Goal: Contribute content

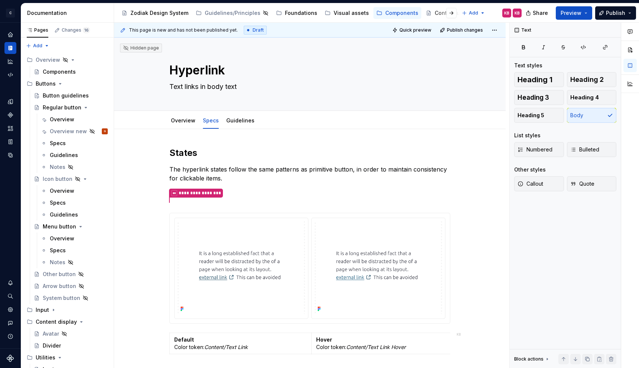
scroll to position [70, 0]
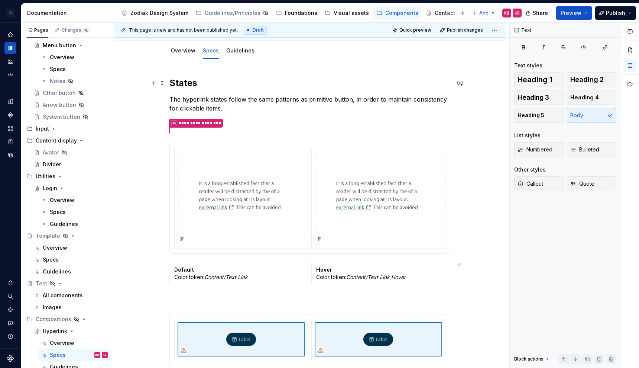
click at [135, 87] on div "**********" at bounding box center [310, 302] width 392 height 487
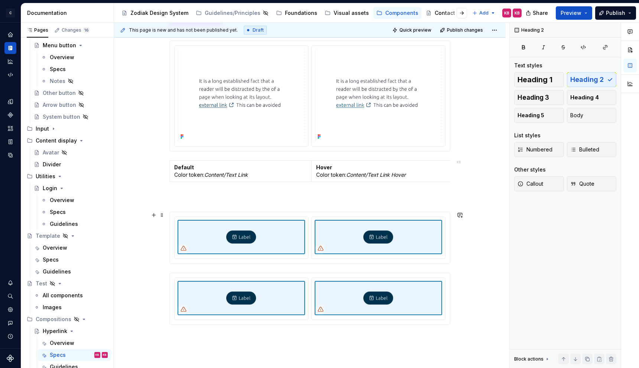
scroll to position [211, 0]
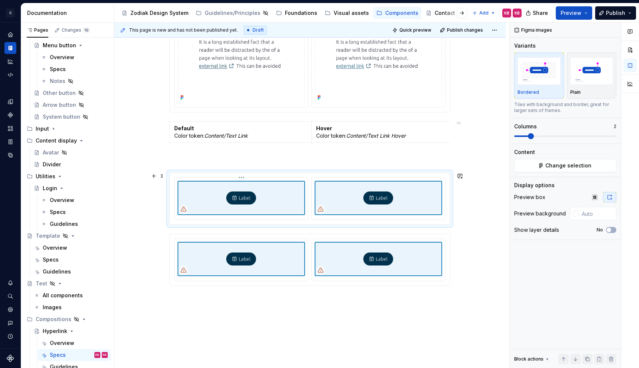
click at [230, 191] on img at bounding box center [241, 198] width 127 height 34
click at [146, 270] on div "**********" at bounding box center [310, 161] width 392 height 487
click at [236, 193] on img at bounding box center [241, 198] width 127 height 34
click at [541, 164] on button "Change selection" at bounding box center [565, 165] width 102 height 13
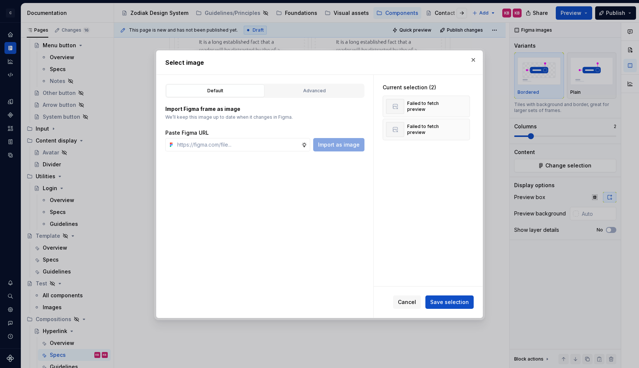
type textarea "*"
type input "[URL][DOMAIN_NAME]"
click at [343, 147] on span "Import as image" at bounding box center [339, 144] width 42 height 7
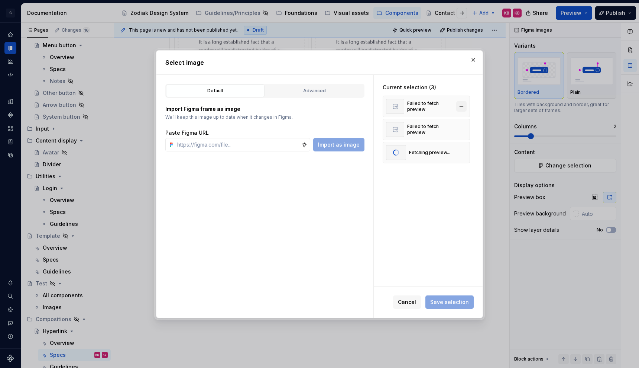
click at [463, 105] on button "button" at bounding box center [461, 106] width 10 height 10
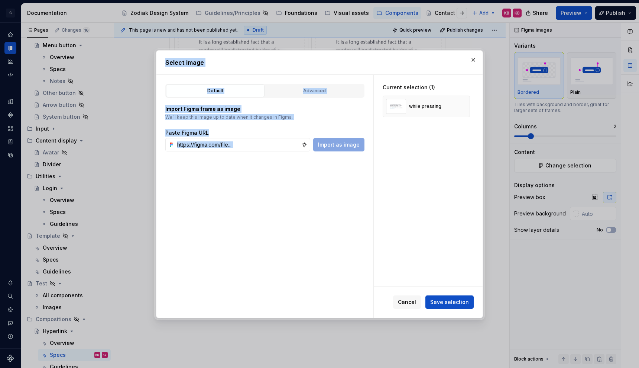
drag, startPoint x: 420, startPoint y: 55, endPoint x: 373, endPoint y: 233, distance: 183.8
click at [373, 235] on div "Select image Default Advanced Import Figma frame as image We’ll keep this image…" at bounding box center [319, 184] width 327 height 268
drag, startPoint x: 421, startPoint y: 55, endPoint x: 388, endPoint y: 157, distance: 106.9
click at [388, 158] on div "Select image Default Advanced Import Figma frame as image We’ll keep this image…" at bounding box center [319, 184] width 327 height 268
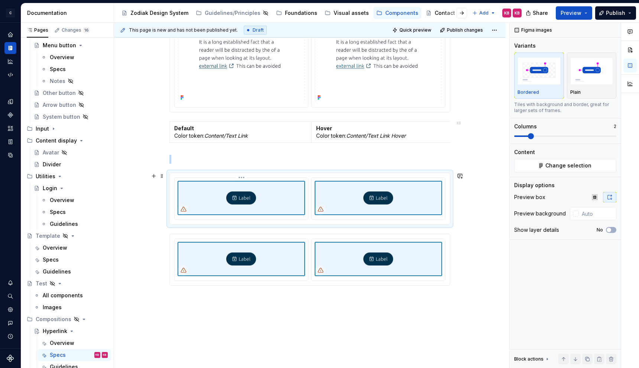
click at [245, 193] on img at bounding box center [241, 198] width 127 height 34
click at [576, 167] on span "Change selection" at bounding box center [569, 165] width 46 height 7
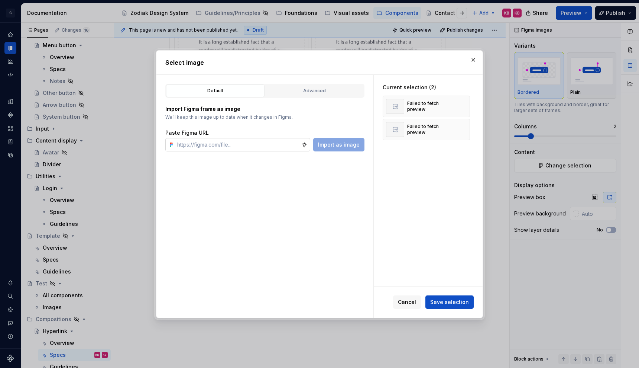
click at [214, 145] on input "text" at bounding box center [237, 144] width 127 height 13
click at [463, 104] on button "button" at bounding box center [461, 106] width 10 height 10
click at [465, 104] on button "button" at bounding box center [461, 106] width 10 height 10
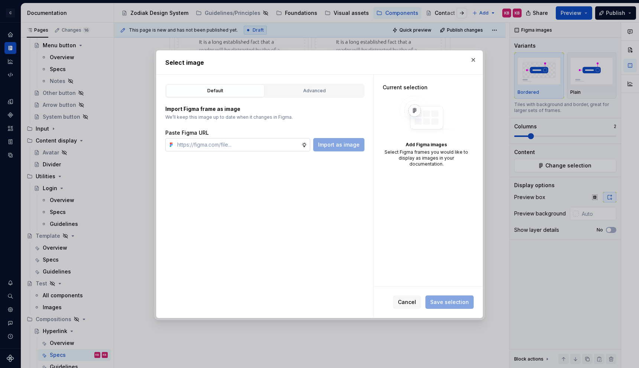
click at [220, 144] on input "text" at bounding box center [237, 144] width 127 height 13
paste input "[URL][DOMAIN_NAME]"
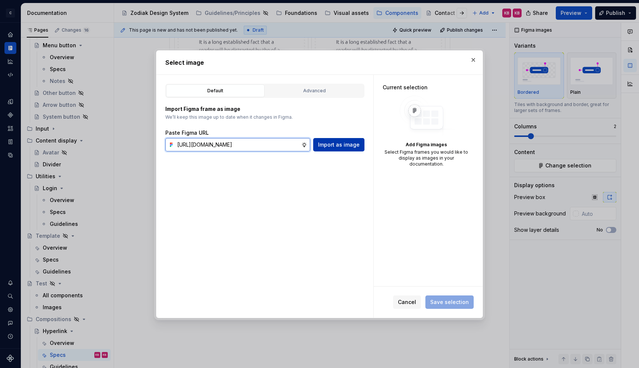
type input "[URL][DOMAIN_NAME]"
click at [340, 145] on span "Import as image" at bounding box center [339, 144] width 42 height 7
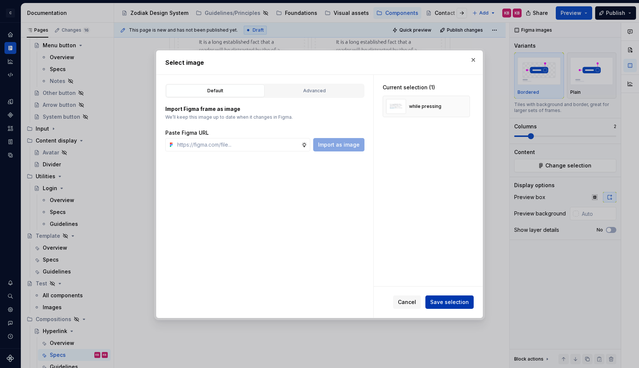
click at [448, 300] on span "Save selection" at bounding box center [449, 301] width 39 height 7
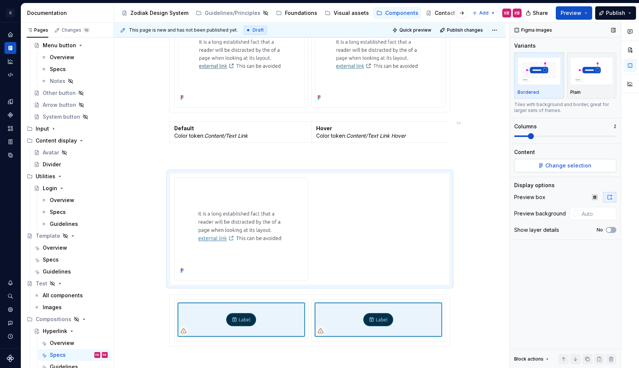
click at [569, 162] on span "Change selection" at bounding box center [569, 165] width 46 height 7
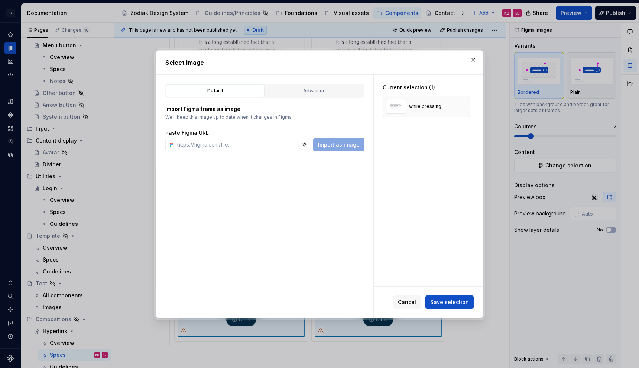
type textarea "*"
click at [406, 301] on span "Cancel" at bounding box center [407, 301] width 18 height 7
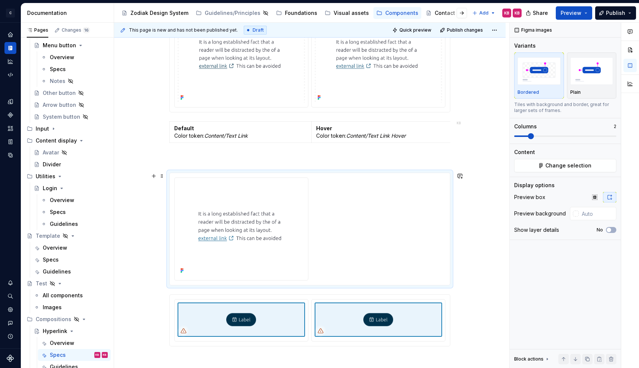
click at [366, 206] on div at bounding box center [309, 228] width 271 height 103
click at [564, 165] on span "Change selection" at bounding box center [569, 165] width 46 height 7
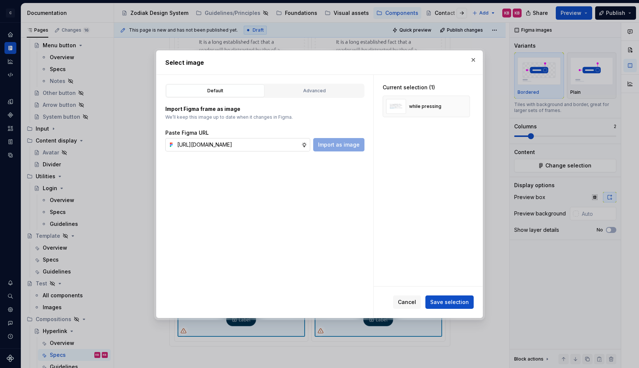
scroll to position [0, 201]
type input "[URL][DOMAIN_NAME]"
click at [327, 149] on button "Import as image" at bounding box center [338, 144] width 51 height 13
click at [445, 301] on span "Save selection" at bounding box center [449, 301] width 39 height 7
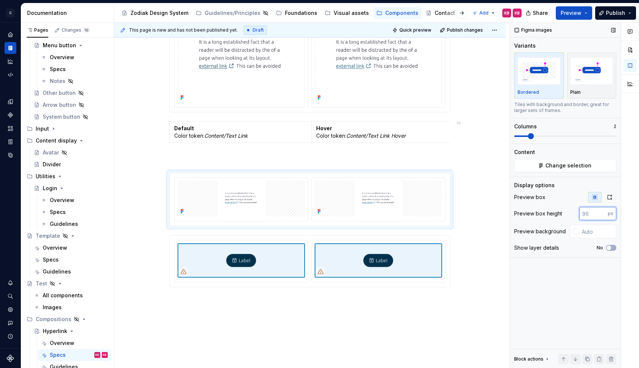
drag, startPoint x: 590, startPoint y: 215, endPoint x: 578, endPoint y: 215, distance: 12.6
click at [578, 215] on div "Preview box height px" at bounding box center [565, 213] width 102 height 13
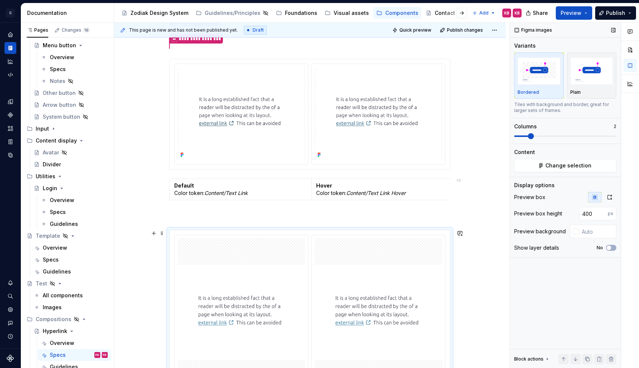
scroll to position [161, 0]
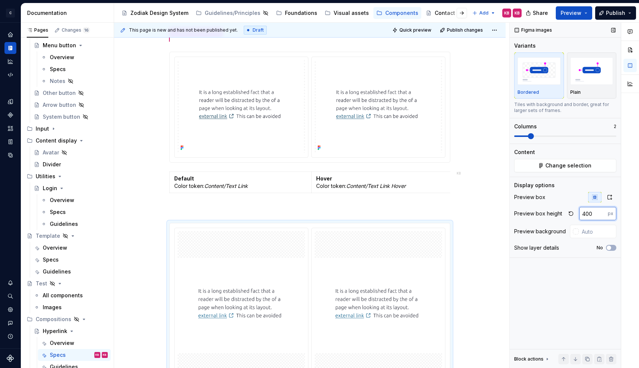
drag, startPoint x: 592, startPoint y: 212, endPoint x: 578, endPoint y: 211, distance: 13.8
click at [578, 211] on div "400 px" at bounding box center [591, 213] width 51 height 13
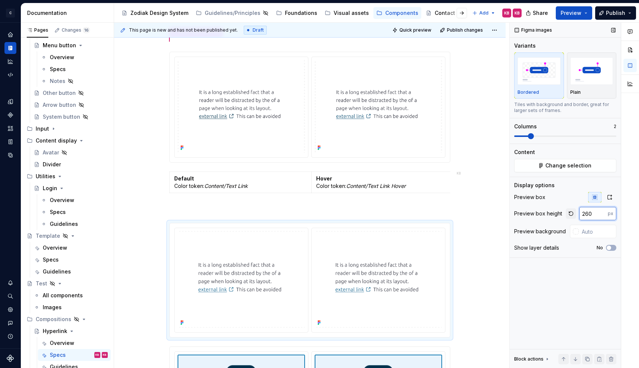
drag, startPoint x: 596, startPoint y: 213, endPoint x: 575, endPoint y: 210, distance: 20.7
click at [575, 210] on div "260 px" at bounding box center [591, 213] width 51 height 13
type input "250"
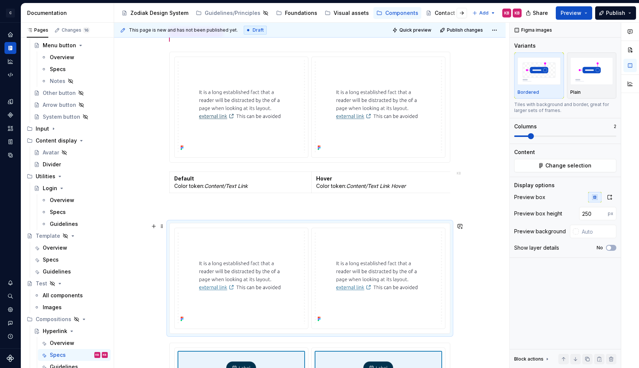
click at [469, 258] on div "**********" at bounding box center [310, 241] width 392 height 546
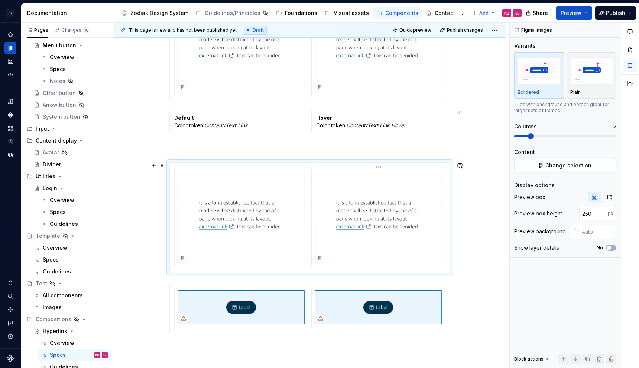
scroll to position [224, 0]
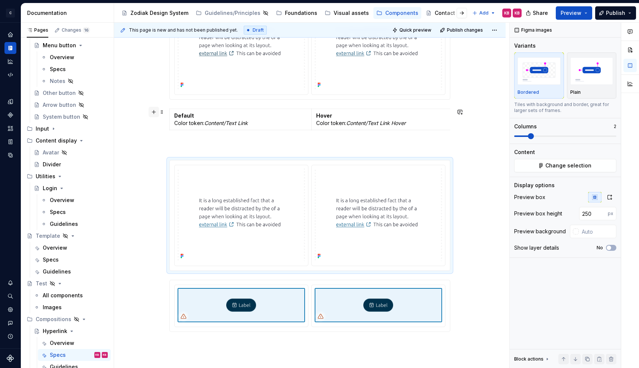
click at [154, 113] on button "button" at bounding box center [154, 112] width 10 height 10
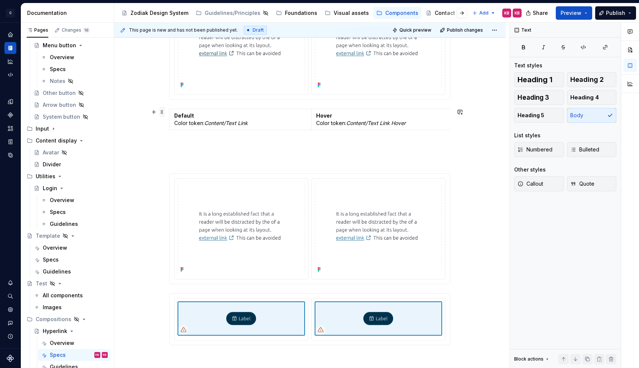
click at [163, 113] on span at bounding box center [162, 112] width 6 height 10
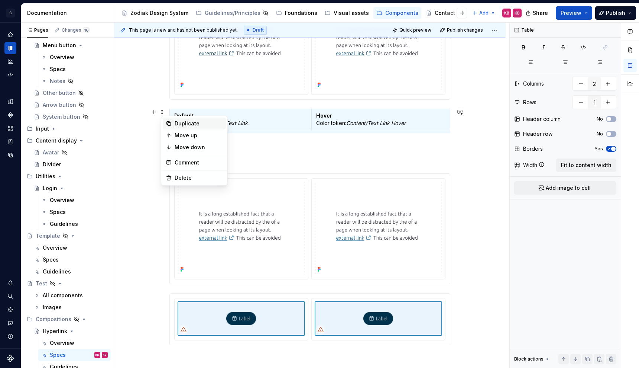
click at [177, 124] on div "Duplicate" at bounding box center [199, 123] width 48 height 7
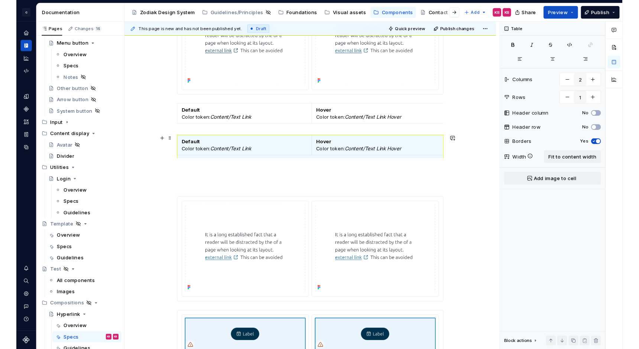
scroll to position [253, 0]
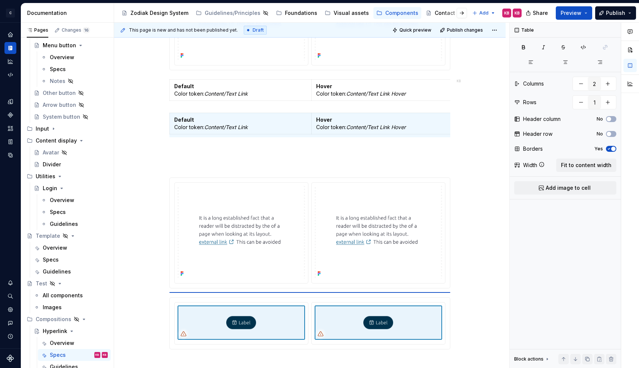
type textarea "*"
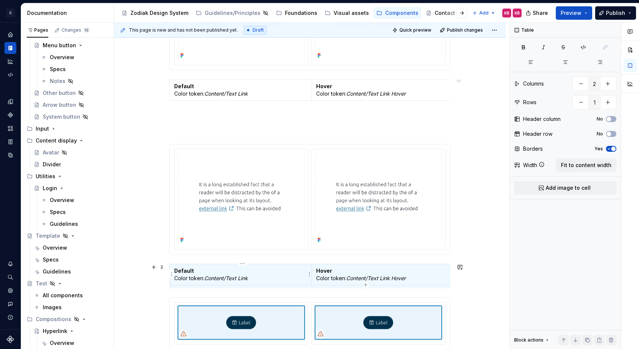
click at [186, 268] on strong "Default" at bounding box center [184, 270] width 20 height 6
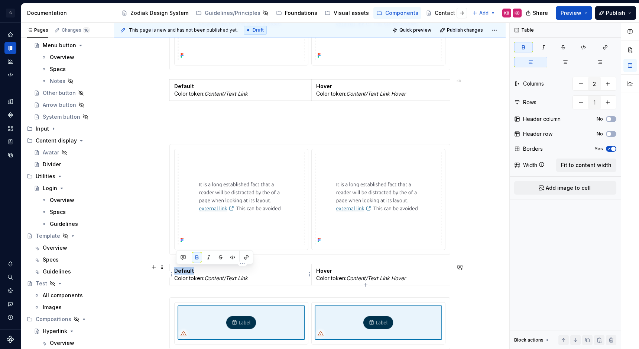
click at [186, 268] on strong "Default" at bounding box center [184, 270] width 20 height 6
click at [348, 232] on img at bounding box center [378, 198] width 127 height 93
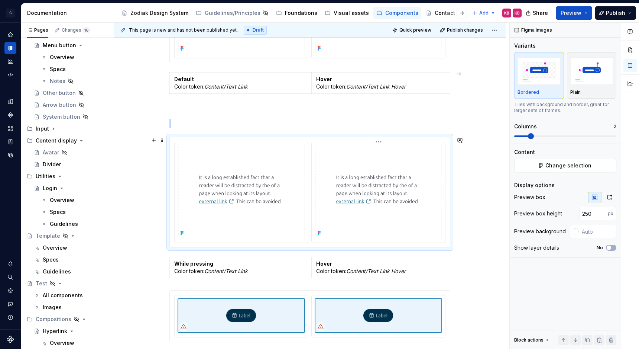
scroll to position [263, 0]
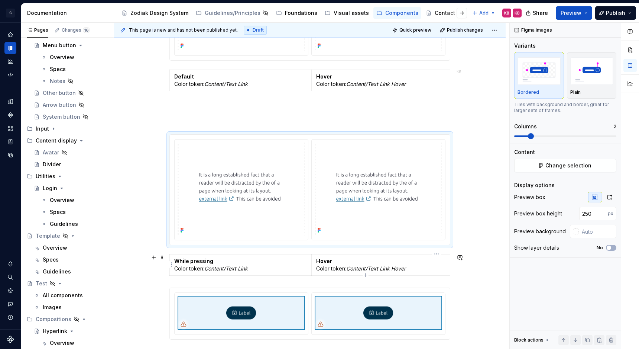
click at [327, 261] on strong "Hover" at bounding box center [324, 261] width 16 height 6
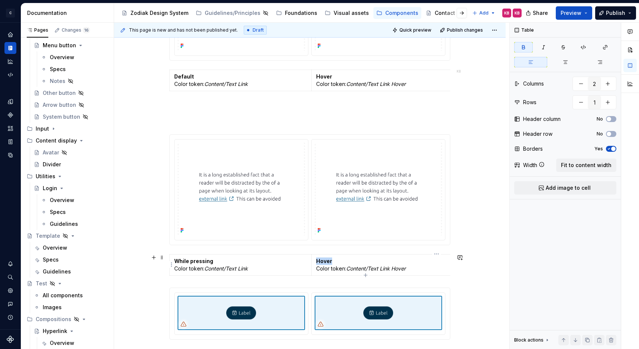
click at [327, 261] on strong "Hover" at bounding box center [324, 261] width 16 height 6
click at [255, 268] on p "While pressing Color token: Content/Text Link" at bounding box center [240, 264] width 133 height 15
drag, startPoint x: 319, startPoint y: 269, endPoint x: 345, endPoint y: 269, distance: 26.4
click at [345, 269] on p "Keyboard focus Color token: Content/Text Link Hover" at bounding box center [434, 264] width 237 height 15
drag, startPoint x: 351, startPoint y: 268, endPoint x: 401, endPoint y: 272, distance: 49.6
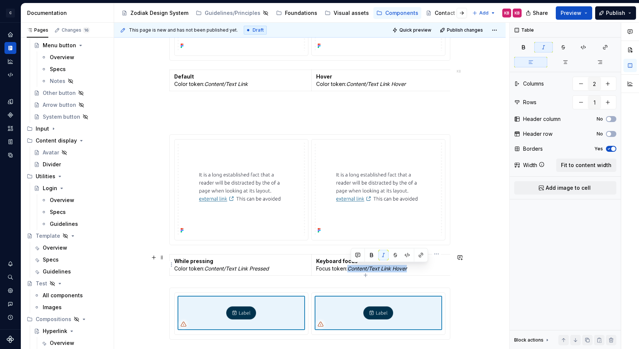
click at [401, 272] on td "Keyboard focus Focus token: Content/Text Link Hover" at bounding box center [434, 264] width 246 height 21
click at [367, 268] on p "Keyboard focus Focus token: Action Focus onLite" at bounding box center [434, 264] width 237 height 15
drag, startPoint x: 351, startPoint y: 267, endPoint x: 408, endPoint y: 269, distance: 57.3
click at [408, 269] on p "Keyboard focus Focus token: Action / Focus onLite" at bounding box center [434, 264] width 237 height 15
click at [384, 254] on button "button" at bounding box center [383, 255] width 10 height 10
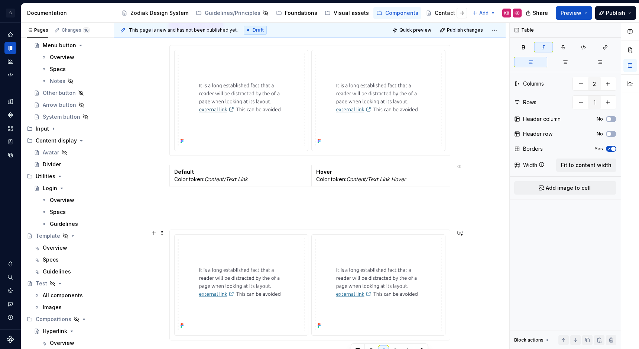
scroll to position [167, 0]
click at [164, 202] on span at bounding box center [162, 202] width 6 height 10
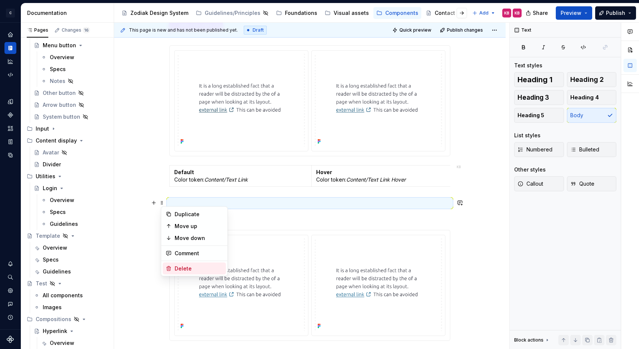
click at [178, 267] on div "Delete" at bounding box center [199, 268] width 48 height 7
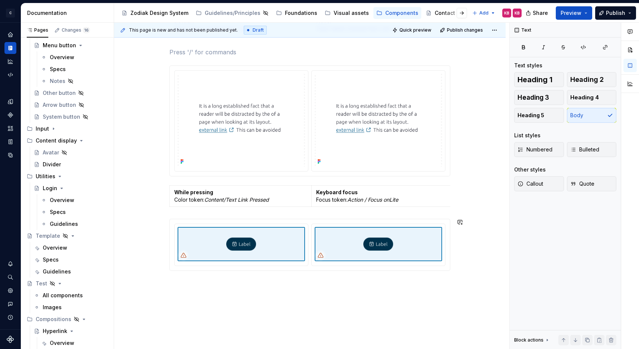
scroll to position [329, 0]
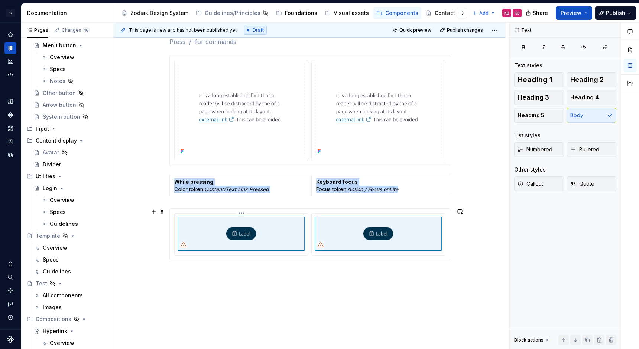
click at [226, 232] on img at bounding box center [241, 233] width 127 height 34
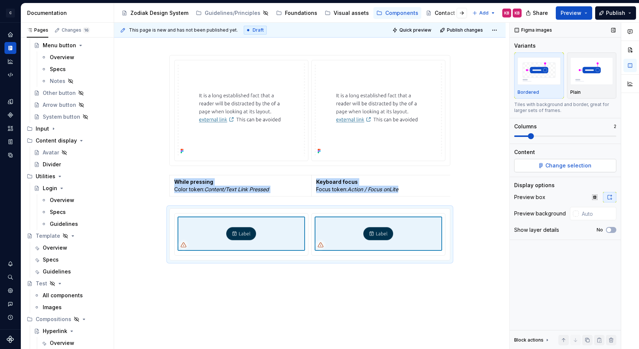
click at [554, 164] on span "Change selection" at bounding box center [569, 165] width 46 height 7
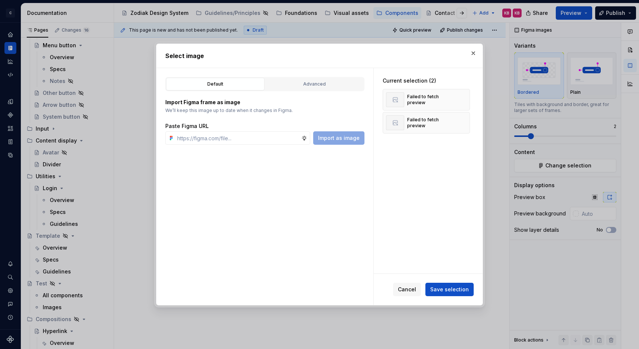
type textarea "*"
click at [237, 139] on input "text" at bounding box center [237, 137] width 127 height 13
click at [465, 99] on button "button" at bounding box center [461, 99] width 10 height 10
click at [466, 99] on button "button" at bounding box center [461, 99] width 10 height 10
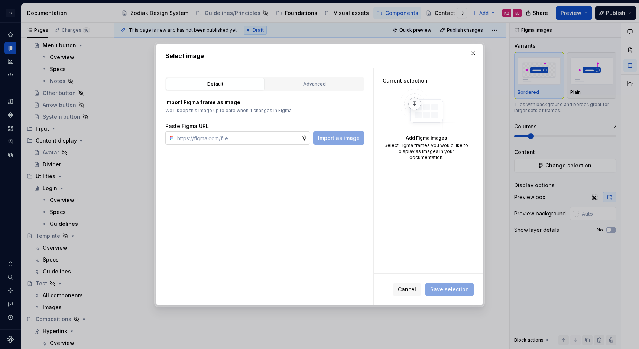
click at [272, 141] on input "text" at bounding box center [237, 137] width 127 height 13
paste input "[URL][DOMAIN_NAME]"
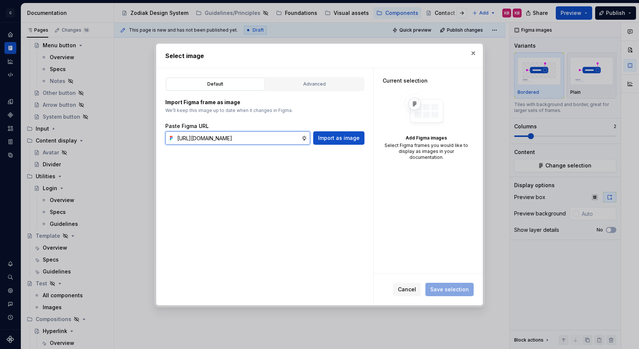
scroll to position [0, 200]
type input "[URL][DOMAIN_NAME]"
click at [339, 139] on span "Import as image" at bounding box center [339, 137] width 42 height 7
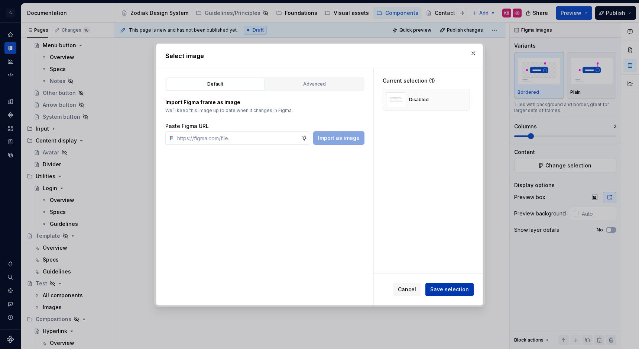
click at [460, 290] on span "Save selection" at bounding box center [449, 288] width 39 height 7
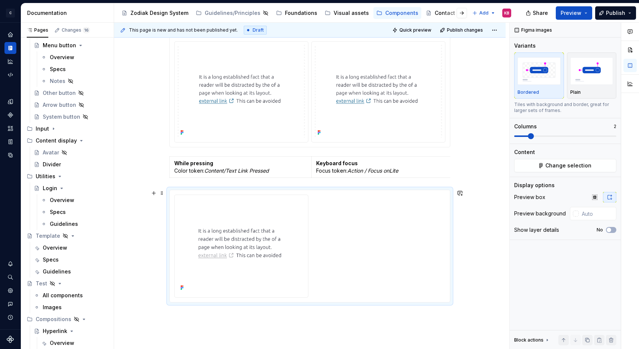
scroll to position [358, 0]
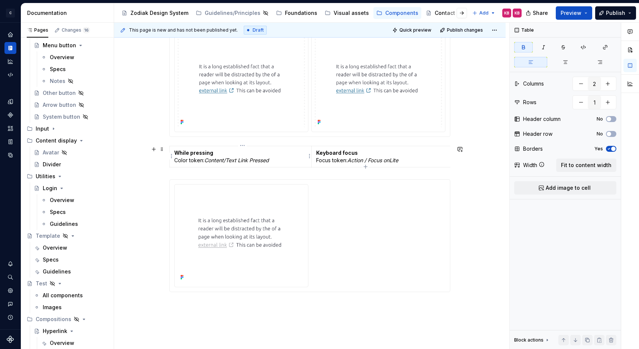
click at [191, 152] on strong "While pressing" at bounding box center [193, 152] width 39 height 6
click at [162, 148] on span at bounding box center [162, 149] width 6 height 10
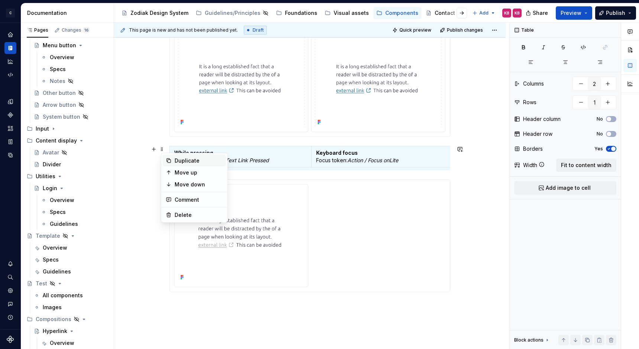
click at [170, 161] on icon at bounding box center [169, 160] width 4 height 4
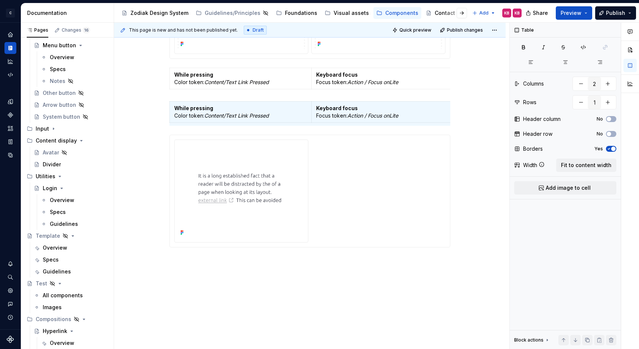
scroll to position [440, 0]
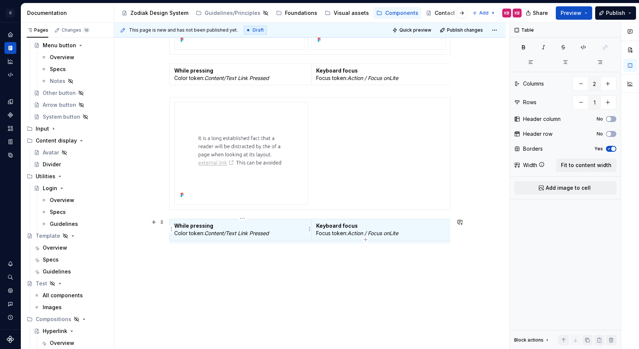
click at [193, 226] on strong "While pressing" at bounding box center [193, 225] width 39 height 6
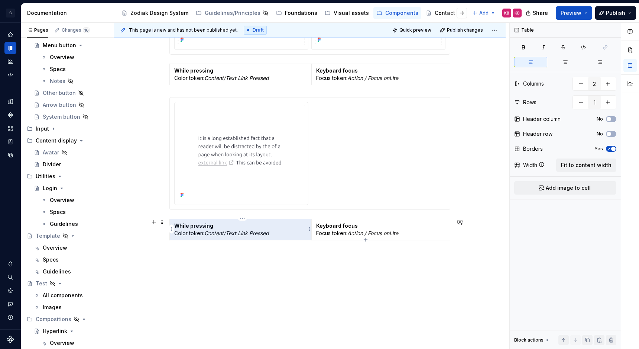
click at [193, 226] on strong "While pressing" at bounding box center [193, 225] width 39 height 6
click at [213, 228] on strong "While pressing" at bounding box center [193, 225] width 39 height 6
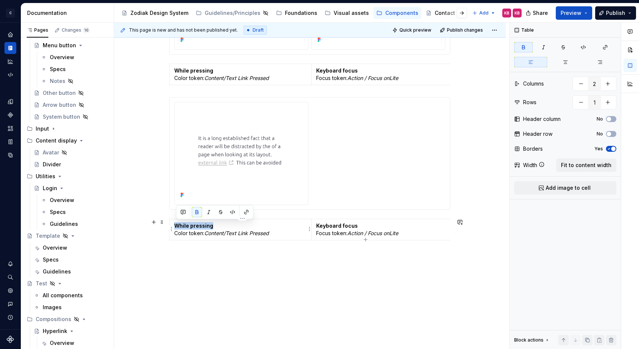
drag, startPoint x: 214, startPoint y: 227, endPoint x: 174, endPoint y: 225, distance: 40.2
click at [174, 225] on td "While pressing Color token: Content/Text Link Pressed" at bounding box center [241, 229] width 142 height 21
click at [199, 269] on div "**********" at bounding box center [310, 23] width 392 height 668
click at [231, 233] on em "Content/Text Link Pressed" at bounding box center [236, 233] width 65 height 6
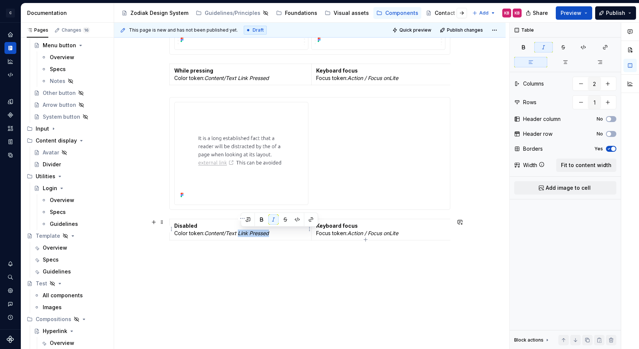
drag, startPoint x: 242, startPoint y: 232, endPoint x: 275, endPoint y: 234, distance: 33.1
click at [275, 234] on p "Disabled Color token: Content/Text Link Pressed" at bounding box center [240, 229] width 133 height 15
click at [400, 226] on p "Keyboard focus Focus token: Action / Focus onLite" at bounding box center [434, 229] width 237 height 15
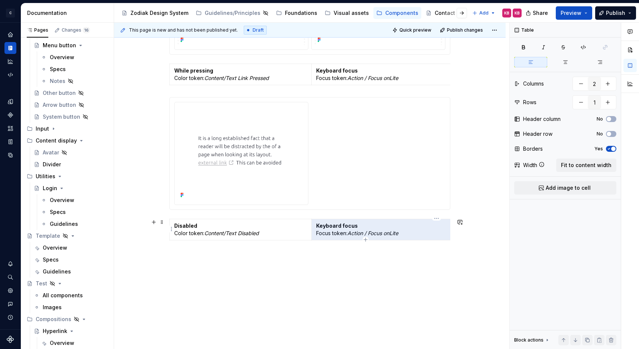
drag, startPoint x: 404, startPoint y: 232, endPoint x: 322, endPoint y: 227, distance: 81.6
click at [322, 227] on p "Keyboard focus Focus token: Action / Focus onLite" at bounding box center [434, 229] width 237 height 15
click at [304, 287] on div "**********" at bounding box center [310, 31] width 392 height 685
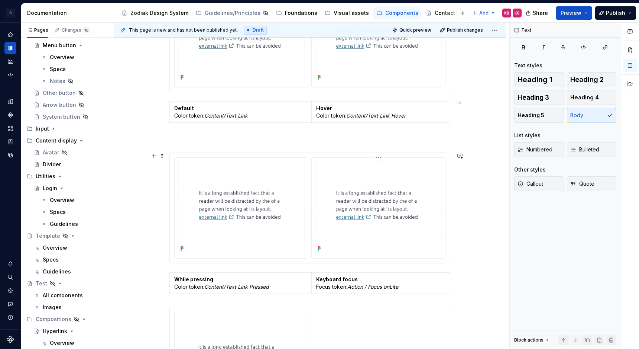
scroll to position [225, 0]
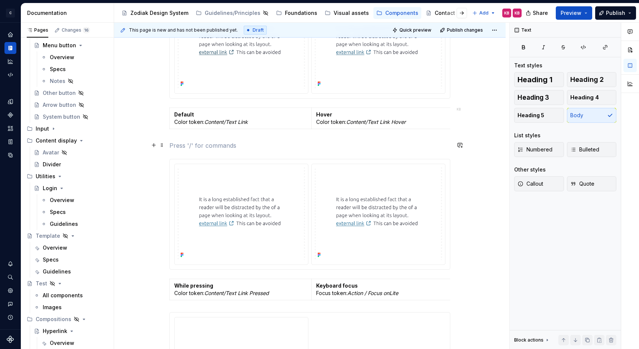
click at [181, 146] on p at bounding box center [309, 145] width 281 height 9
click at [163, 145] on span at bounding box center [162, 145] width 6 height 10
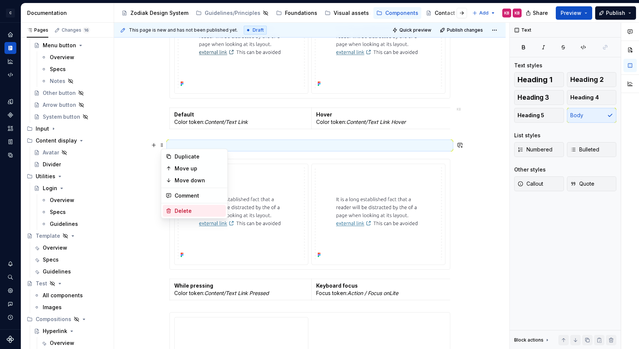
click at [172, 210] on div "Delete" at bounding box center [194, 211] width 63 height 12
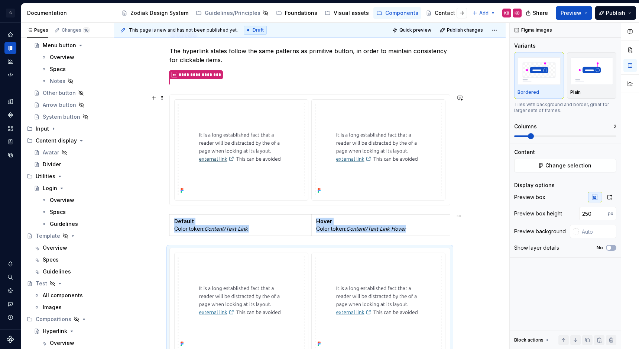
scroll to position [127, 0]
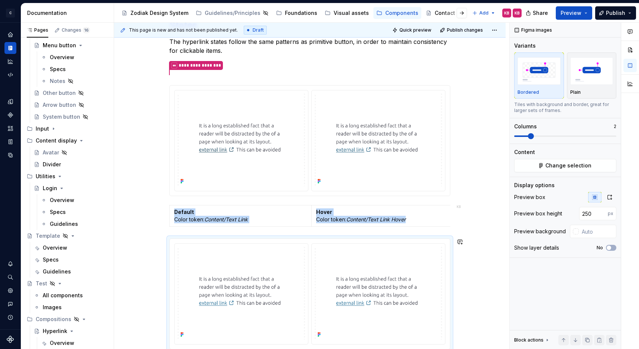
click at [165, 231] on div "**********" at bounding box center [310, 335] width 392 height 668
click at [156, 225] on div "**********" at bounding box center [310, 335] width 392 height 668
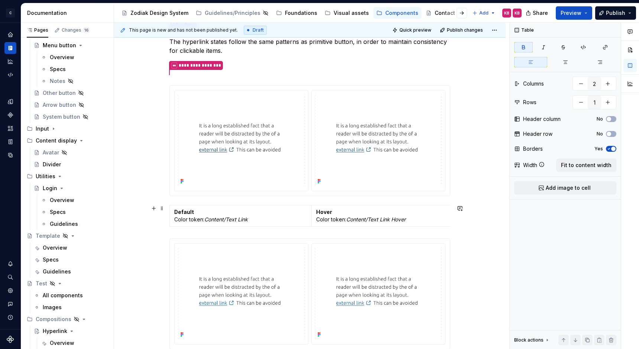
click at [461, 225] on div "**********" at bounding box center [310, 335] width 392 height 668
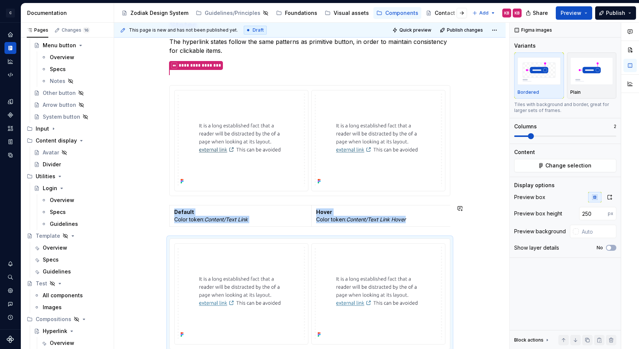
click at [445, 230] on div "**********" at bounding box center [309, 287] width 281 height 536
click at [201, 229] on div "**********" at bounding box center [309, 287] width 281 height 536
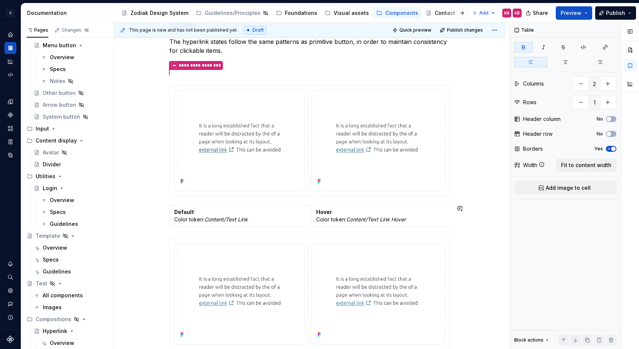
click at [174, 232] on div "**********" at bounding box center [309, 287] width 281 height 536
click at [164, 238] on span at bounding box center [162, 241] width 6 height 10
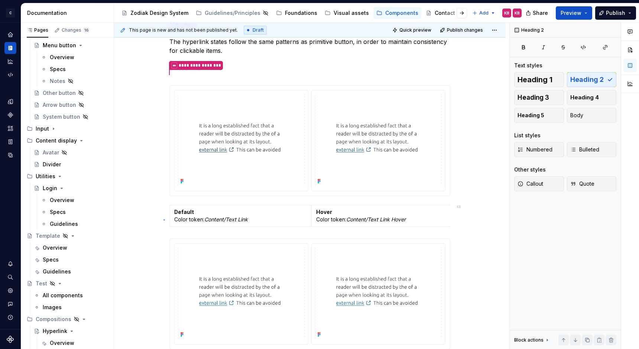
click at [164, 219] on div "**********" at bounding box center [311, 186] width 395 height 326
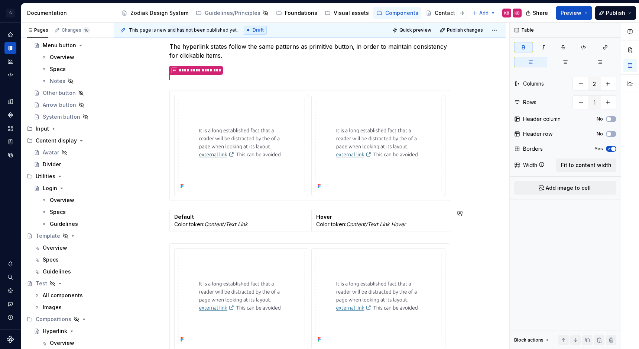
click at [172, 236] on div "**********" at bounding box center [309, 292] width 281 height 536
click at [180, 236] on div "**********" at bounding box center [309, 292] width 281 height 536
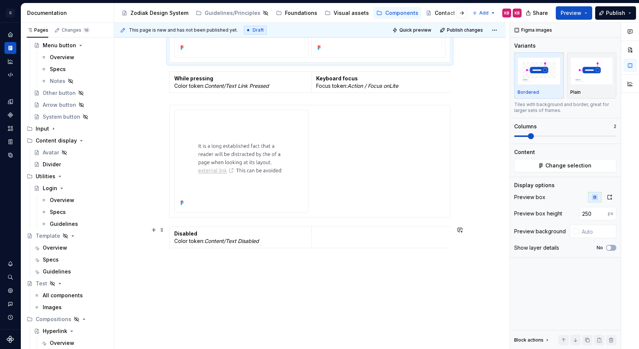
scroll to position [417, 0]
click at [156, 260] on button "button" at bounding box center [154, 261] width 10 height 10
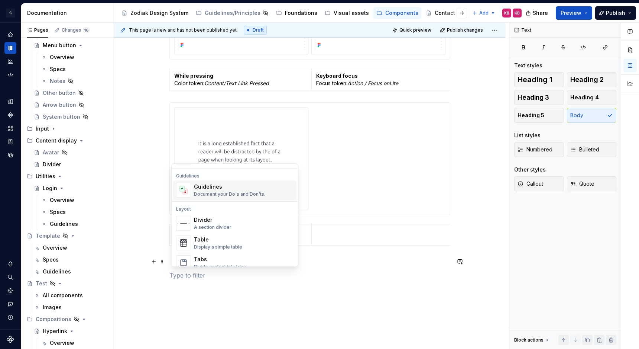
scroll to position [206, 0]
click at [207, 220] on div "Divider" at bounding box center [213, 218] width 38 height 7
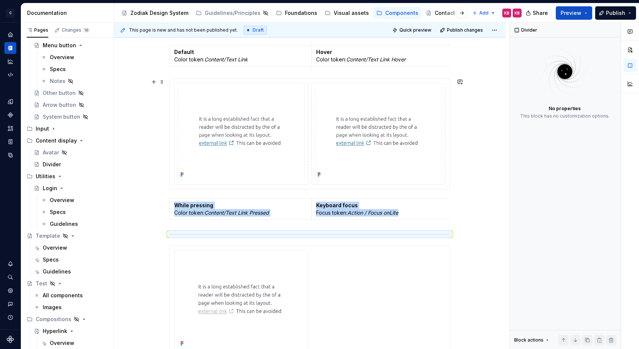
scroll to position [272, 0]
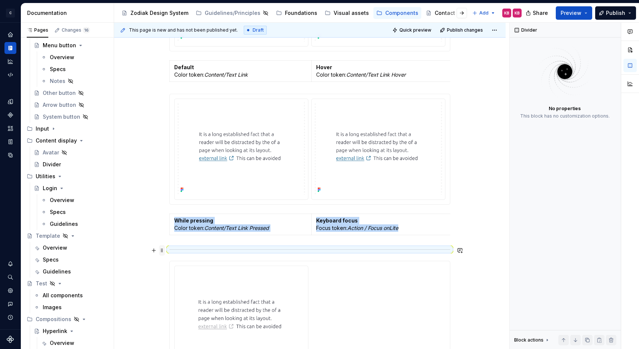
click at [165, 250] on span at bounding box center [162, 250] width 6 height 10
click at [168, 263] on icon at bounding box center [169, 262] width 6 height 6
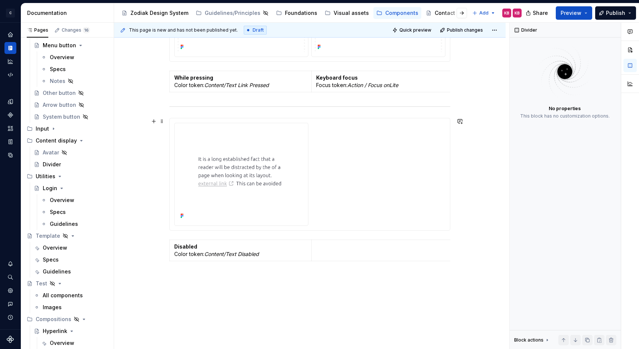
scroll to position [432, 0]
click at [164, 104] on span at bounding box center [162, 104] width 6 height 10
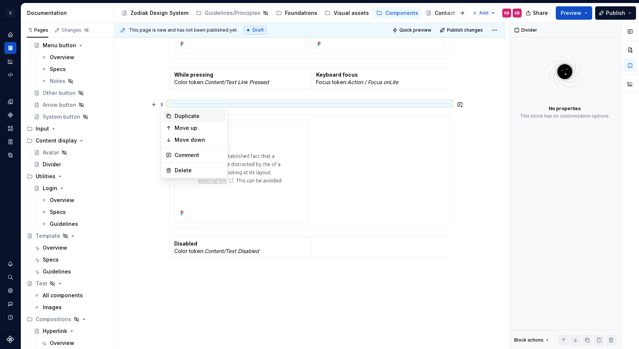
click at [173, 114] on div "Duplicate" at bounding box center [194, 116] width 63 height 12
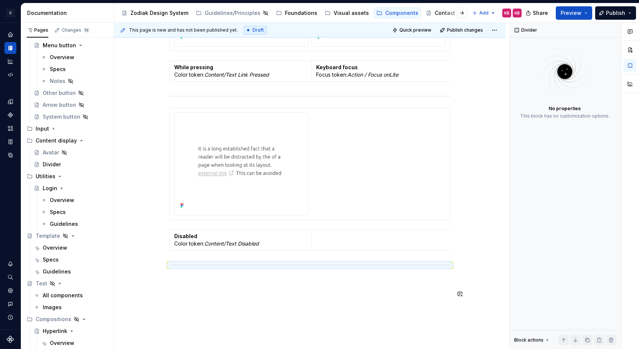
click at [155, 303] on div "**********" at bounding box center [310, 51] width 392 height 722
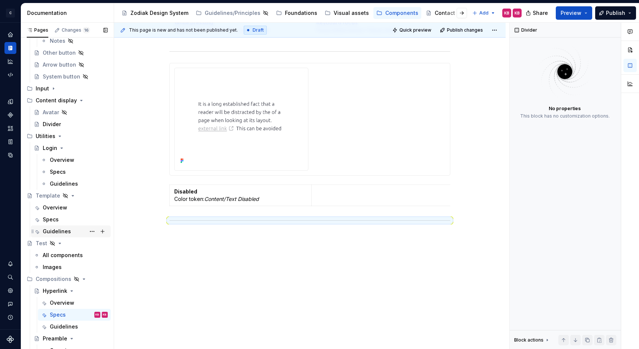
scroll to position [251, 0]
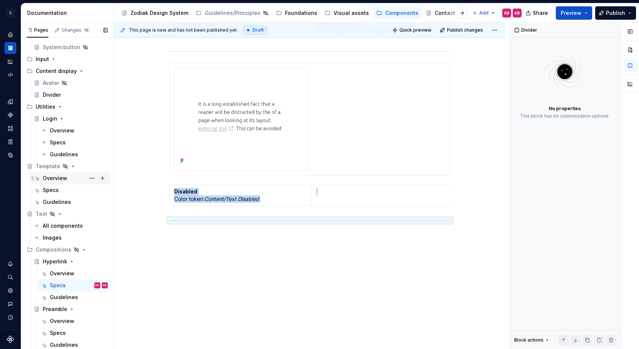
click at [71, 180] on div "Overview" at bounding box center [75, 178] width 65 height 10
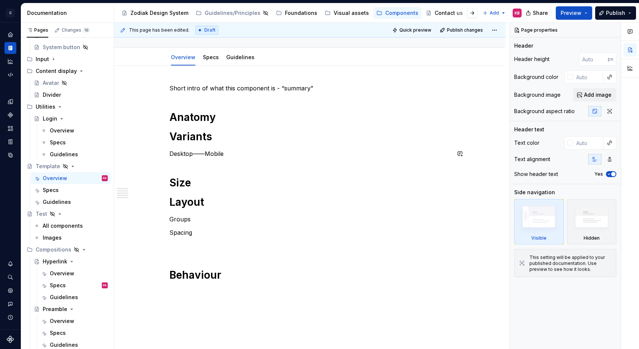
scroll to position [62, 0]
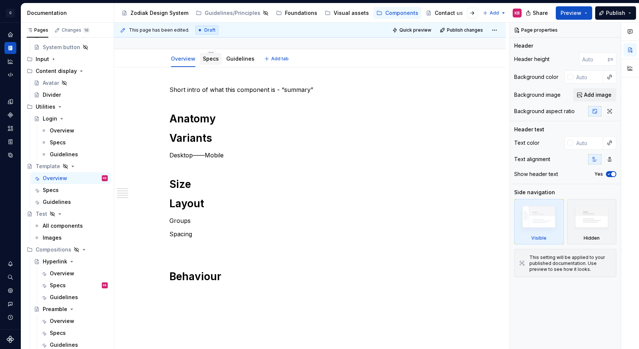
click at [213, 63] on div "Specs" at bounding box center [211, 59] width 22 height 12
click at [213, 61] on link "Specs" at bounding box center [211, 58] width 16 height 6
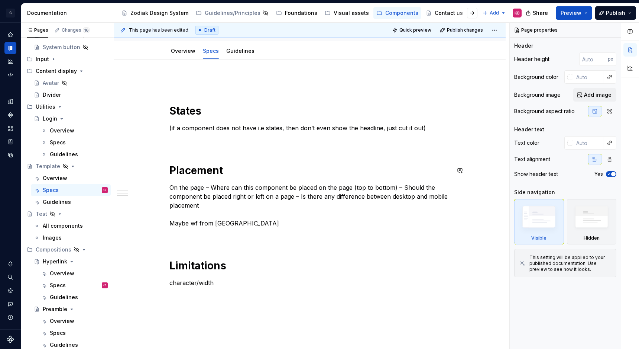
scroll to position [72, 0]
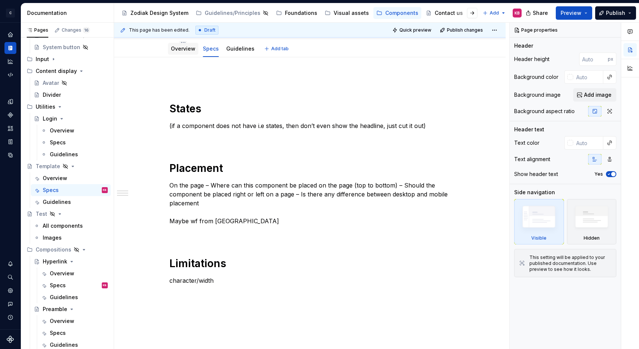
click at [185, 53] on div "Overview" at bounding box center [183, 49] width 30 height 12
click at [185, 52] on link "Overview" at bounding box center [183, 48] width 25 height 6
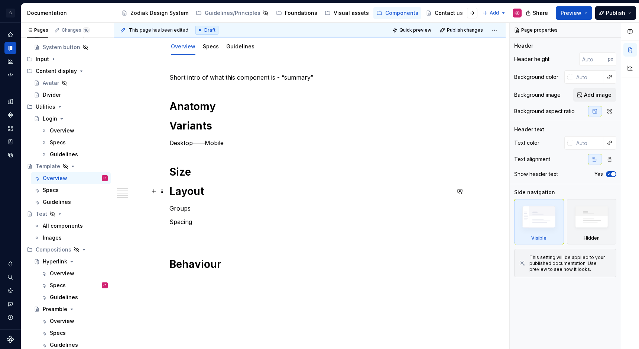
scroll to position [80, 0]
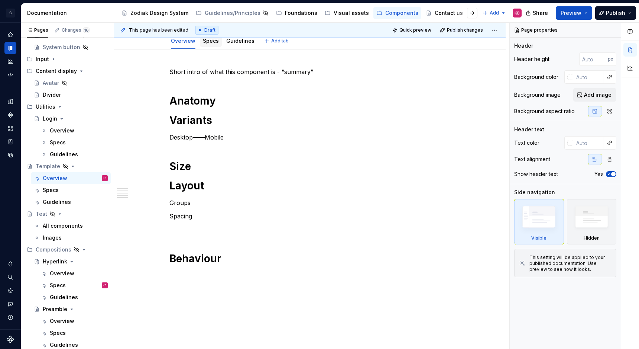
click at [214, 45] on div "Specs" at bounding box center [211, 40] width 16 height 9
click at [206, 41] on link "Specs" at bounding box center [211, 41] width 16 height 6
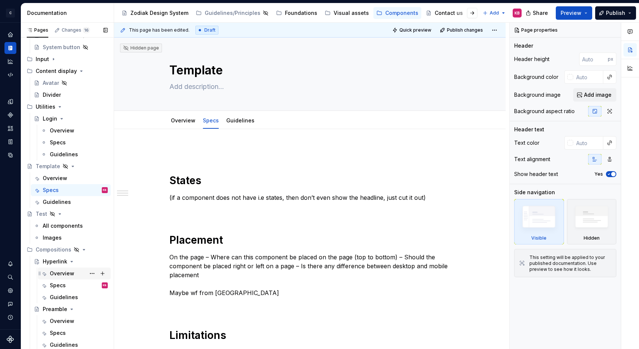
click at [51, 273] on div "Overview" at bounding box center [62, 272] width 25 height 7
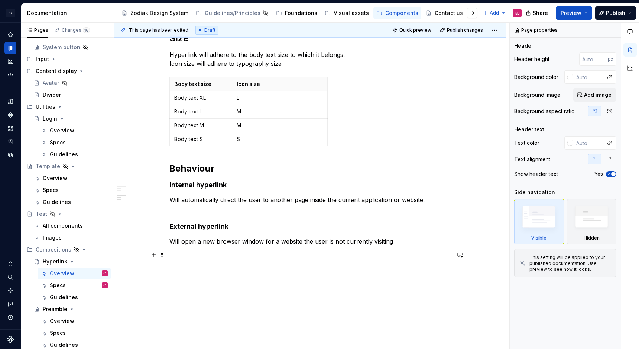
scroll to position [562, 0]
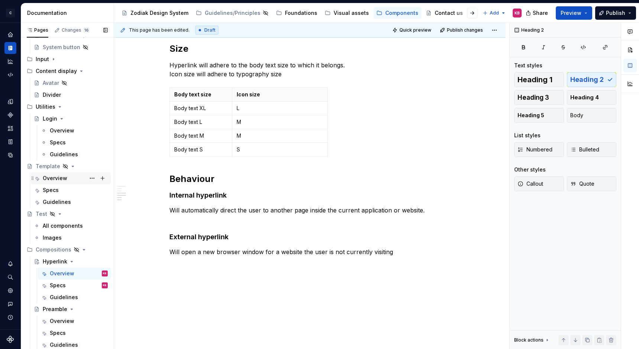
click at [64, 178] on div "Overview" at bounding box center [55, 177] width 25 height 7
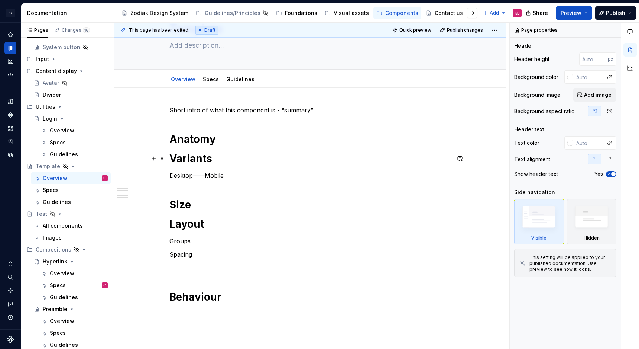
scroll to position [44, 0]
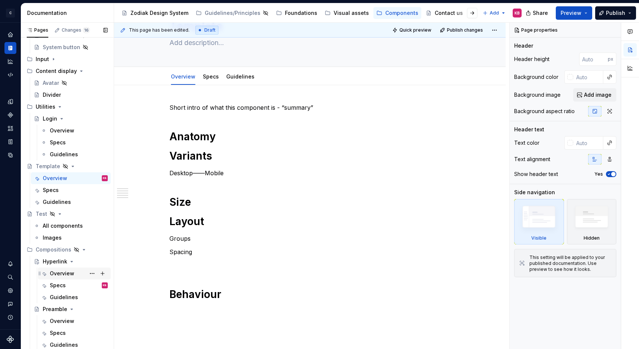
click at [56, 272] on div "Overview" at bounding box center [62, 272] width 25 height 7
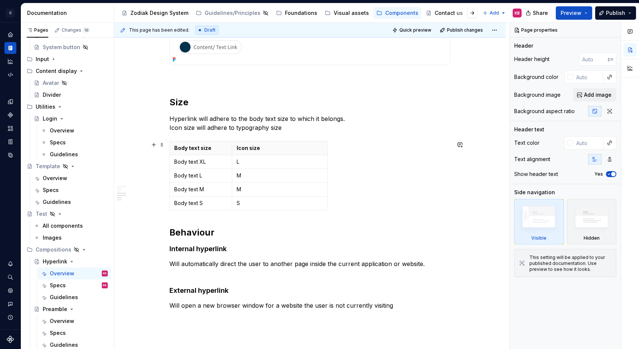
scroll to position [516, 0]
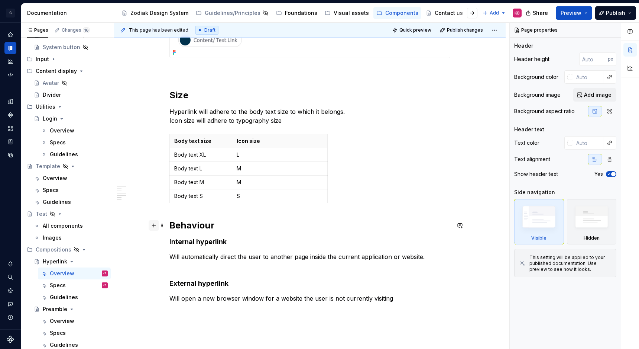
type textarea "*"
click at [156, 225] on button "button" at bounding box center [154, 225] width 10 height 10
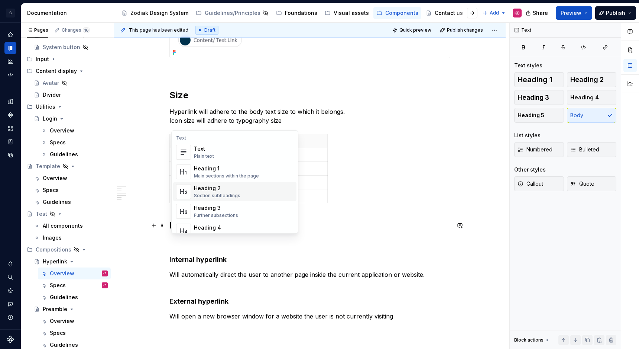
click at [202, 187] on div "Heading 2" at bounding box center [217, 187] width 46 height 7
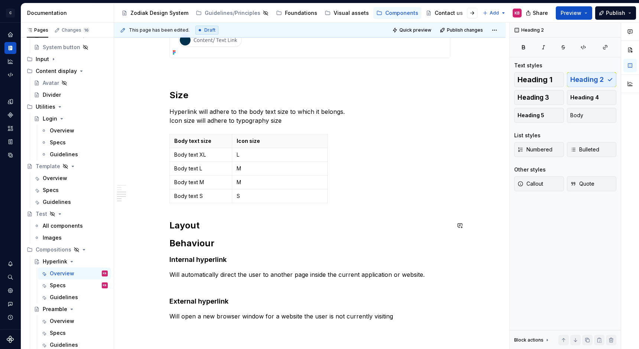
click at [204, 227] on h2 "Layout" at bounding box center [309, 225] width 281 height 12
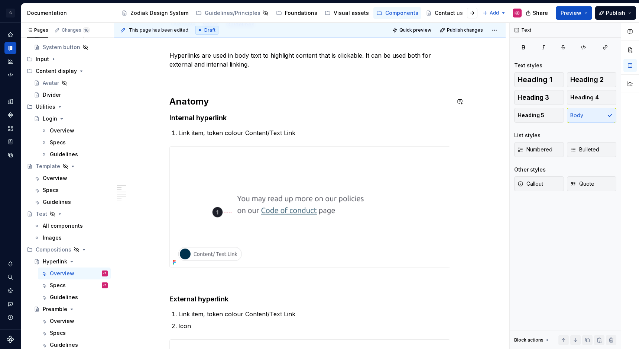
scroll to position [0, 0]
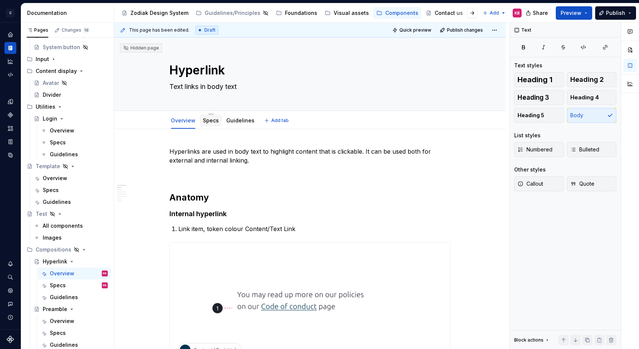
click at [209, 122] on link "Specs" at bounding box center [211, 120] width 16 height 6
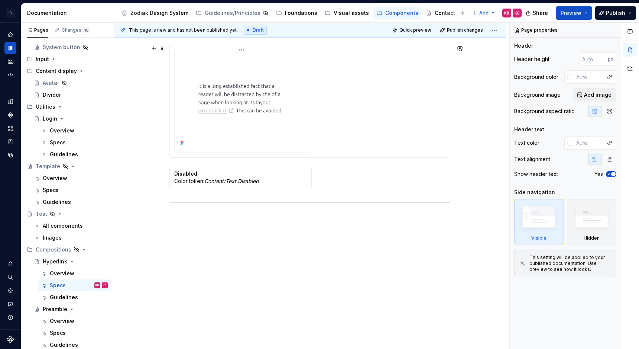
scroll to position [501, 0]
click at [58, 188] on div "Specs" at bounding box center [51, 189] width 16 height 7
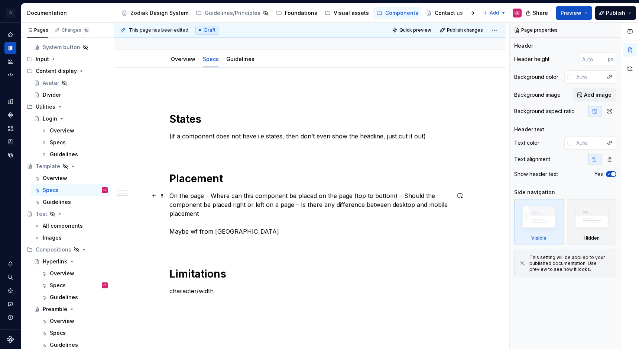
scroll to position [73, 0]
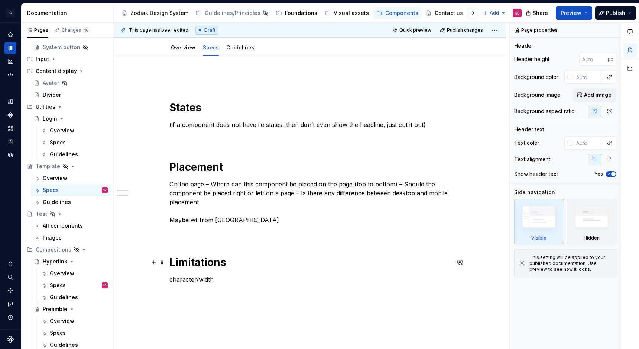
click at [185, 263] on h1 "Limitations" at bounding box center [309, 261] width 281 height 13
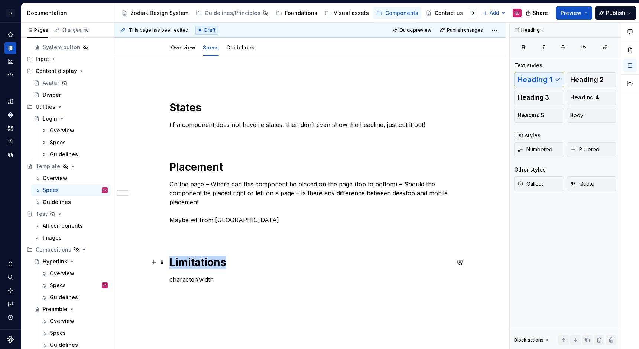
click at [185, 263] on h1 "Limitations" at bounding box center [309, 261] width 281 height 13
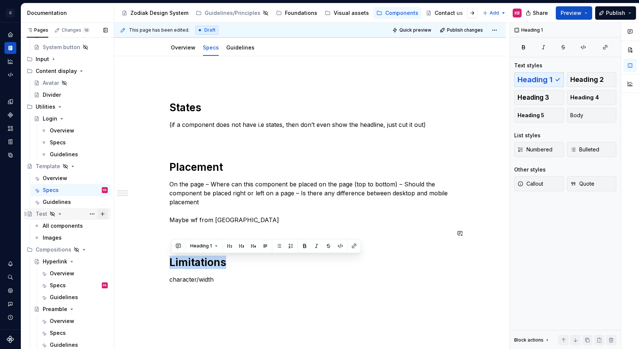
copy h1 "Limitations"
click at [55, 287] on div "Specs" at bounding box center [58, 284] width 16 height 7
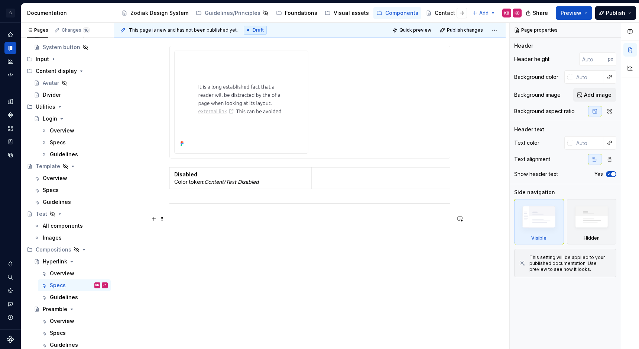
scroll to position [501, 0]
type textarea "*"
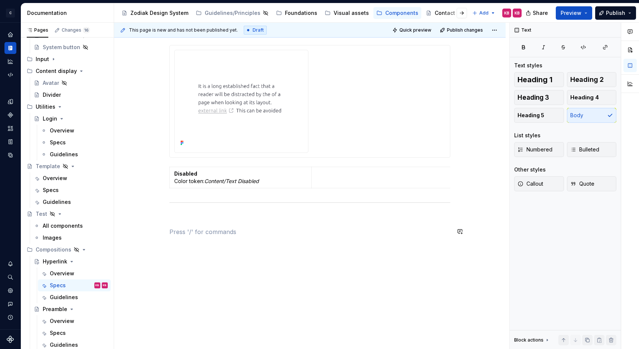
drag, startPoint x: 204, startPoint y: 231, endPoint x: 167, endPoint y: 231, distance: 37.5
click at [595, 80] on span "Heading 2" at bounding box center [587, 79] width 33 height 7
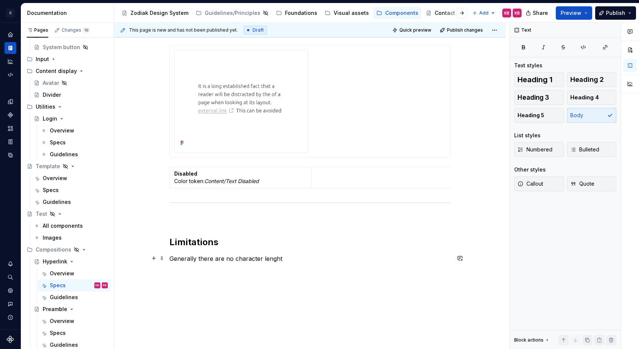
click at [216, 256] on p "Generally there are no character lenght" at bounding box center [309, 258] width 281 height 9
click at [236, 258] on p "Generally there are no character lenght" at bounding box center [309, 258] width 281 height 9
click at [310, 259] on p "Generally there are no technical character lenght" at bounding box center [309, 258] width 281 height 9
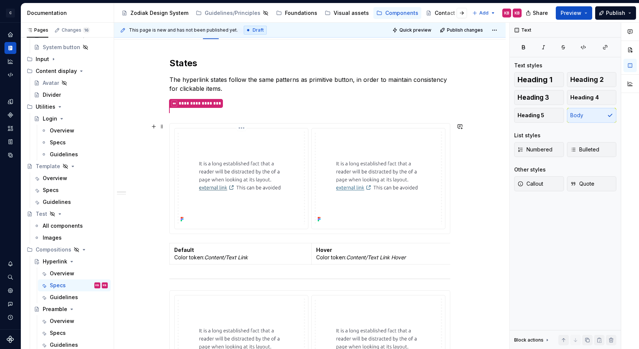
scroll to position [0, 0]
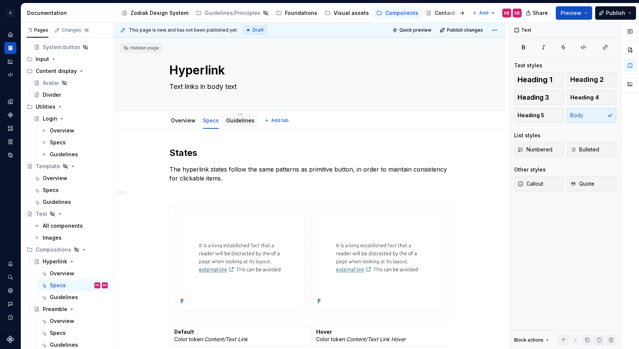
click at [231, 121] on link "Guidelines" at bounding box center [240, 120] width 28 height 6
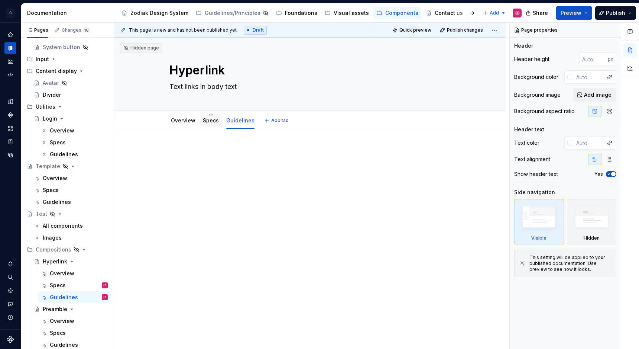
click at [216, 121] on link "Specs" at bounding box center [211, 120] width 16 height 6
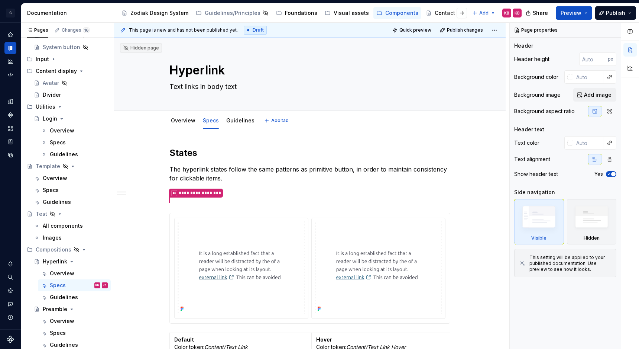
type textarea "*"
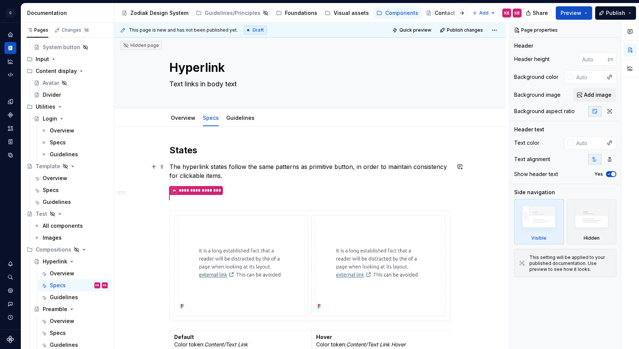
scroll to position [11, 0]
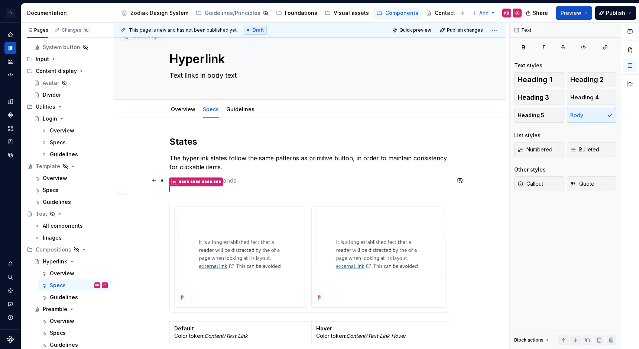
click at [236, 183] on p at bounding box center [309, 180] width 281 height 9
click at [155, 181] on button "button" at bounding box center [154, 180] width 10 height 10
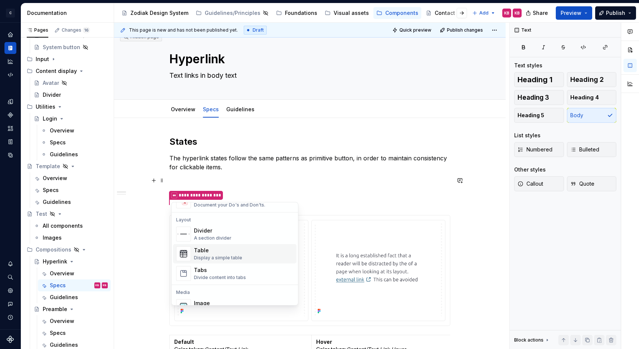
scroll to position [238, 0]
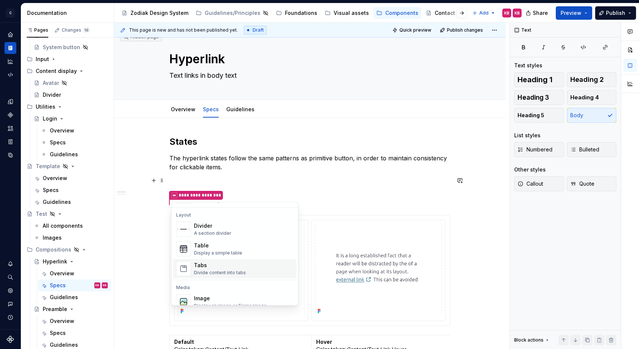
click at [204, 263] on div "Tabs" at bounding box center [220, 264] width 52 height 7
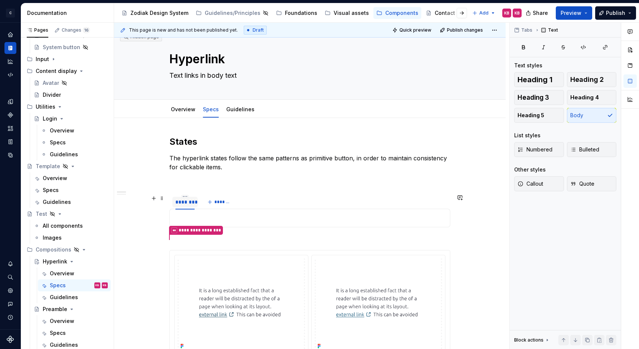
click at [188, 202] on div "********" at bounding box center [184, 201] width 19 height 7
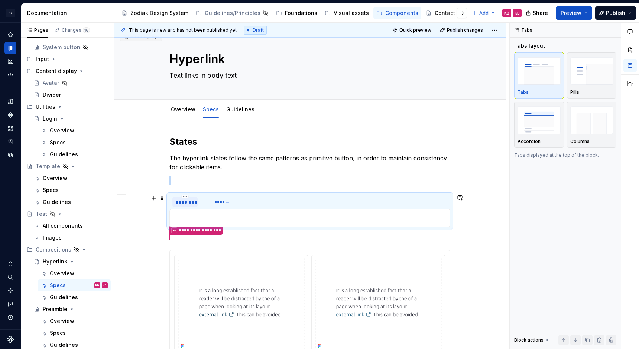
click at [188, 202] on div "********" at bounding box center [184, 201] width 19 height 7
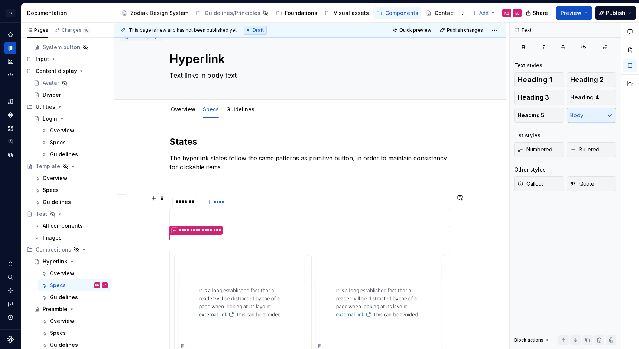
type input "**********"
click at [232, 202] on span "*******" at bounding box center [231, 202] width 17 height 6
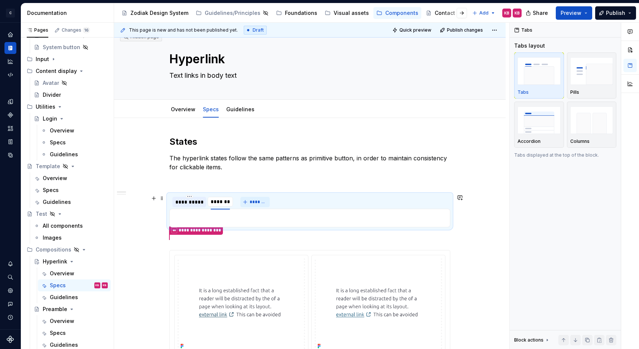
click at [232, 202] on input "********" at bounding box center [220, 201] width 25 height 13
type input "*********"
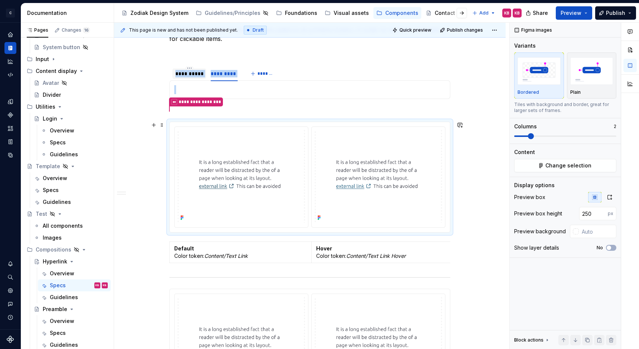
scroll to position [142, 0]
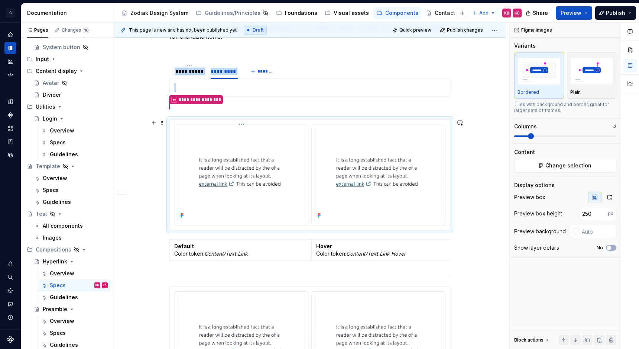
click at [183, 140] on img at bounding box center [241, 173] width 127 height 93
type textarea "*"
drag, startPoint x: 186, startPoint y: 116, endPoint x: 191, endPoint y: 89, distance: 27.3
click at [191, 89] on div "**********" at bounding box center [309, 342] width 281 height 675
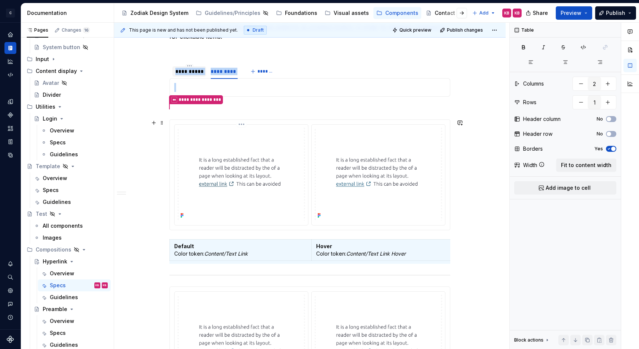
click at [248, 143] on img at bounding box center [241, 173] width 127 height 93
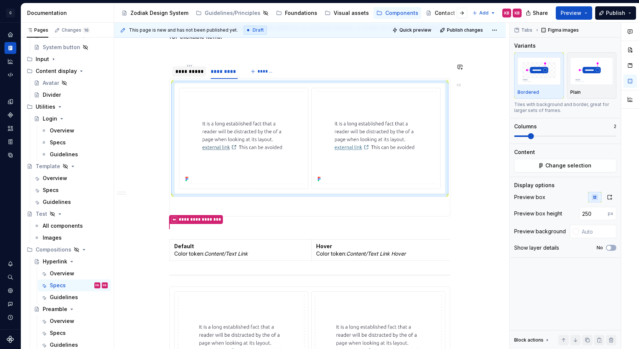
click at [174, 243] on td "Default Color token: Content/Text Link" at bounding box center [241, 249] width 142 height 21
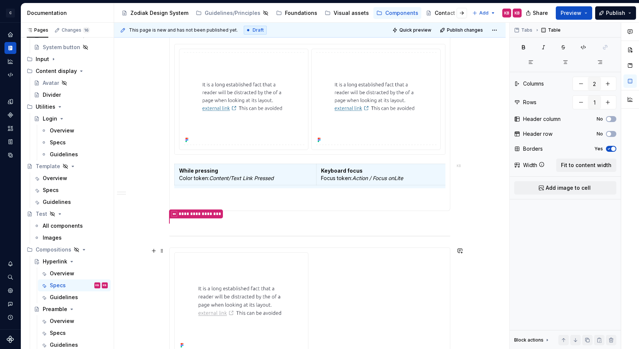
scroll to position [354, 0]
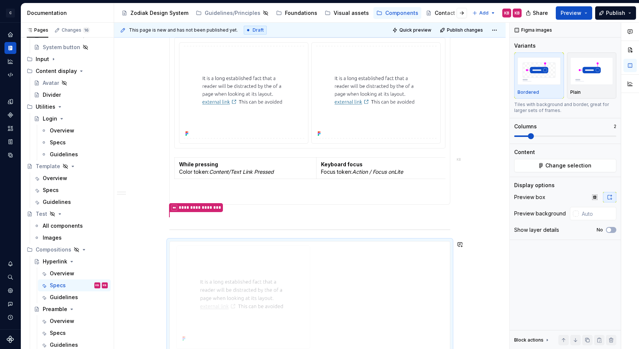
drag, startPoint x: 178, startPoint y: 246, endPoint x: 189, endPoint y: 204, distance: 43.6
click at [189, 204] on body "C Capgemini KB Design system data Documentation Accessibility guide for tree Pa…" at bounding box center [319, 174] width 639 height 349
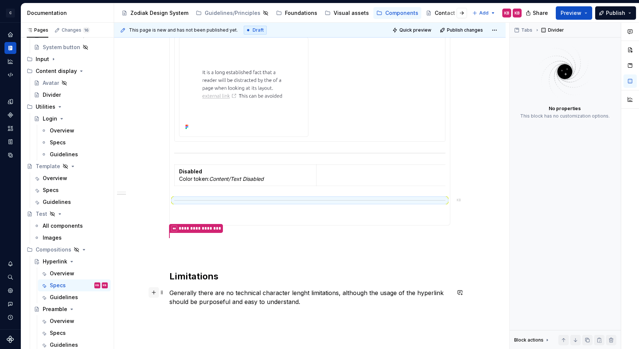
scroll to position [519, 0]
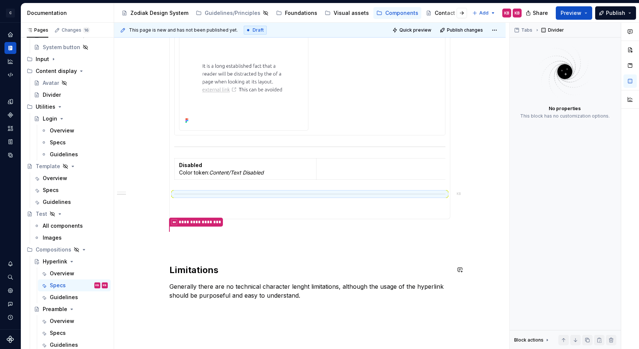
click at [171, 256] on div "**********" at bounding box center [310, 11] width 392 height 803
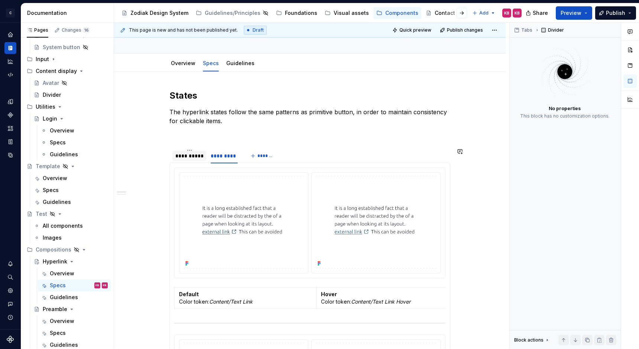
scroll to position [86, 0]
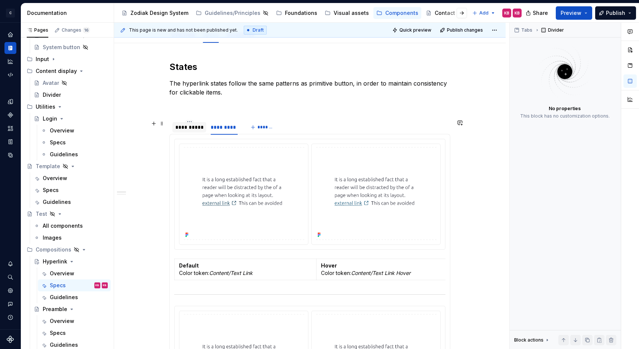
click at [194, 130] on div "**********" at bounding box center [189, 126] width 28 height 7
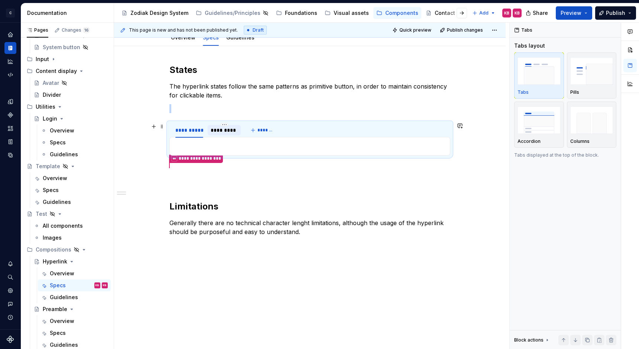
click at [219, 129] on div "*********" at bounding box center [224, 129] width 27 height 7
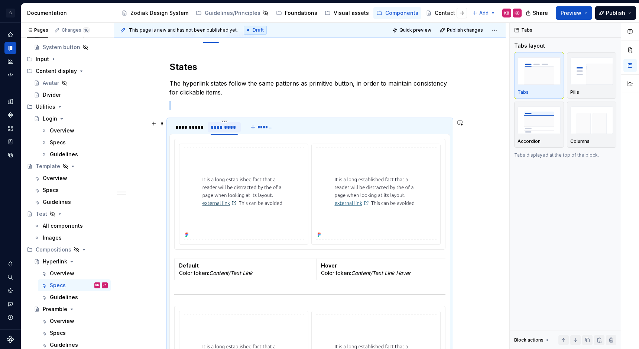
click at [219, 128] on div "*********" at bounding box center [224, 126] width 27 height 7
type input "**********"
click at [246, 107] on p at bounding box center [309, 105] width 281 height 9
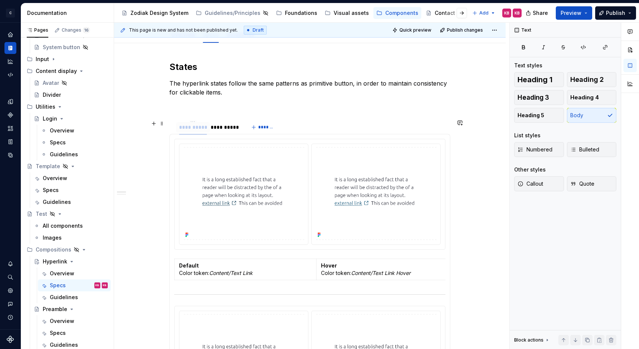
drag, startPoint x: 234, startPoint y: 125, endPoint x: 202, endPoint y: 127, distance: 32.0
click at [202, 127] on div "**********" at bounding box center [193, 126] width 28 height 7
click at [220, 126] on div "**********" at bounding box center [225, 126] width 28 height 7
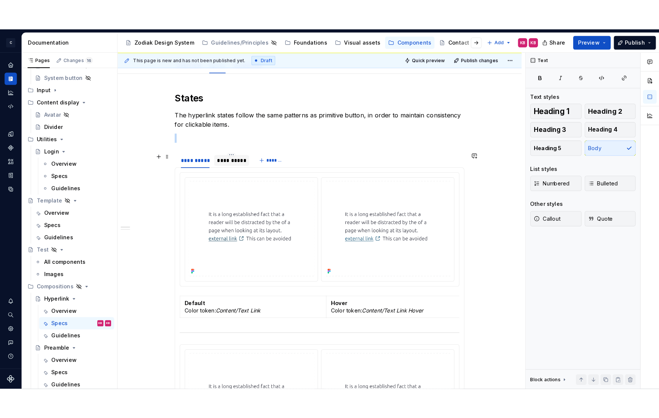
scroll to position [83, 0]
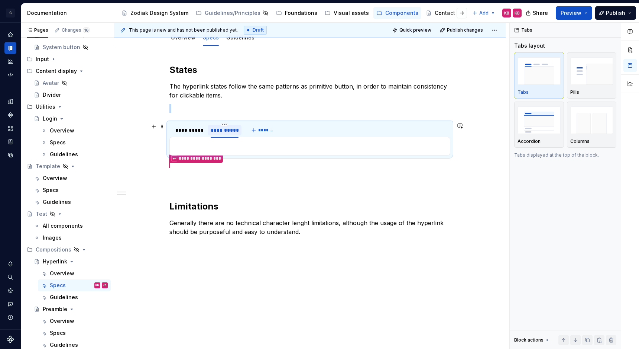
click at [220, 126] on div "**********" at bounding box center [225, 130] width 34 height 10
type input "*********"
click at [246, 115] on div "**********" at bounding box center [309, 150] width 281 height 172
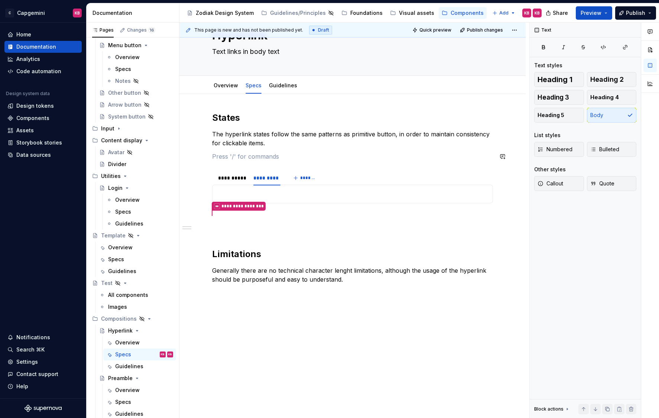
scroll to position [181, 0]
click at [238, 231] on p at bounding box center [352, 230] width 281 height 9
click at [242, 191] on p at bounding box center [352, 194] width 271 height 9
click at [230, 180] on div "**********" at bounding box center [232, 178] width 28 height 7
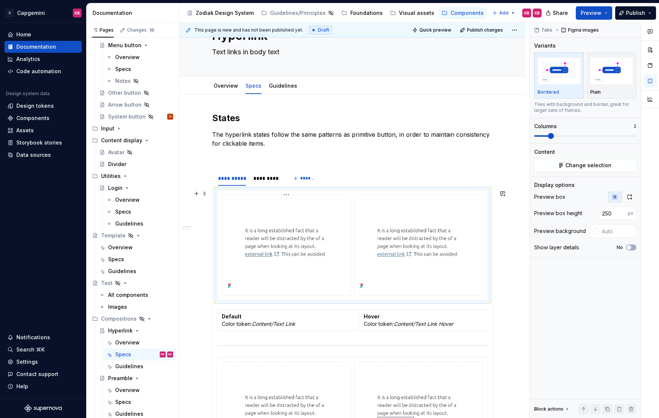
click at [248, 224] on img at bounding box center [286, 244] width 123 height 91
click at [207, 193] on span at bounding box center [205, 193] width 6 height 10
click at [216, 206] on div "Duplicate" at bounding box center [237, 205] width 63 height 12
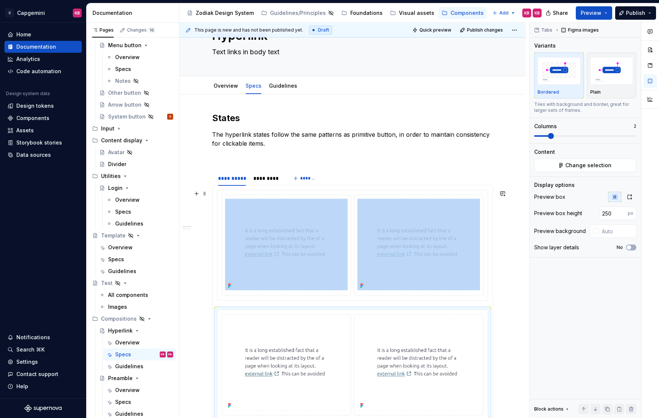
scroll to position [36, 0]
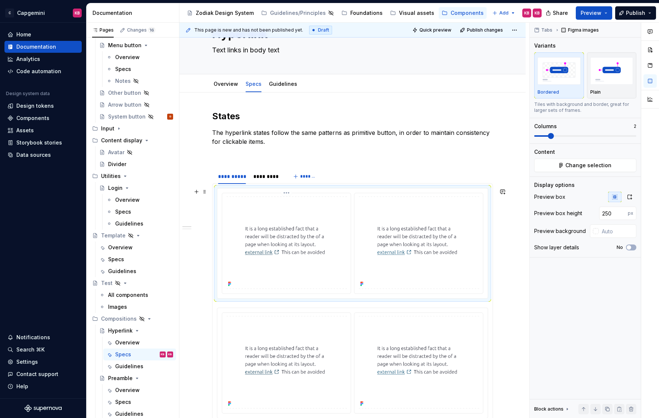
click at [238, 219] on img at bounding box center [286, 242] width 123 height 91
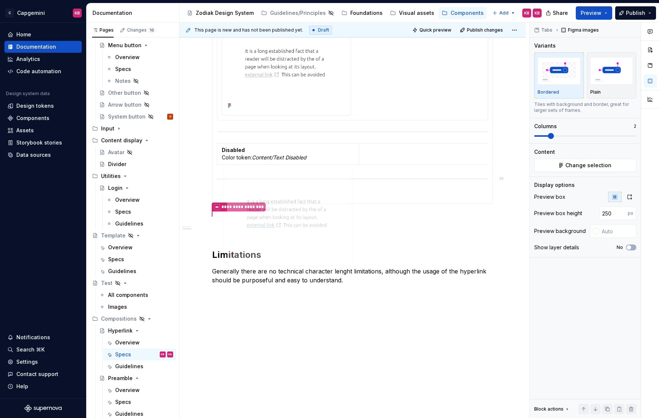
drag, startPoint x: 235, startPoint y: 198, endPoint x: 244, endPoint y: 291, distance: 93.4
click at [244, 291] on body "C Capgemini KB Home Documentation Analytics Code automation Design system data …" at bounding box center [329, 209] width 659 height 418
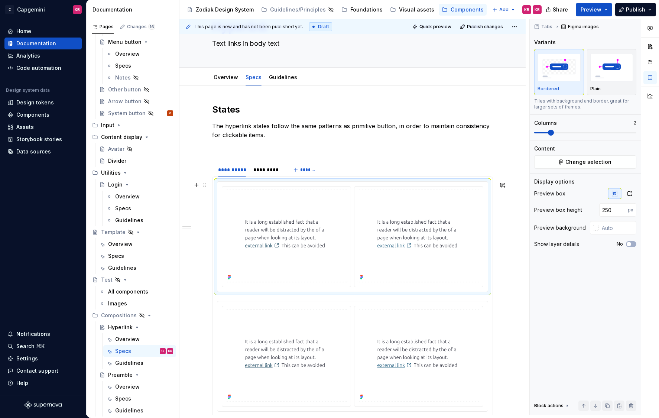
scroll to position [28, 0]
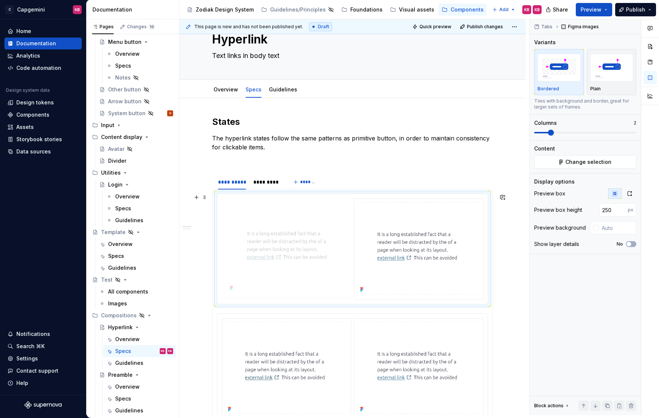
click at [247, 216] on body "C Capgemini KB Home Documentation Analytics Code automation Design system data …" at bounding box center [329, 209] width 659 height 418
click at [206, 198] on span at bounding box center [205, 197] width 6 height 10
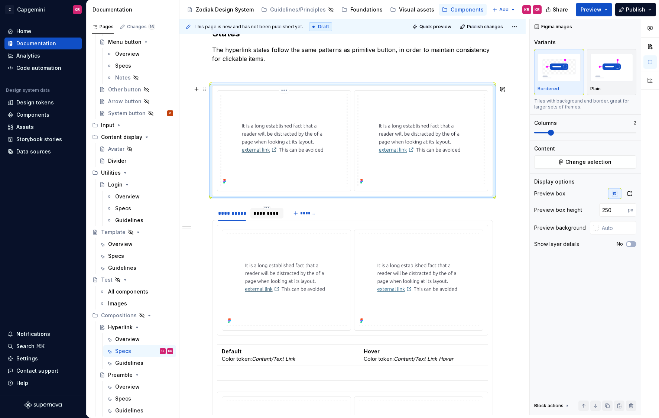
scroll to position [122, 0]
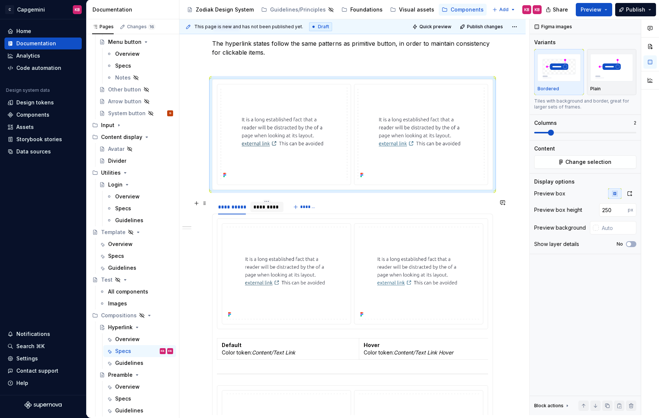
click at [258, 203] on div "*********" at bounding box center [267, 206] width 27 height 7
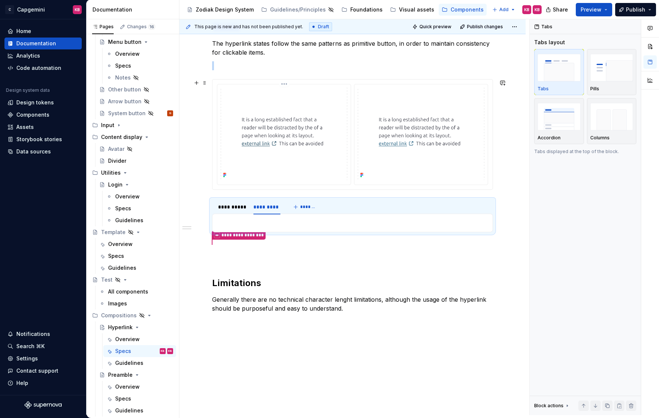
click at [277, 140] on img at bounding box center [283, 133] width 127 height 93
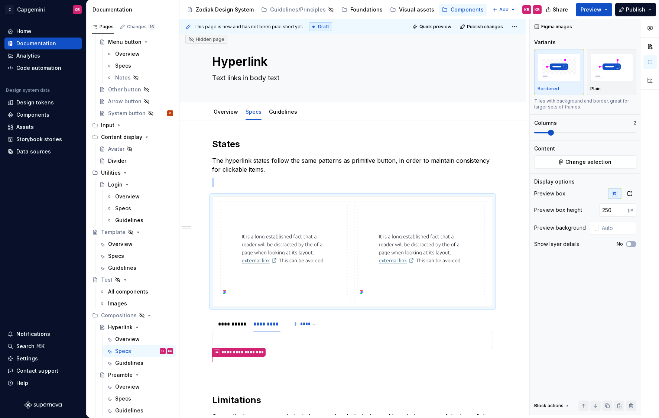
scroll to position [30, 0]
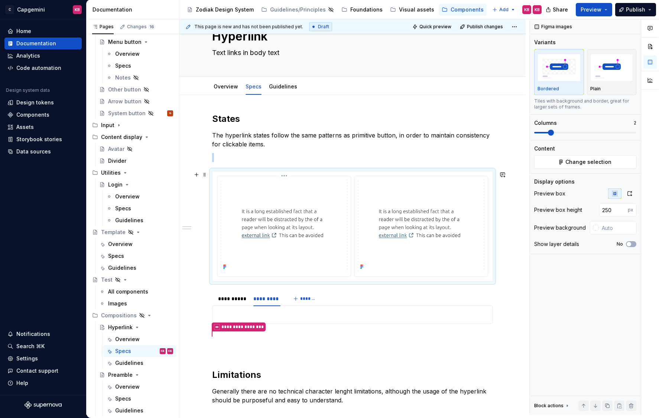
click at [241, 233] on img at bounding box center [283, 225] width 127 height 93
click at [263, 214] on img at bounding box center [283, 225] width 127 height 93
click at [566, 158] on button "Change selection" at bounding box center [586, 161] width 102 height 13
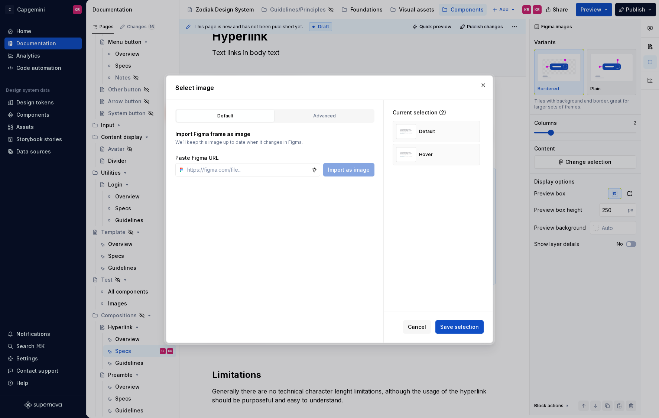
type textarea "*"
click at [475, 153] on button "button" at bounding box center [471, 154] width 10 height 10
click at [474, 132] on button "button" at bounding box center [471, 131] width 10 height 10
click at [206, 168] on input "text" at bounding box center [247, 169] width 127 height 13
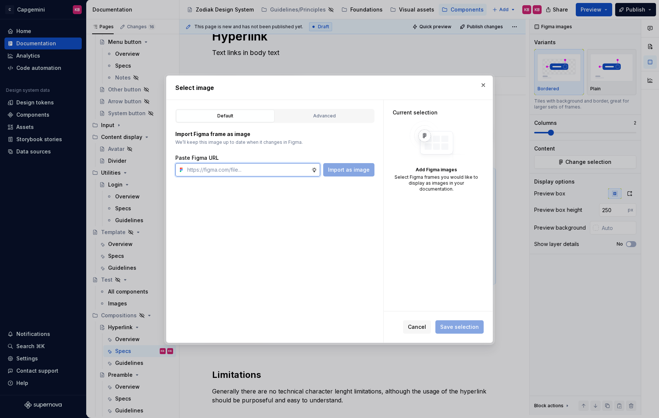
paste input "[URL][DOMAIN_NAME]"
type input "[URL][DOMAIN_NAME]"
click at [339, 168] on span "Import as image" at bounding box center [349, 169] width 42 height 7
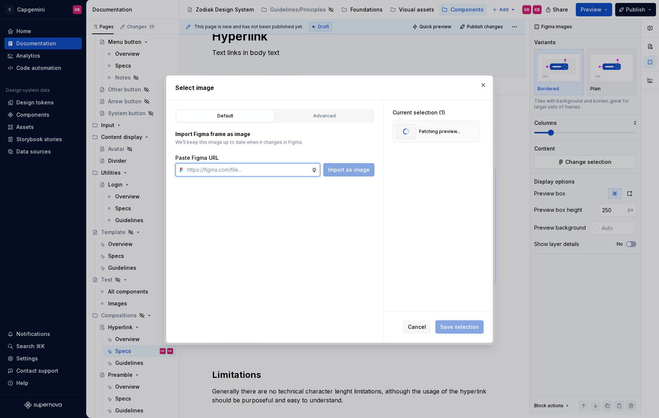
click at [206, 172] on input "text" at bounding box center [247, 169] width 127 height 13
click at [188, 234] on div "Default Advanced Import Figma frame as image We’ll keep this image up to date w…" at bounding box center [275, 221] width 217 height 243
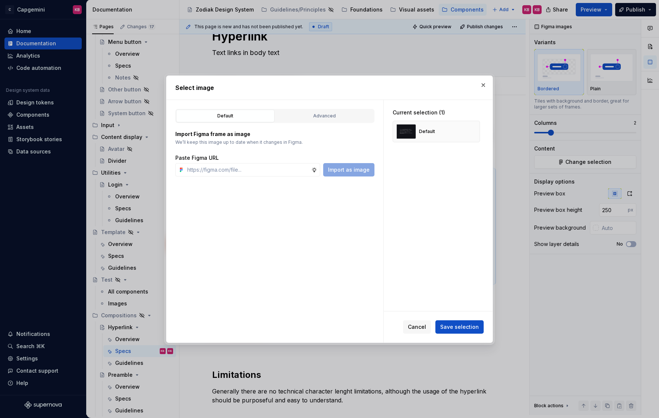
type textarea "*"
click at [205, 172] on input "text" at bounding box center [247, 169] width 127 height 13
paste input "[URL][DOMAIN_NAME]"
type input "[URL][DOMAIN_NAME]"
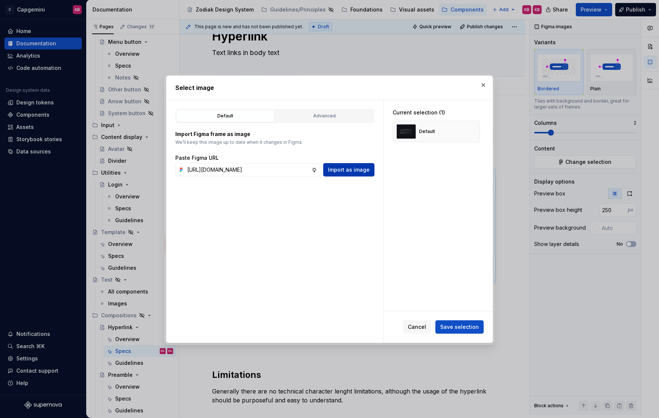
scroll to position [0, 0]
click at [350, 173] on span "Import as image" at bounding box center [349, 169] width 42 height 7
click at [458, 326] on span "Save selection" at bounding box center [459, 326] width 39 height 7
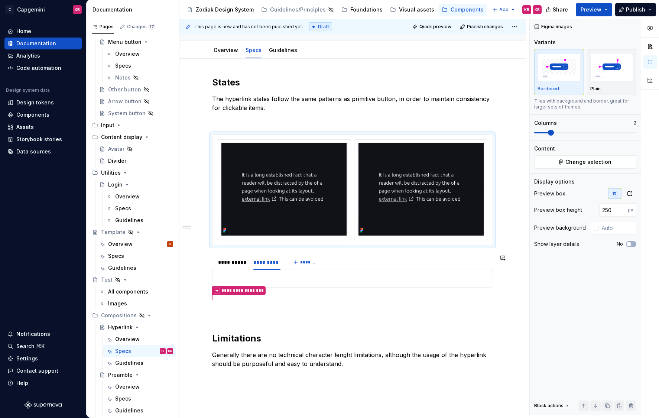
scroll to position [75, 0]
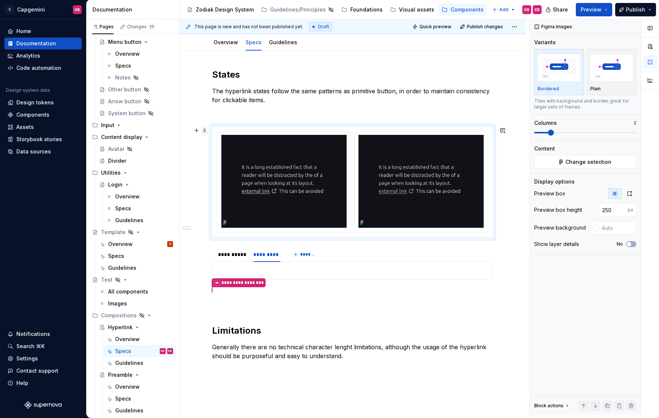
click at [207, 130] on span at bounding box center [205, 130] width 6 height 10
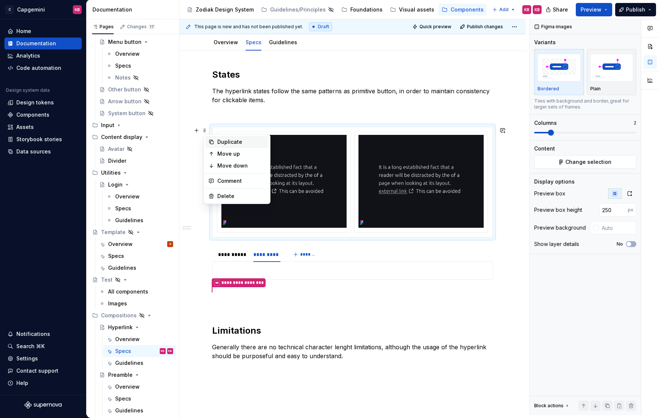
click at [213, 140] on icon at bounding box center [212, 142] width 6 height 6
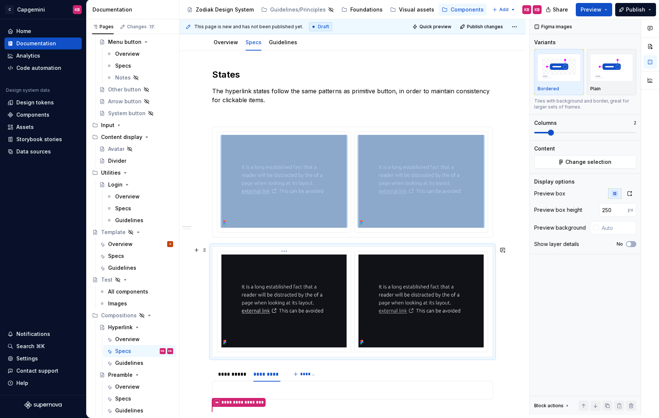
click at [261, 284] on img at bounding box center [283, 301] width 127 height 93
click at [575, 162] on span "Change selection" at bounding box center [589, 161] width 46 height 7
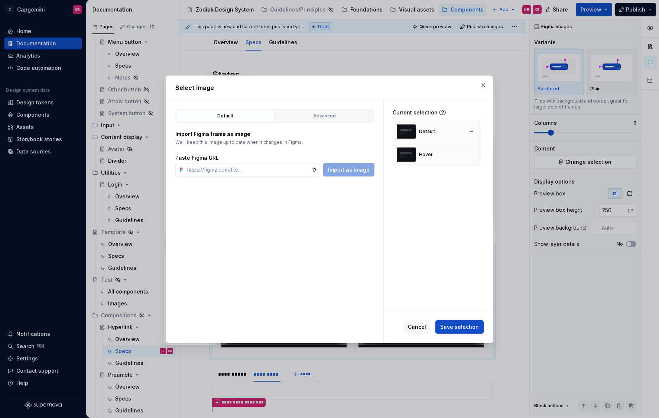
type textarea "*"
click at [430, 134] on div "Default" at bounding box center [427, 132] width 16 height 6
click at [477, 130] on button "button" at bounding box center [471, 131] width 10 height 10
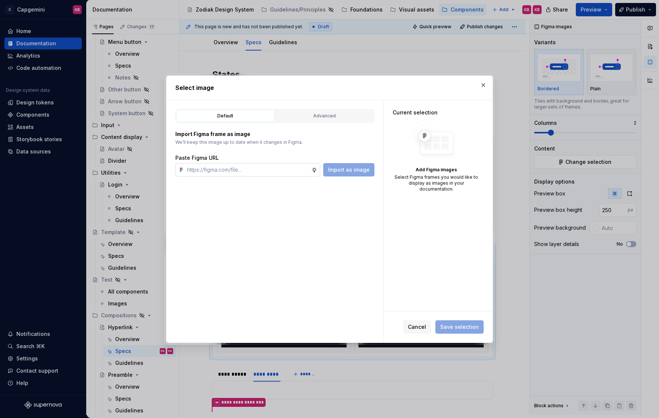
click at [261, 165] on input "text" at bounding box center [247, 169] width 127 height 13
paste input "[URL][DOMAIN_NAME]"
type input "[URL][DOMAIN_NAME]"
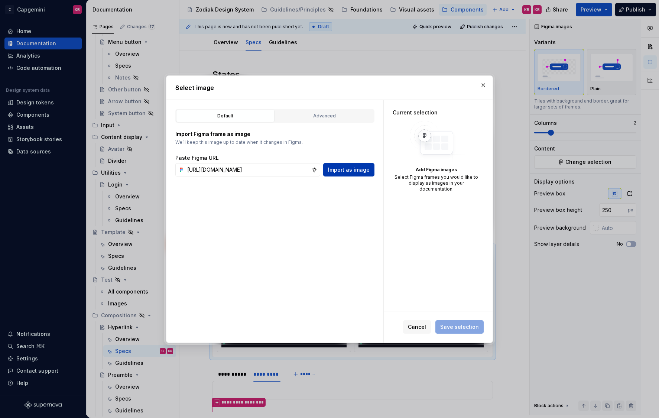
click at [356, 168] on span "Import as image" at bounding box center [349, 169] width 42 height 7
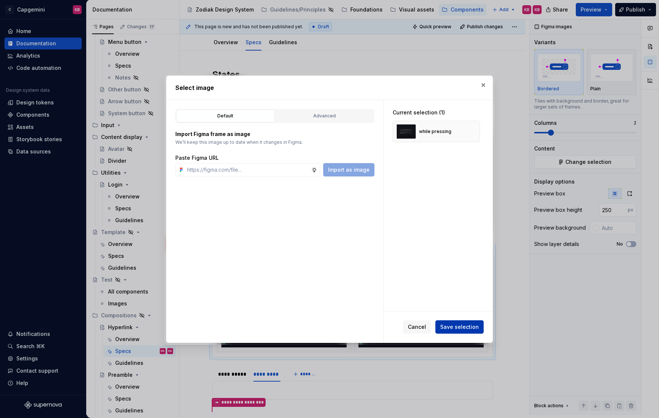
click at [445, 327] on span "Save selection" at bounding box center [459, 326] width 39 height 7
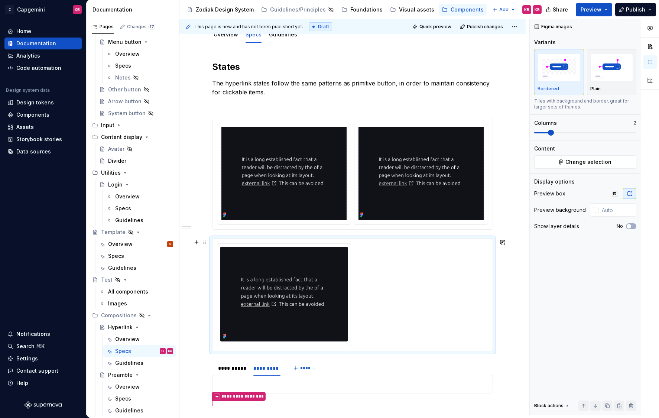
scroll to position [83, 0]
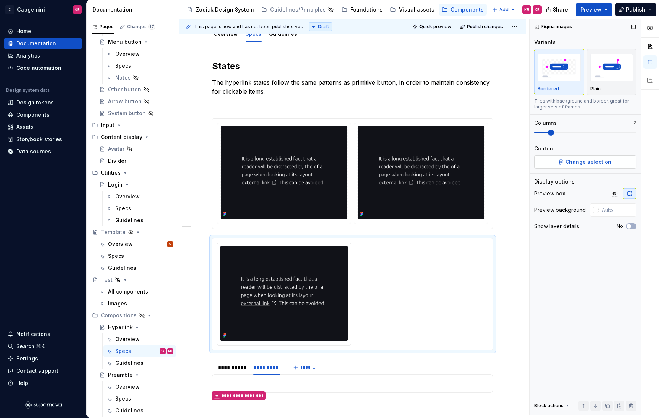
click at [569, 161] on span "Change selection" at bounding box center [589, 161] width 46 height 7
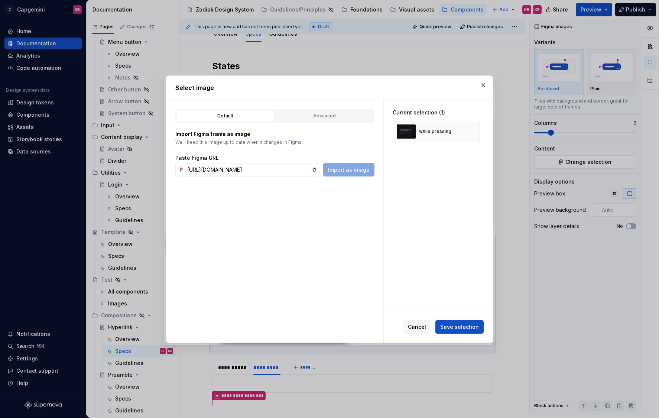
scroll to position [0, 201]
type input "[URL][DOMAIN_NAME]"
click at [347, 170] on span "Import as image" at bounding box center [349, 169] width 42 height 7
click at [455, 324] on span "Save selection" at bounding box center [459, 326] width 39 height 7
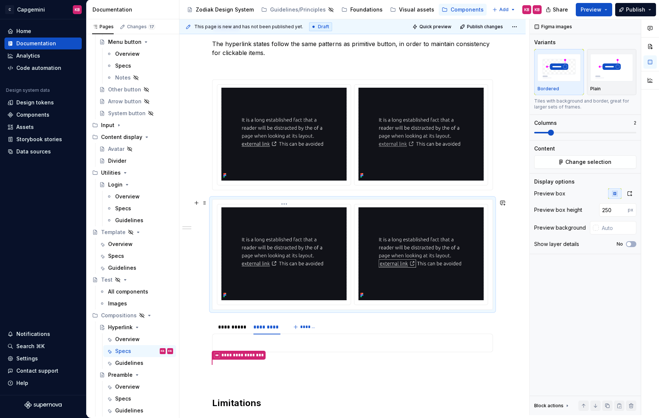
scroll to position [126, 0]
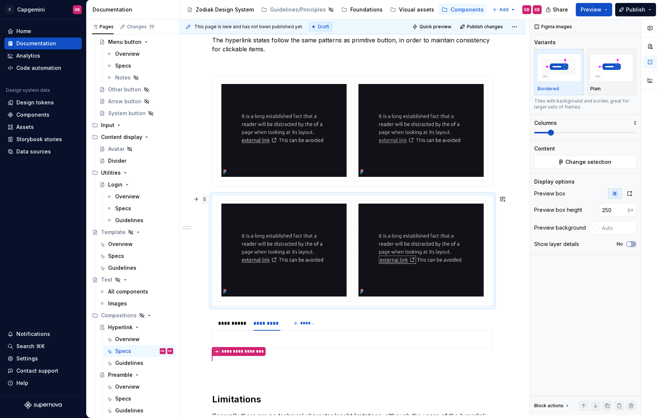
click at [208, 199] on span at bounding box center [205, 199] width 6 height 10
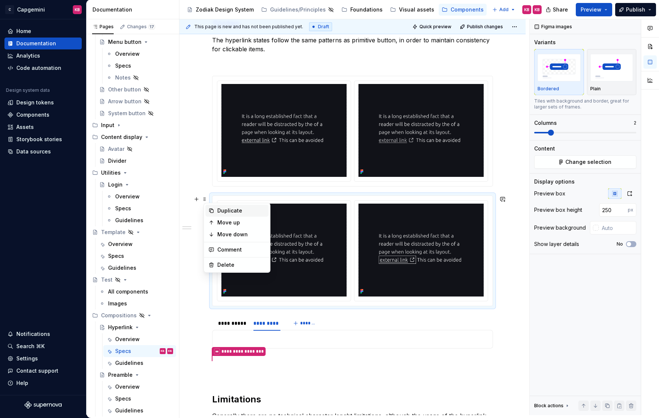
click at [213, 210] on icon at bounding box center [212, 211] width 4 height 4
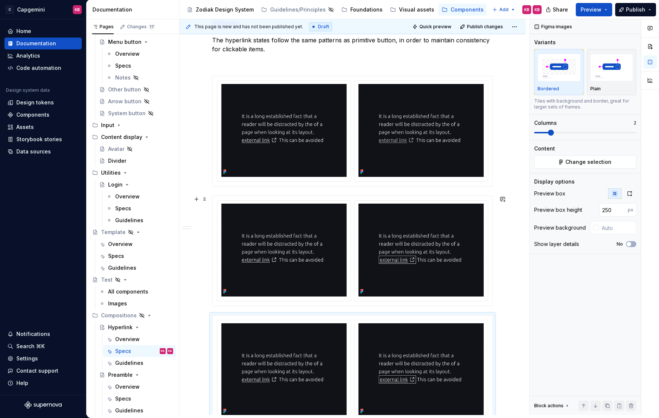
scroll to position [136, 0]
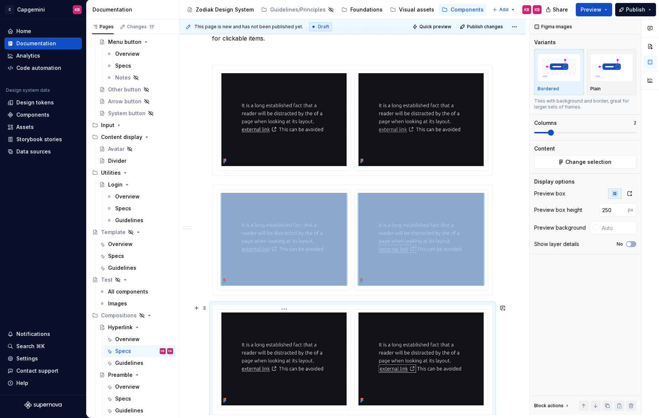
click at [266, 337] on img at bounding box center [283, 359] width 127 height 93
click at [592, 160] on span "Change selection" at bounding box center [589, 161] width 46 height 7
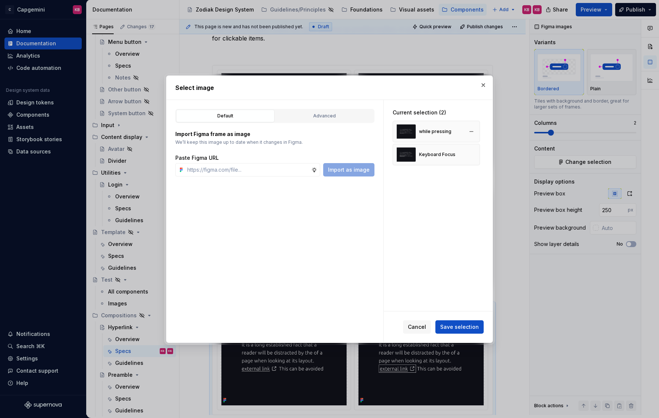
type textarea "*"
click at [477, 131] on button "button" at bounding box center [471, 131] width 10 height 10
click at [477, 132] on button "button" at bounding box center [471, 131] width 10 height 10
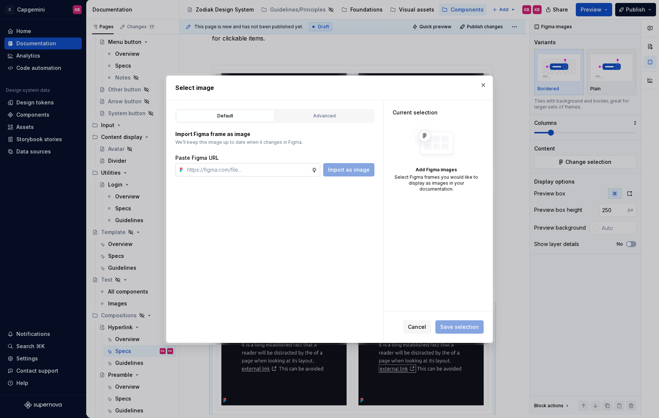
click at [231, 171] on input "text" at bounding box center [247, 169] width 127 height 13
paste input "[URL][DOMAIN_NAME]"
type input "[URL][DOMAIN_NAME]"
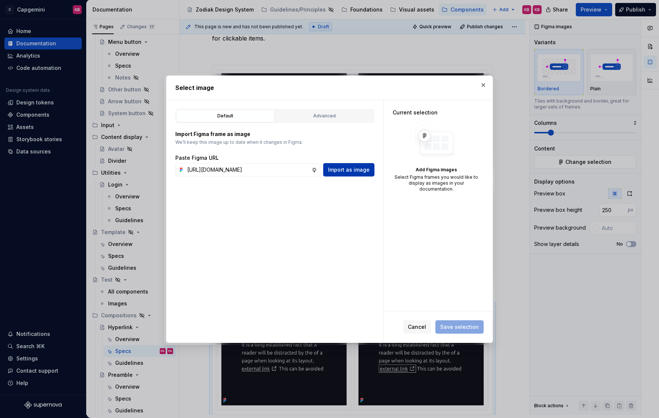
click at [347, 170] on span "Import as image" at bounding box center [349, 169] width 42 height 7
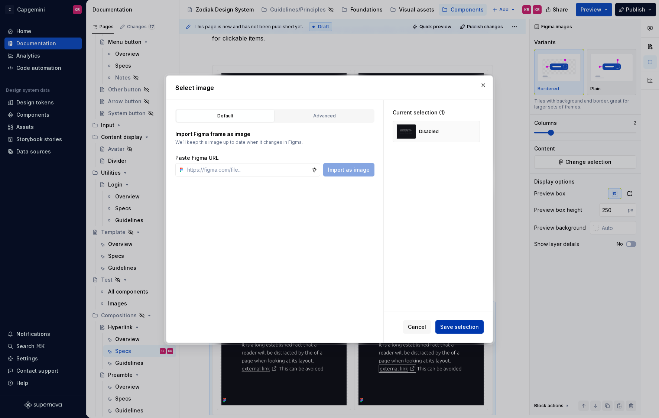
click at [457, 326] on span "Save selection" at bounding box center [459, 326] width 39 height 7
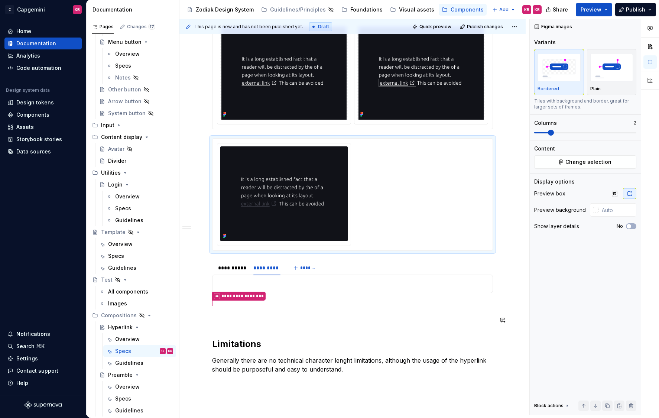
scroll to position [395, 0]
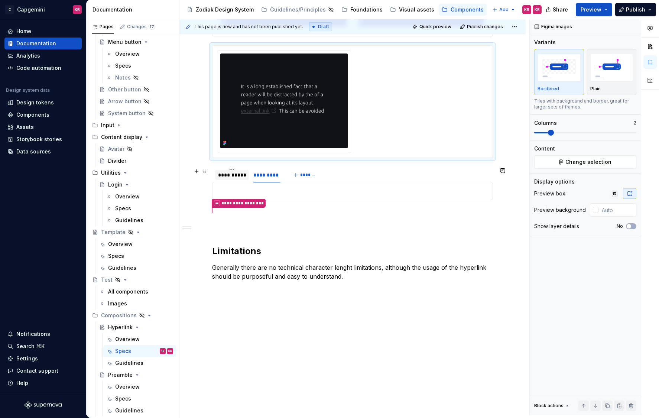
click at [241, 175] on div "**********" at bounding box center [232, 174] width 28 height 7
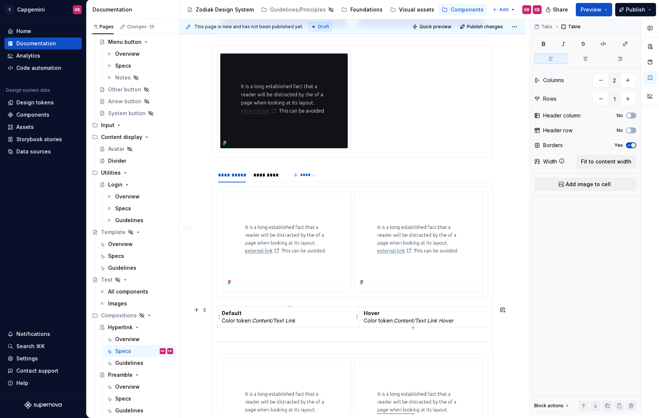
click at [243, 317] on p "Default Color token: Content/Text Link" at bounding box center [288, 317] width 133 height 15
click at [206, 309] on span at bounding box center [205, 310] width 6 height 10
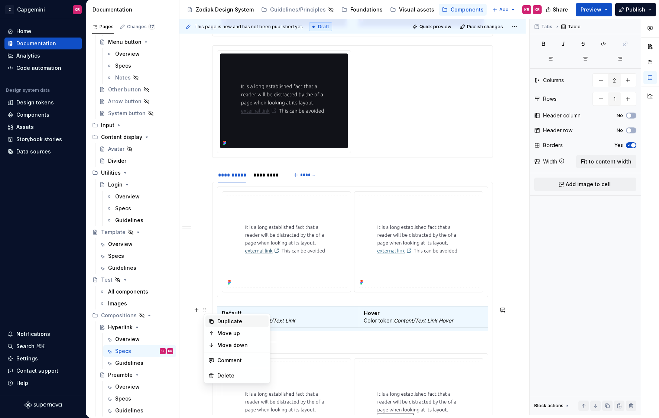
click at [210, 320] on icon at bounding box center [212, 322] width 6 height 6
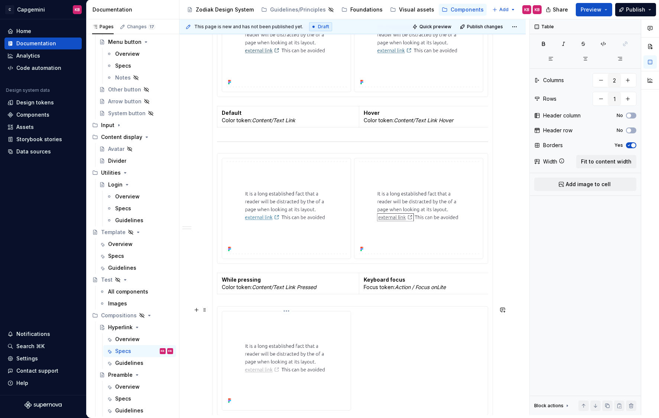
scroll to position [642, 0]
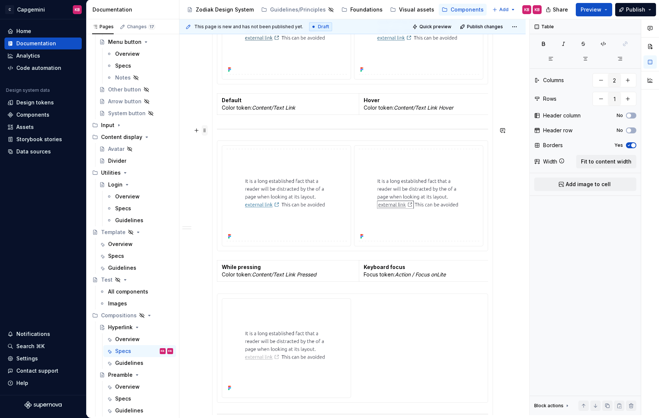
click at [204, 129] on span at bounding box center [205, 130] width 6 height 10
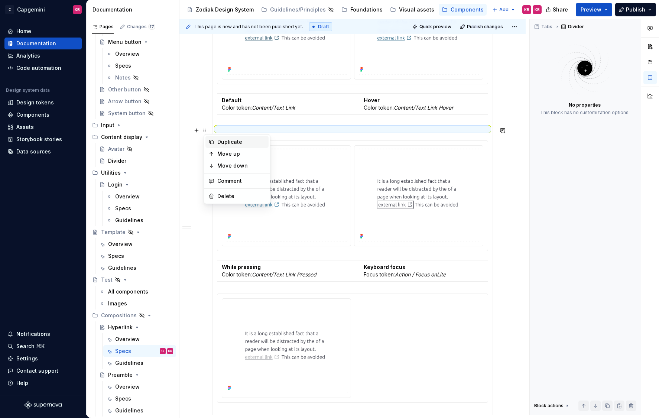
click at [214, 141] on icon at bounding box center [212, 142] width 6 height 6
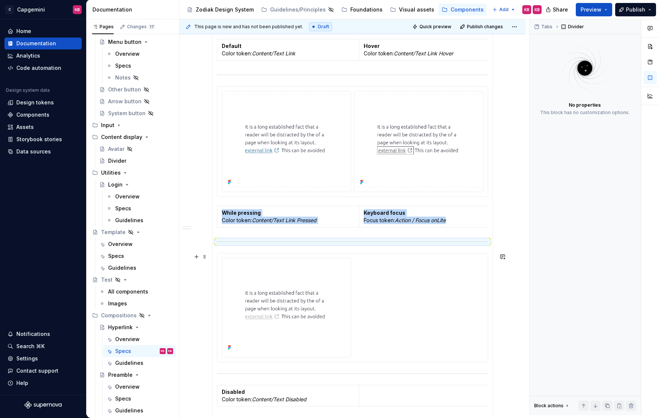
scroll to position [673, 0]
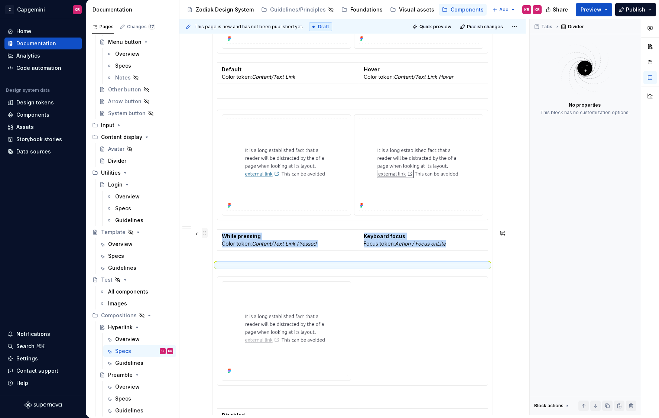
click at [205, 233] on span at bounding box center [205, 233] width 6 height 10
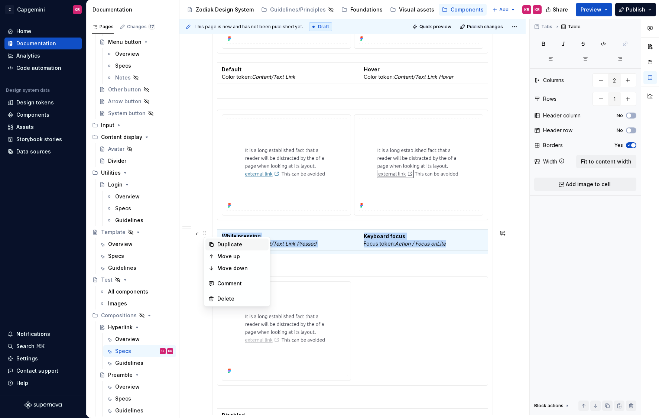
click at [217, 244] on div "Duplicate" at bounding box center [237, 245] width 63 height 12
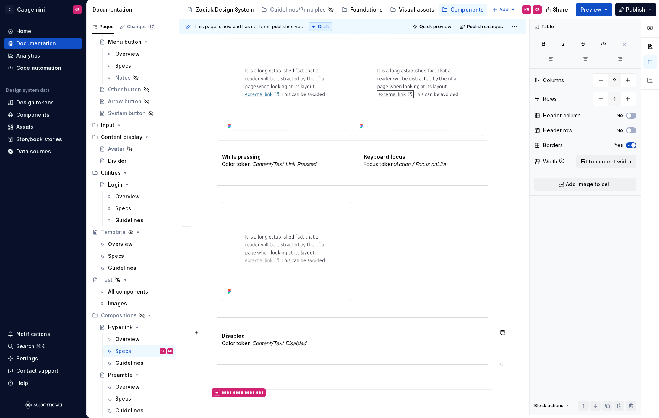
scroll to position [787, 0]
click at [227, 332] on strong "Disabled" at bounding box center [233, 335] width 23 height 6
click at [207, 333] on span at bounding box center [205, 332] width 6 height 10
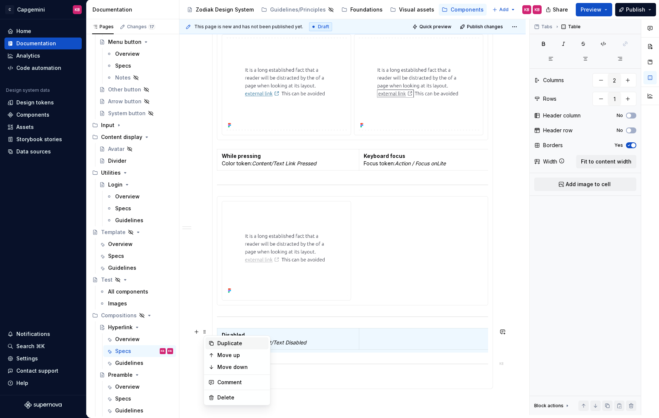
click at [213, 343] on icon at bounding box center [212, 343] width 6 height 6
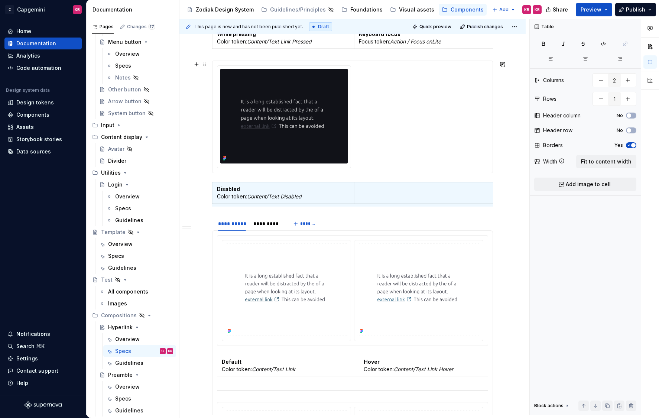
scroll to position [466, 0]
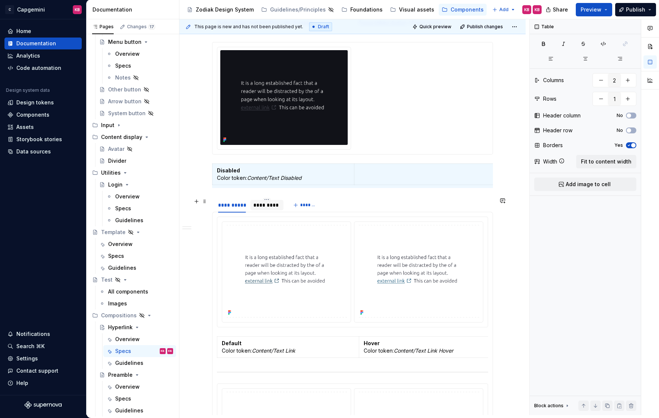
click at [261, 206] on div "*********" at bounding box center [267, 204] width 27 height 7
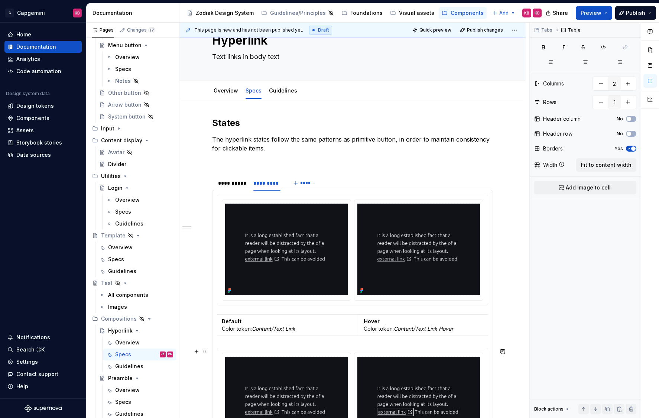
scroll to position [6, 0]
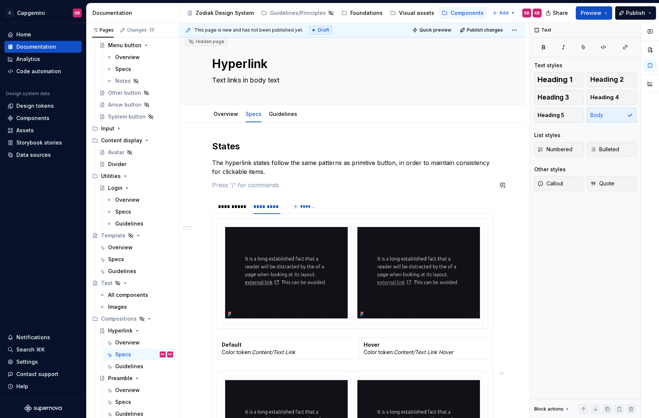
scroll to position [0, 0]
click at [241, 205] on div "**********" at bounding box center [232, 206] width 28 height 7
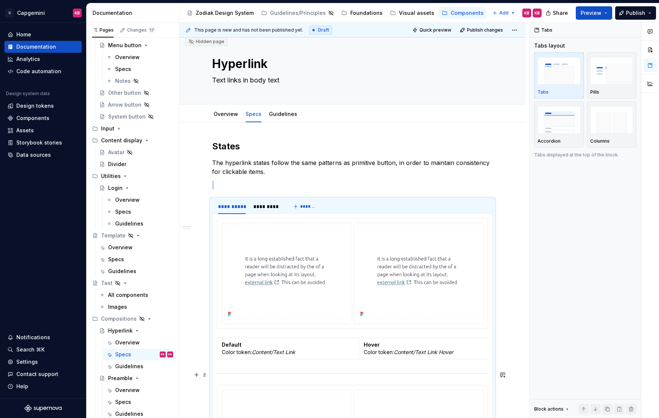
click at [245, 367] on div at bounding box center [352, 373] width 271 height 5
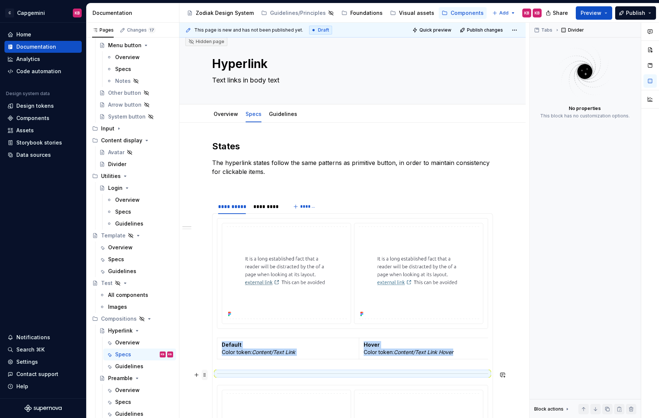
click at [206, 367] on span at bounding box center [205, 375] width 6 height 10
click at [219, 308] on div "Duplicate" at bounding box center [241, 306] width 48 height 7
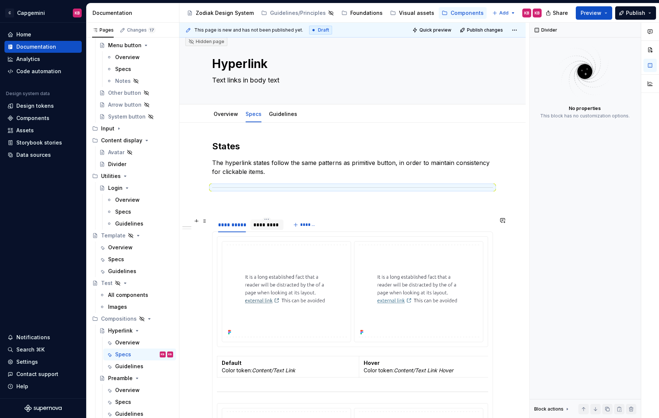
click at [262, 225] on div "*********" at bounding box center [267, 224] width 27 height 7
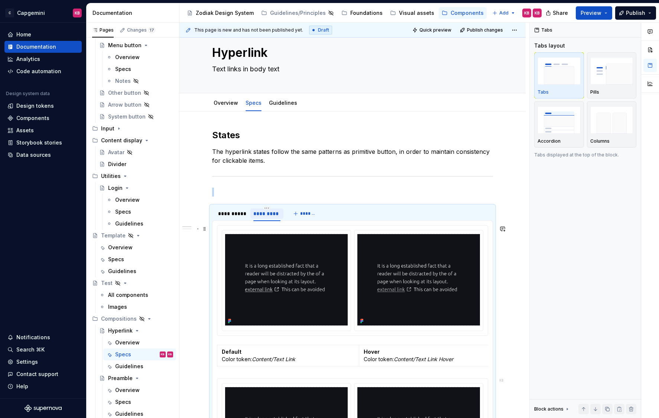
scroll to position [20, 0]
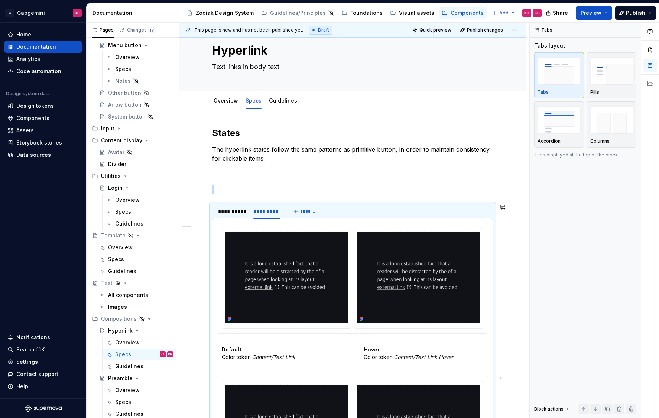
drag, startPoint x: 207, startPoint y: 175, endPoint x: 238, endPoint y: 368, distance: 195.1
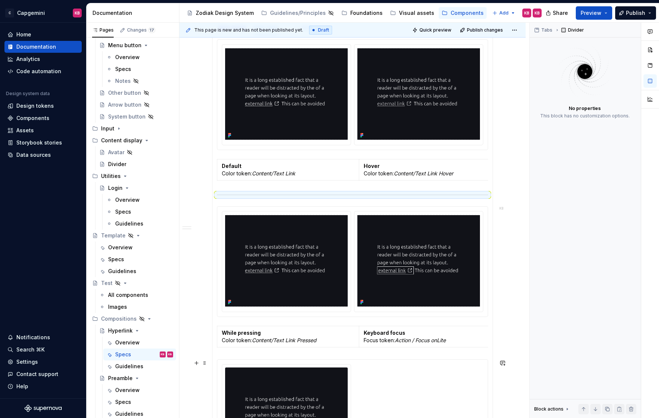
scroll to position [181, 0]
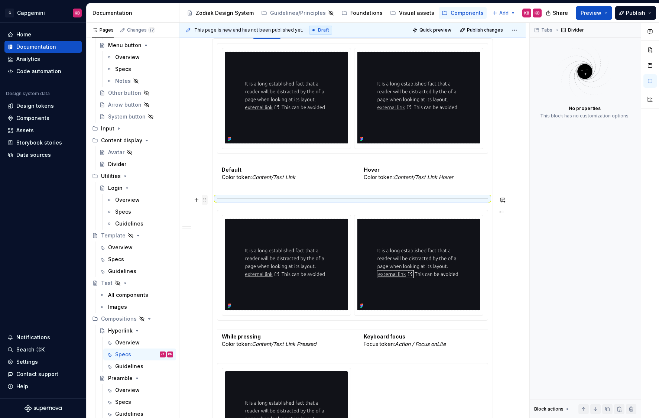
click at [205, 199] on span at bounding box center [205, 200] width 6 height 10
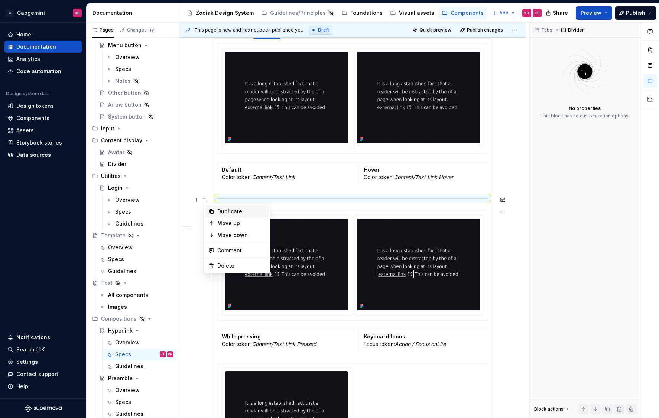
click at [212, 209] on icon at bounding box center [212, 212] width 6 height 6
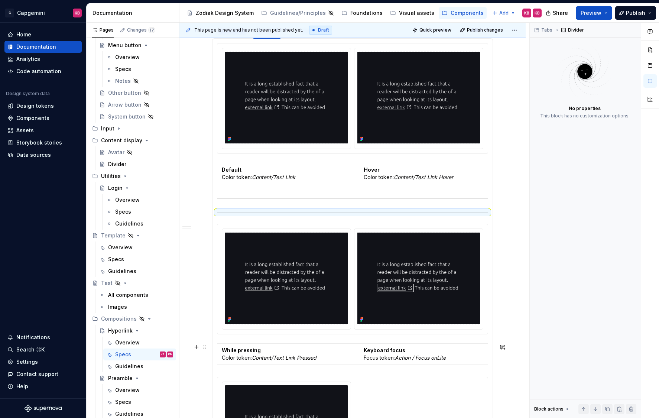
drag, startPoint x: 205, startPoint y: 213, endPoint x: 217, endPoint y: 294, distance: 81.9
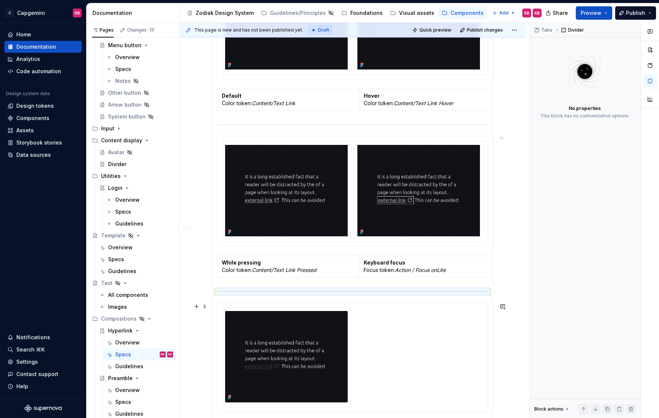
scroll to position [331, 0]
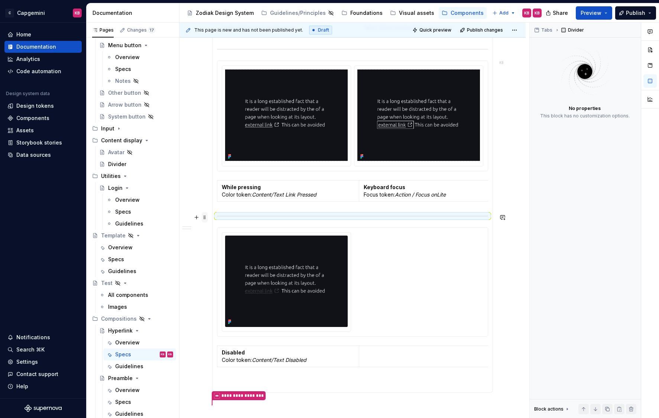
click at [207, 219] on span at bounding box center [205, 217] width 6 height 10
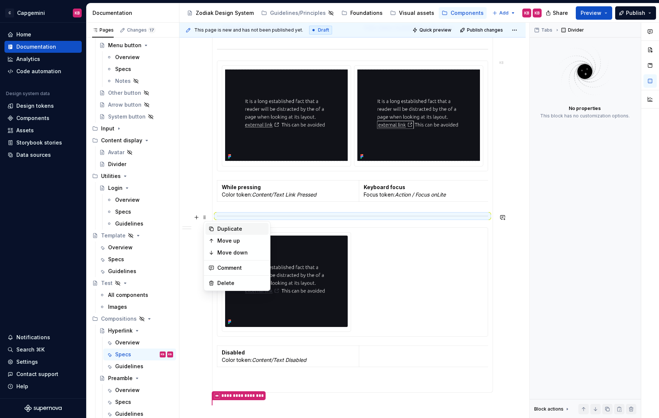
click at [213, 227] on icon at bounding box center [212, 229] width 6 height 6
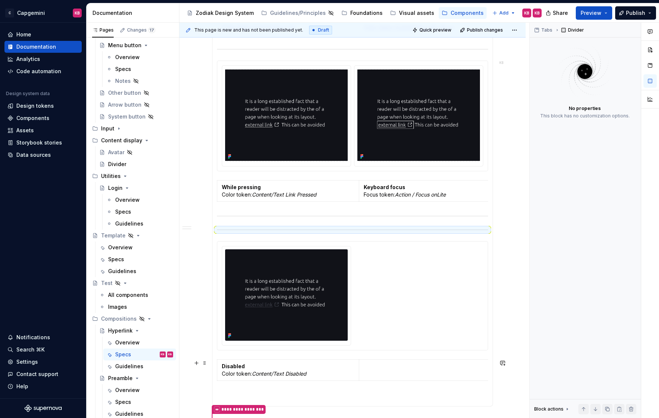
drag, startPoint x: 207, startPoint y: 231, endPoint x: 228, endPoint y: 382, distance: 153.1
click at [228, 367] on div "**********" at bounding box center [352, 156] width 281 height 680
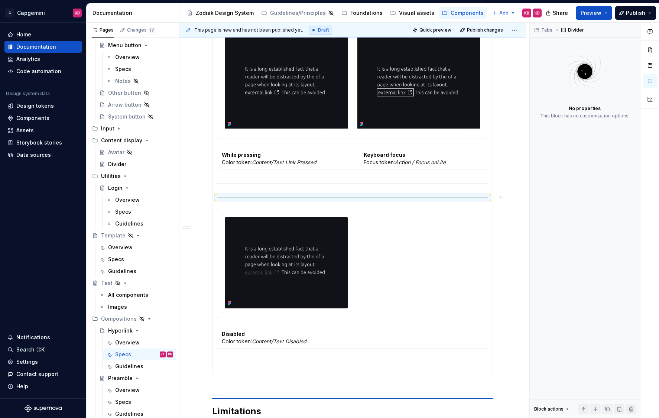
scroll to position [383, 0]
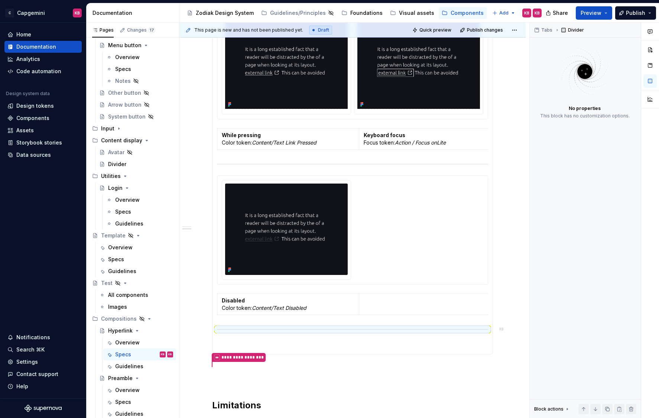
click at [203, 363] on div "**********" at bounding box center [353, 157] width 346 height 823
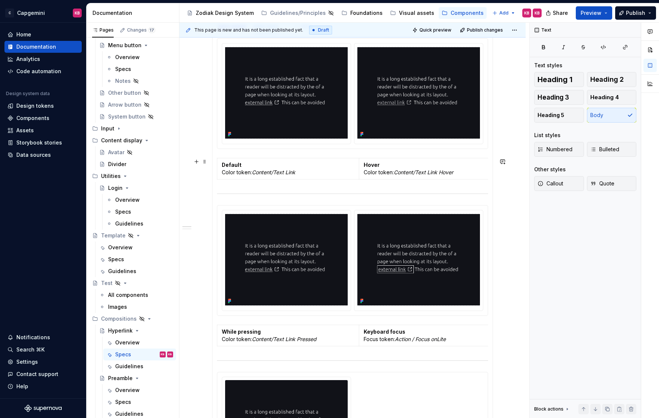
scroll to position [0, 0]
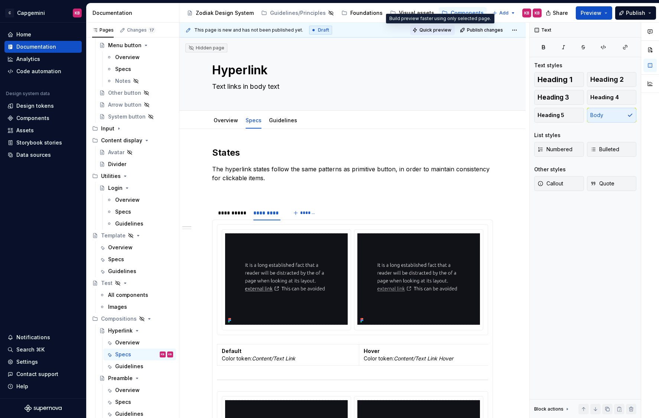
click at [439, 32] on span "Quick preview" at bounding box center [436, 30] width 32 height 6
click at [606, 13] on button "Preview" at bounding box center [594, 12] width 36 height 13
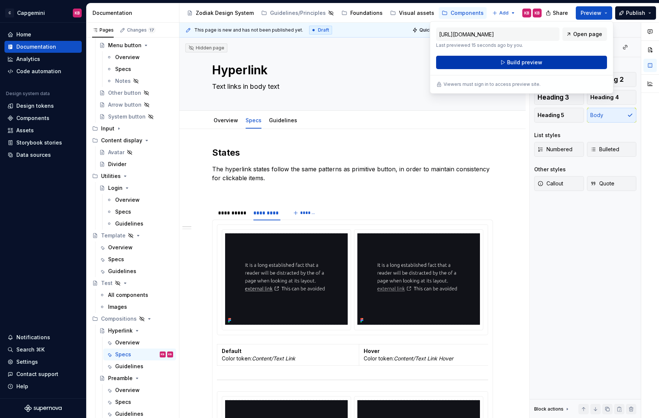
click at [514, 60] on span "Build preview" at bounding box center [524, 62] width 35 height 7
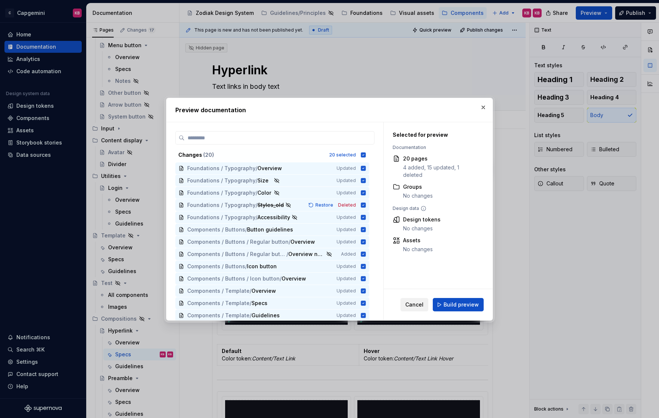
click at [415, 303] on span "Cancel" at bounding box center [415, 304] width 18 height 7
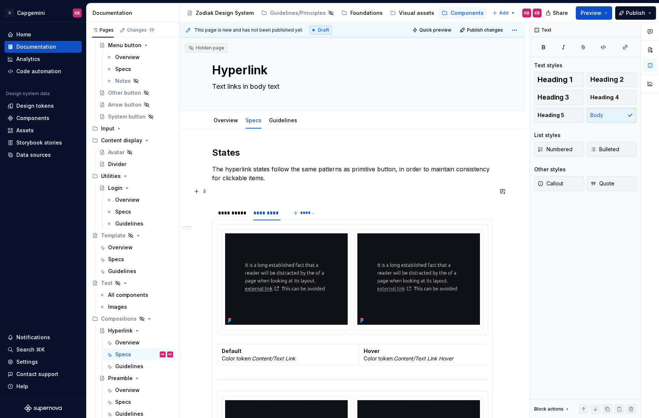
click at [475, 193] on p at bounding box center [352, 191] width 281 height 9
click at [445, 31] on span "Quick preview" at bounding box center [436, 30] width 32 height 6
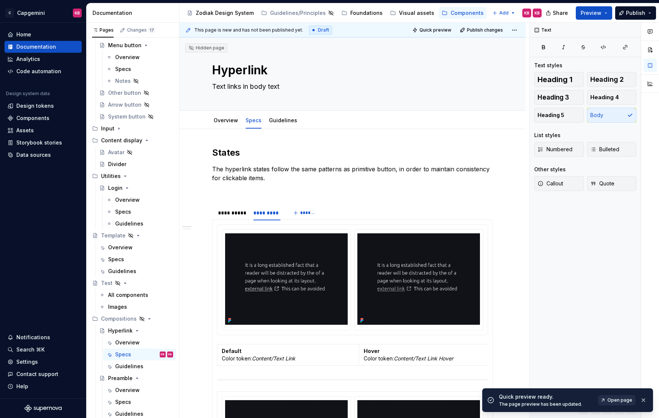
click at [611, 367] on span "Open page" at bounding box center [620, 400] width 25 height 6
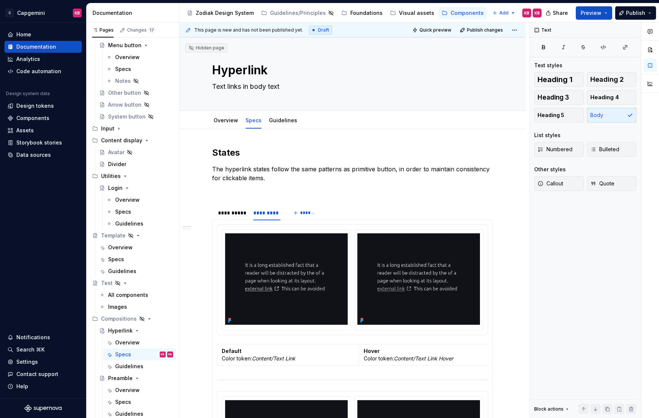
type textarea "*"
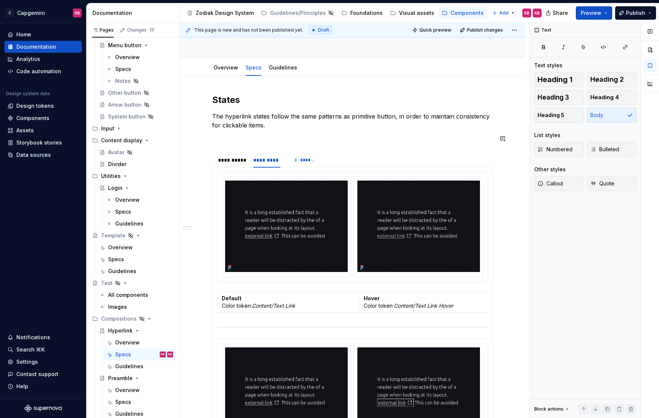
scroll to position [69, 0]
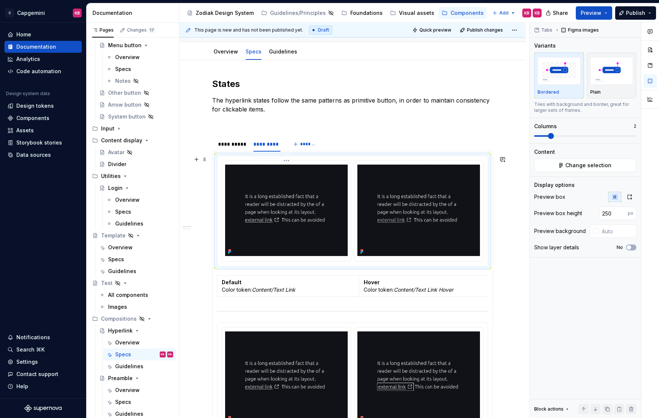
click at [240, 174] on img at bounding box center [286, 210] width 123 height 91
click at [598, 232] on div at bounding box center [596, 231] width 6 height 6
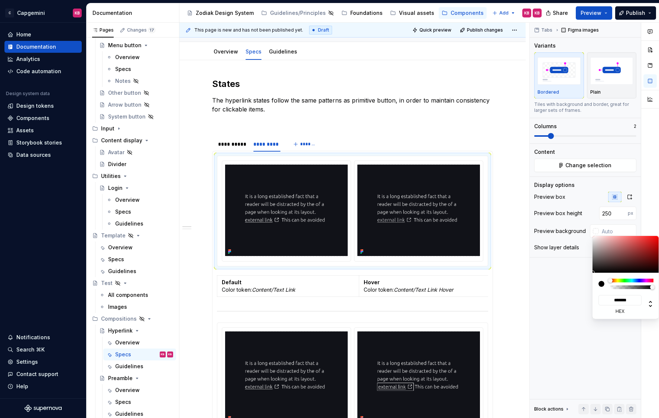
type input "#DDD2D2"
type input "*******"
type input "#E0D5D5"
type input "*******"
type input "#E5DCDC"
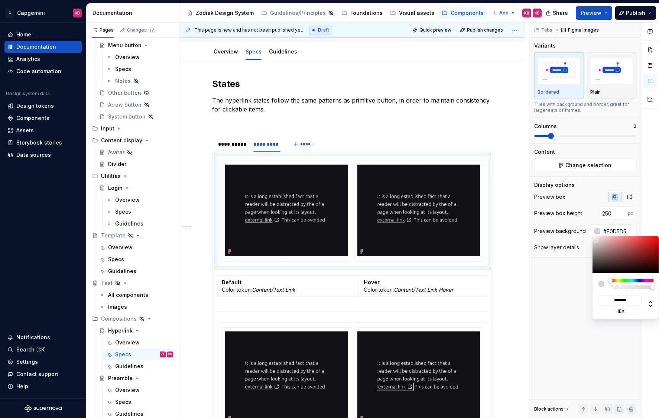
type input "*******"
type input "#E8E1E1"
type input "*******"
type input "#EDE9E9"
type input "*******"
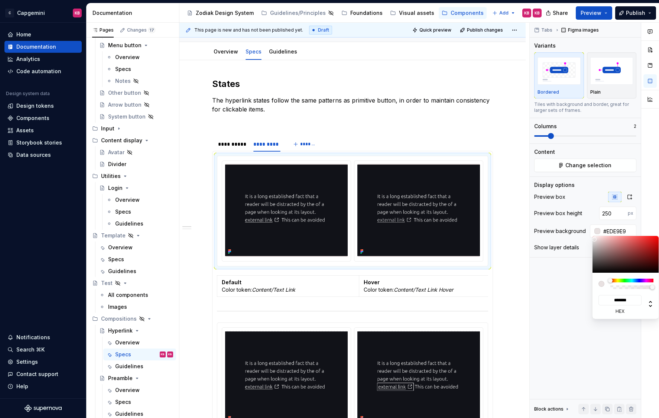
type input "#F0F0F0"
type input "*******"
type input "#F2F2F2"
type input "*******"
type input "#F5F5F5"
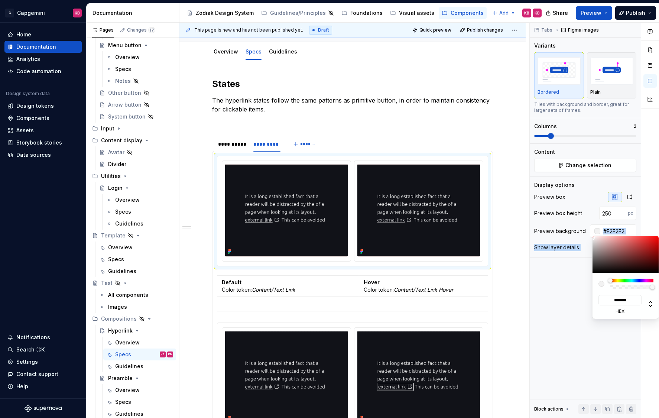
type input "*******"
type input "#F7F7F7"
type input "*******"
type input "#FAFAFA"
type input "*******"
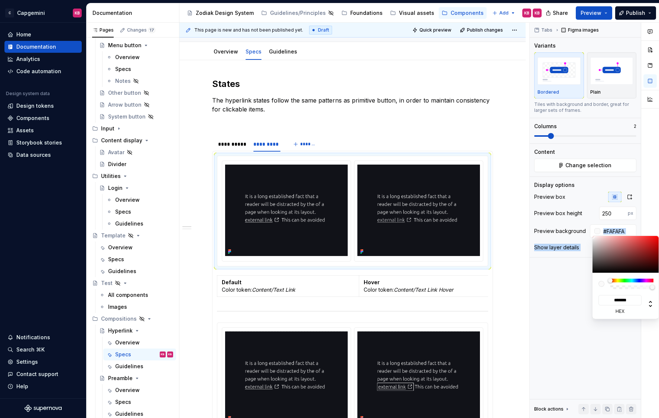
type input "#FCFCFC"
type input "*******"
type input "#FFFFFF"
type input "*******"
drag, startPoint x: 596, startPoint y: 241, endPoint x: 588, endPoint y: 233, distance: 11.6
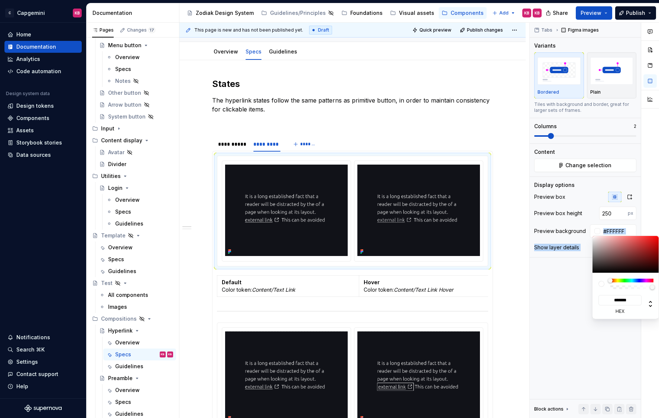
click at [588, 233] on body "C Capgemini KB Home Documentation Analytics Code automation Design system data …" at bounding box center [329, 209] width 659 height 418
click at [356, 329] on html "C Capgemini KB Home Documentation Analytics Code automation Design system data …" at bounding box center [329, 209] width 659 height 418
click at [354, 324] on html "C Capgemini KB Home Documentation Analytics Code automation Design system data …" at bounding box center [329, 209] width 659 height 418
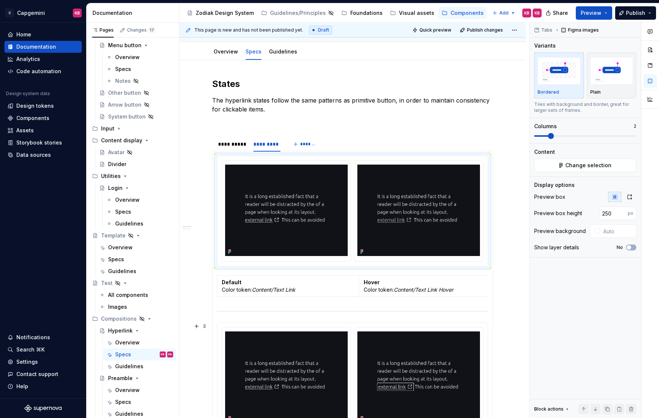
click at [354, 325] on div at bounding box center [352, 378] width 271 height 110
click at [595, 232] on div at bounding box center [596, 231] width 6 height 6
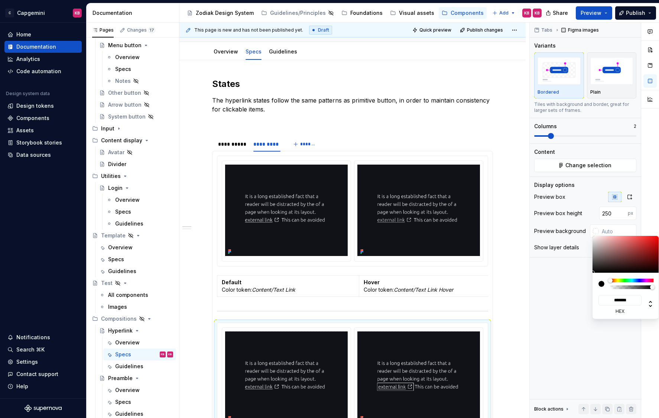
type input "#E3D6D6"
type input "*******"
type input "#F0E9E9"
type input "*******"
type input "#FAFAFA"
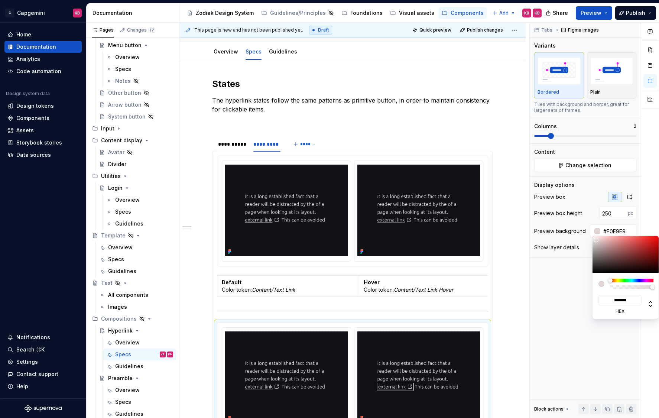
type input "*******"
type input "#FFFFFF"
type input "*******"
drag, startPoint x: 597, startPoint y: 240, endPoint x: 584, endPoint y: 232, distance: 14.9
click at [584, 232] on body "C Capgemini KB Home Documentation Analytics Code automation Design system data …" at bounding box center [329, 209] width 659 height 418
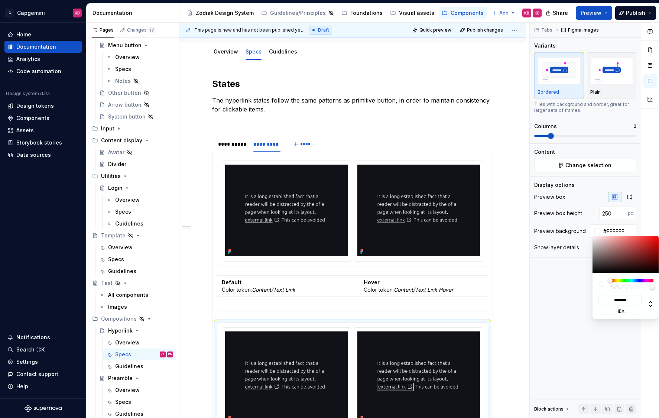
click at [543, 283] on div "Comments Open comments No comments yet Select ‘Comment’ from the block context …" at bounding box center [594, 221] width 129 height 396
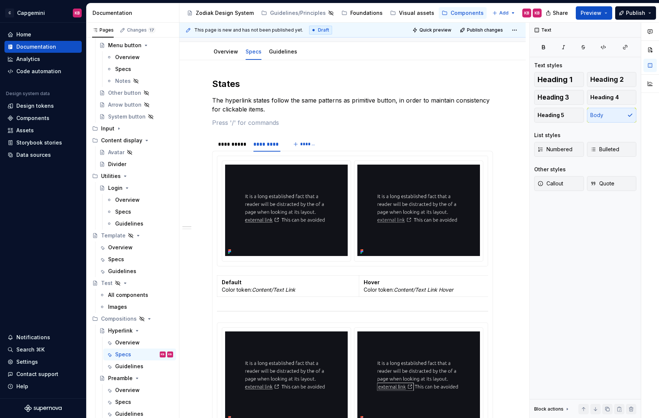
click at [521, 300] on html "C Capgemini KB Home Documentation Analytics Code automation Design system data …" at bounding box center [329, 209] width 659 height 418
click at [447, 127] on div "**********" at bounding box center [352, 413] width 281 height 671
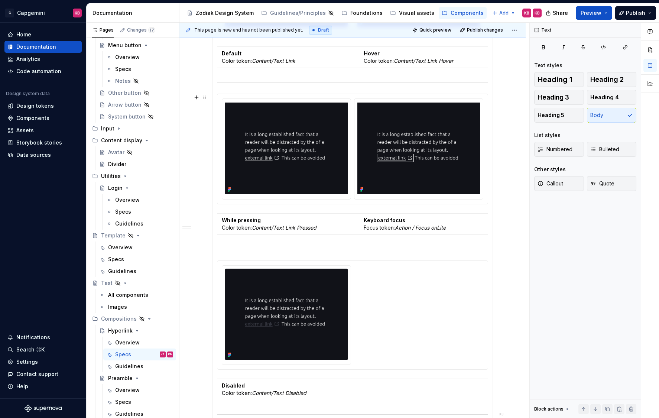
scroll to position [303, 0]
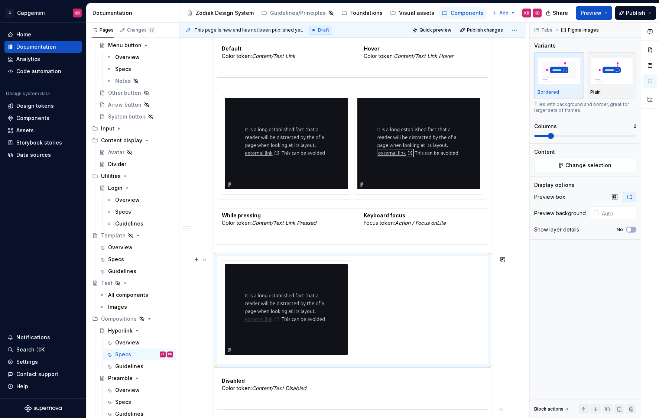
click at [368, 268] on div at bounding box center [353, 311] width 262 height 100
click at [594, 215] on div at bounding box center [596, 213] width 6 height 6
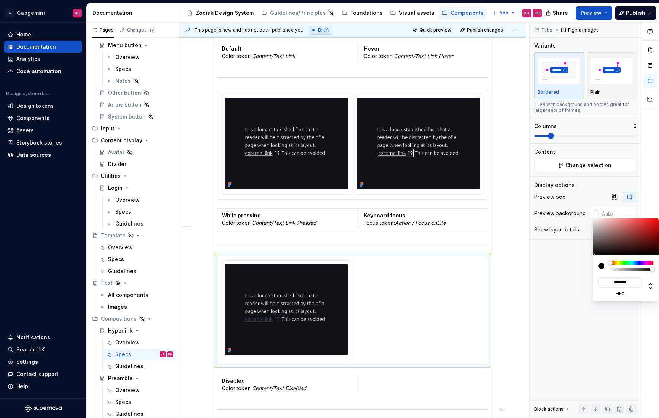
type input "#897979"
type input "*******"
type input "#8B7C7C"
type input "*******"
type input "#B4A3A3"
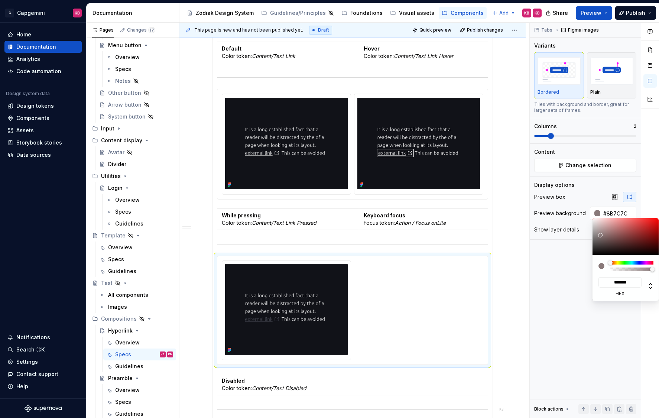
type input "*******"
type input "#F2DFDF"
type input "*******"
type input "#FFEFEF"
type input "*******"
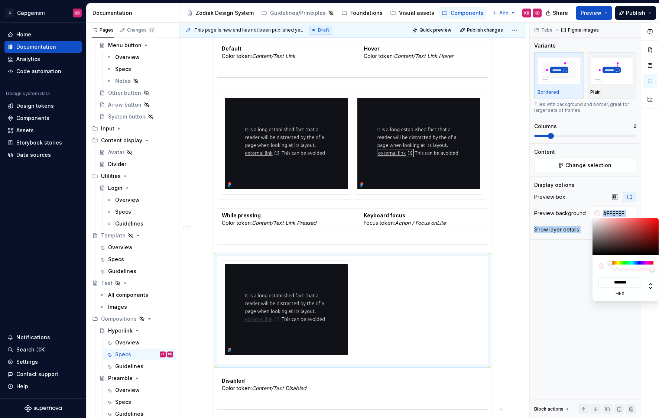
type input "#FFF2F2"
type input "*******"
type input "#FFF7F7"
type input "*******"
type input "#FFFBFB"
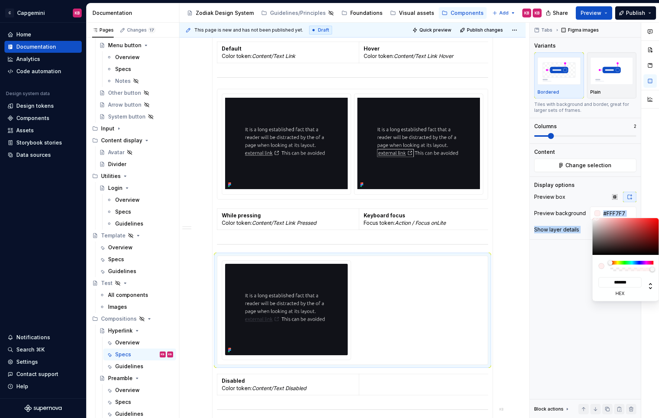
type input "*******"
type input "#FFFFFF"
type input "*******"
drag, startPoint x: 600, startPoint y: 235, endPoint x: 579, endPoint y: 214, distance: 30.0
click at [579, 214] on body "C Capgemini KB Home Documentation Analytics Code automation Design system data …" at bounding box center [329, 209] width 659 height 418
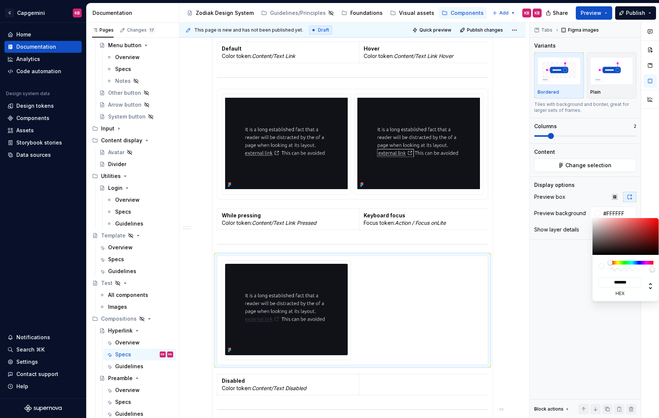
click at [507, 259] on html "C Capgemini KB Home Documentation Analytics Code automation Design system data …" at bounding box center [329, 209] width 659 height 418
click at [519, 183] on html "C Capgemini KB Home Documentation Analytics Code automation Design system data …" at bounding box center [329, 209] width 659 height 418
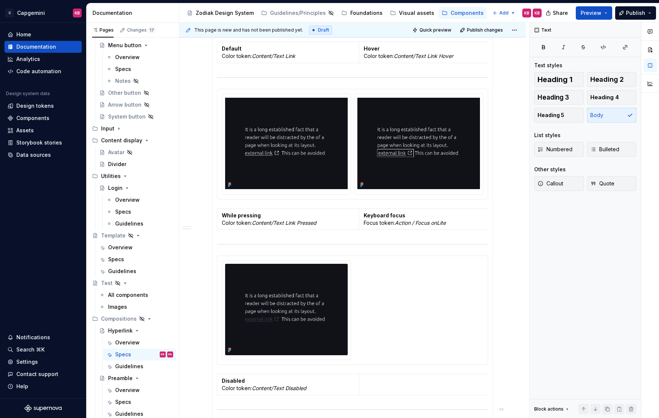
click at [519, 183] on div "**********" at bounding box center [353, 237] width 346 height 823
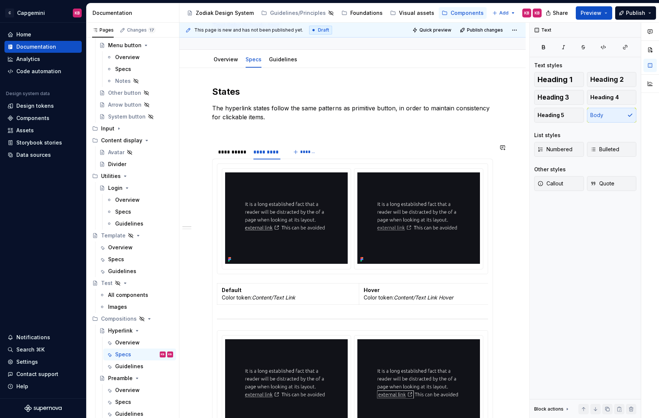
scroll to position [0, 0]
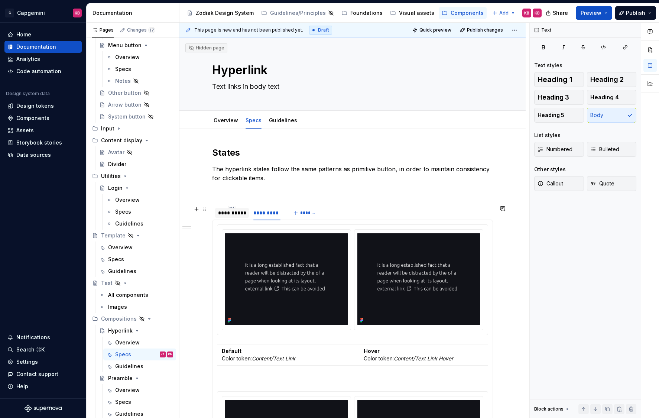
click at [235, 214] on div "**********" at bounding box center [232, 212] width 28 height 7
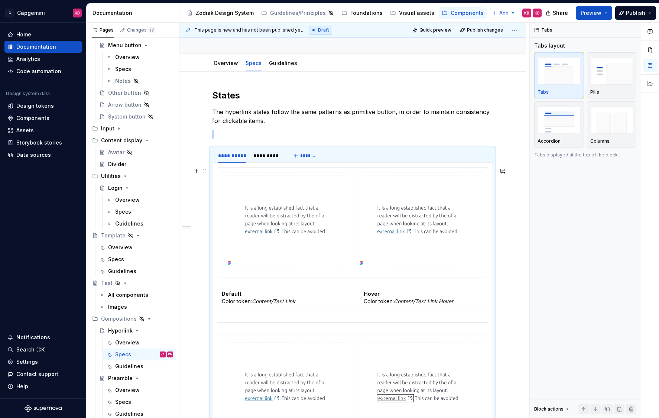
scroll to position [76, 0]
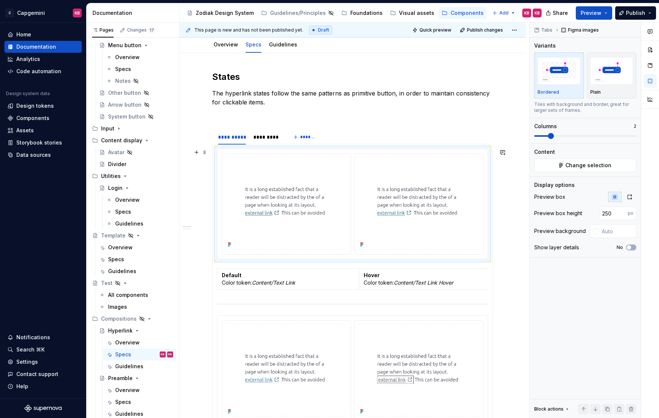
click at [222, 255] on div at bounding box center [352, 204] width 271 height 110
click at [594, 232] on div at bounding box center [596, 231] width 6 height 6
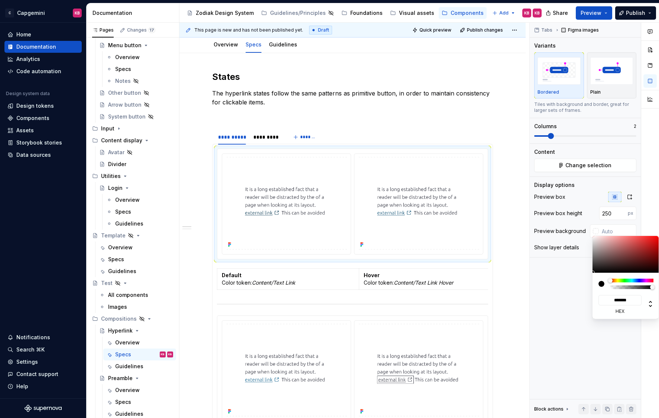
type input "#988E8E"
type input "*******"
type input "#AA9F9F"
type input "*******"
type input "#FFF8F8"
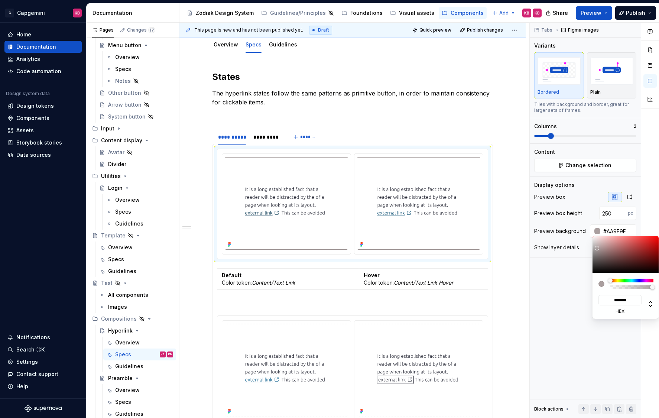
type input "*******"
type input "#FFFEFE"
type input "*******"
type input "#FFFFFF"
type input "*******"
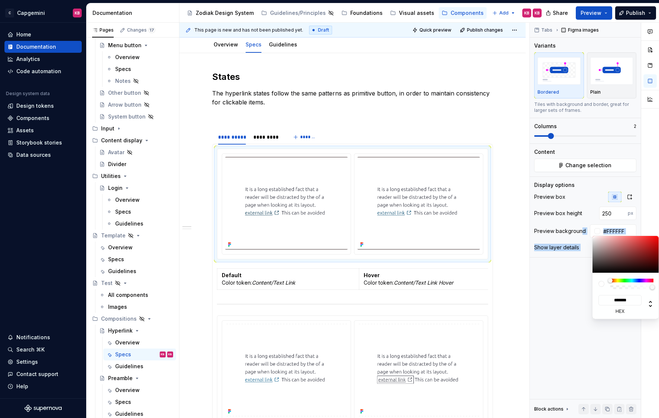
drag, startPoint x: 597, startPoint y: 251, endPoint x: 580, endPoint y: 229, distance: 28.3
click at [580, 229] on body "C Capgemini KB Home Documentation Analytics Code automation Design system data …" at bounding box center [329, 209] width 659 height 418
click at [363, 320] on html "C Capgemini KB Home Documentation Analytics Code automation Design system data …" at bounding box center [329, 209] width 659 height 418
click at [349, 320] on html "C Capgemini KB Home Documentation Analytics Code automation Design system data …" at bounding box center [329, 209] width 659 height 418
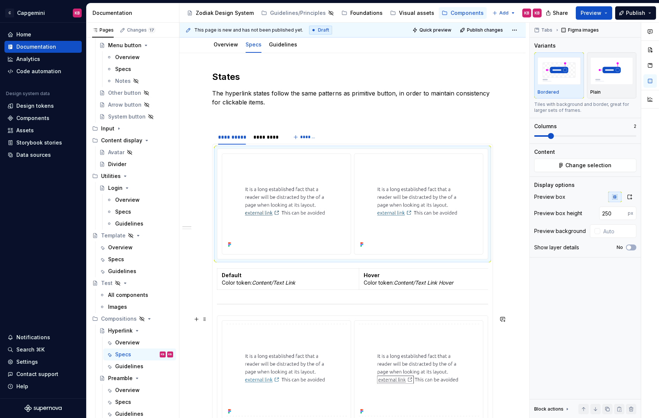
click at [349, 318] on div at bounding box center [352, 371] width 271 height 110
click at [596, 230] on div at bounding box center [596, 231] width 6 height 6
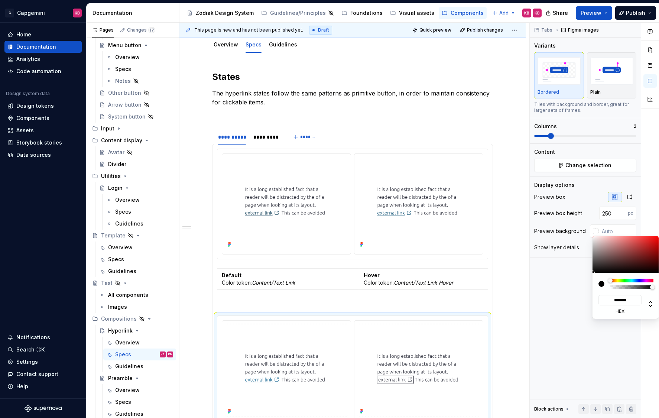
type input "#CEBFBF"
type input "*******"
type input "#DDD7D7"
type input "*******"
type input "#F2F2F2"
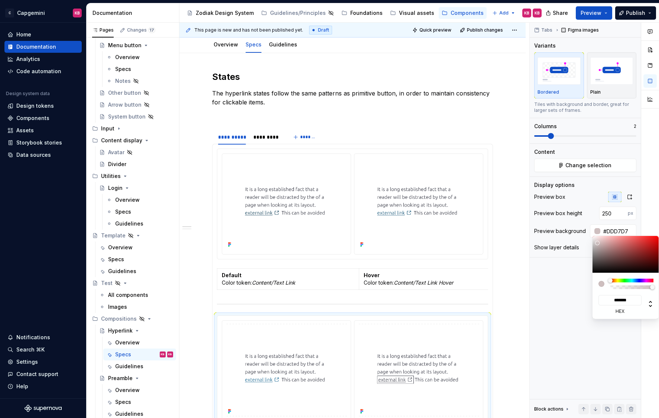
type input "*******"
type input "#F7F7F7"
type input "*******"
type input "#FAFAFA"
type input "*******"
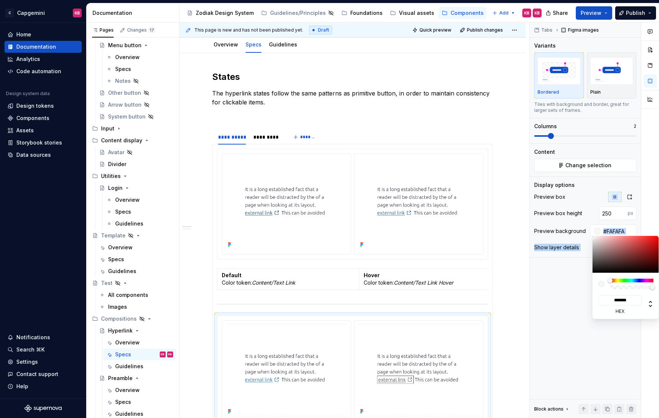
type input "#FCFCFC"
type input "*******"
type input "#FFFFFF"
type input "*******"
drag, startPoint x: 598, startPoint y: 243, endPoint x: 575, endPoint y: 228, distance: 27.0
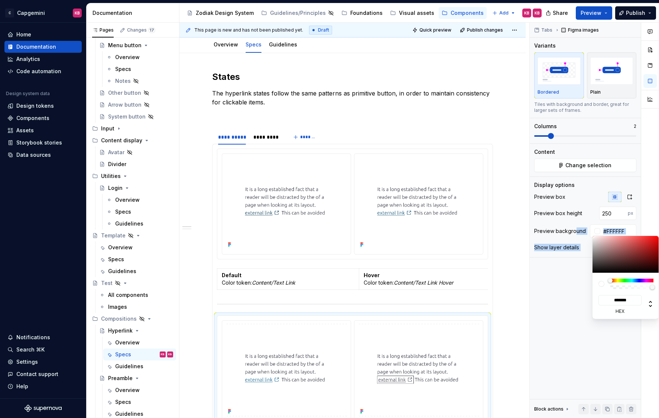
click at [575, 228] on body "C Capgemini KB Home Documentation Analytics Code automation Design system data …" at bounding box center [329, 209] width 659 height 418
click at [505, 316] on html "C Capgemini KB Home Documentation Analytics Code automation Design system data …" at bounding box center [329, 209] width 659 height 418
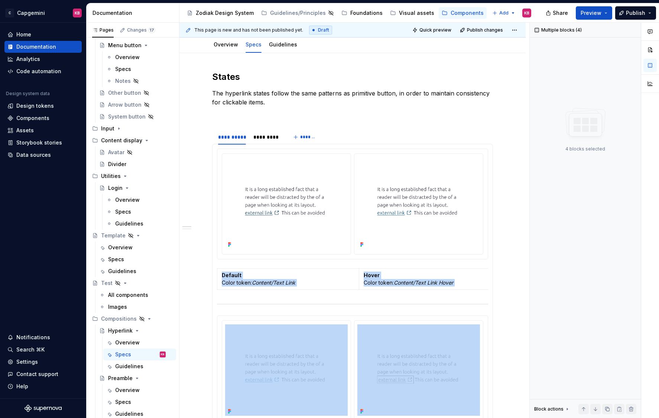
click at [505, 316] on html "C Capgemini KB Home Documentation Analytics Code automation Design system data …" at bounding box center [329, 209] width 659 height 418
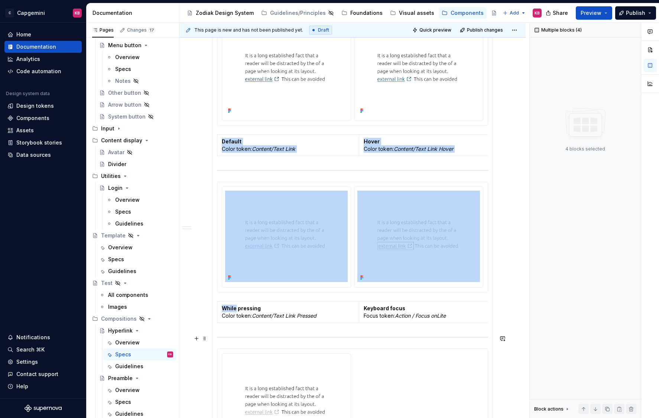
scroll to position [221, 0]
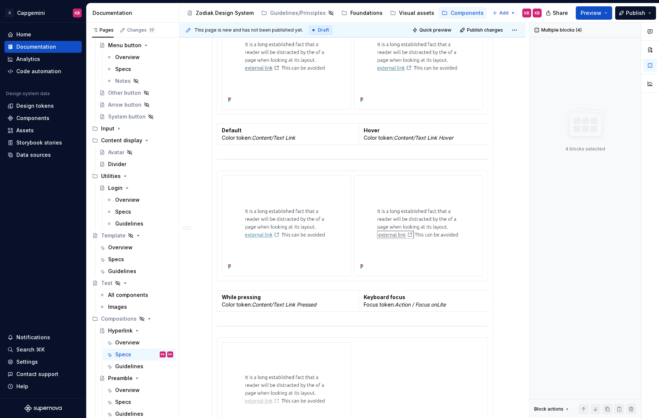
click at [463, 332] on section-item-column "Default Color token: Content/Text Link Hover Color token: Content/Text Link Hov…" at bounding box center [352, 265] width 271 height 522
click at [446, 356] on div at bounding box center [353, 392] width 262 height 100
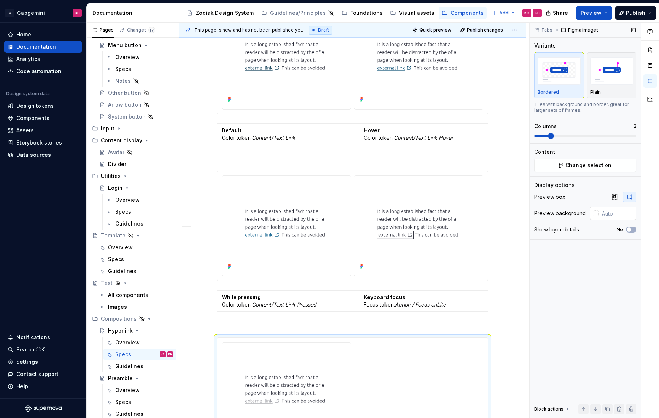
click at [595, 214] on div at bounding box center [596, 213] width 6 height 6
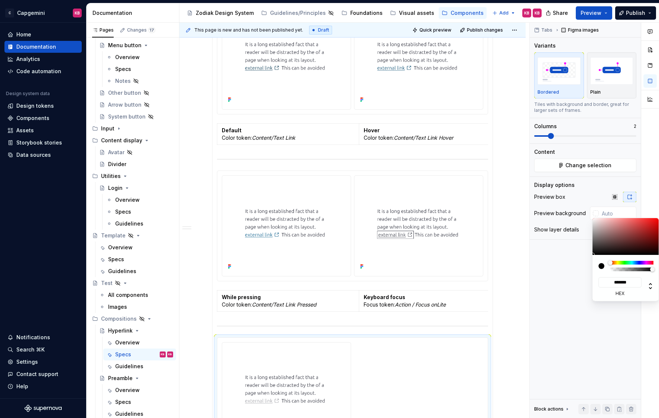
type input "#E3DBDB"
type input "*******"
type input "#E5DEDE"
type input "*******"
type input "#EAE3E3"
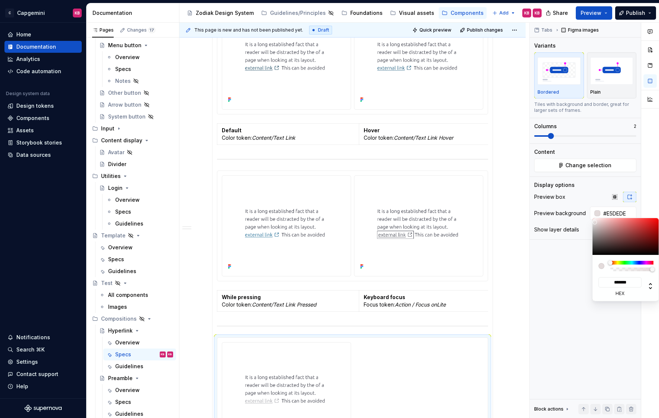
type input "*******"
type input "#EDE6E6"
type input "*******"
type input "#F5F2F2"
type input "*******"
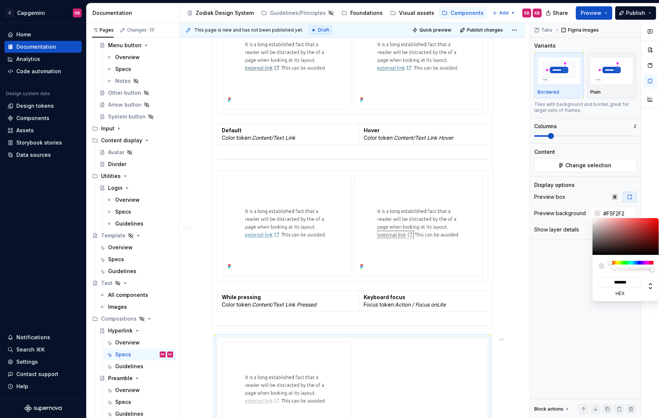
type input "#FAFAFA"
type input "*******"
type input "#FCFCFC"
type input "*******"
type input "#FFFFFF"
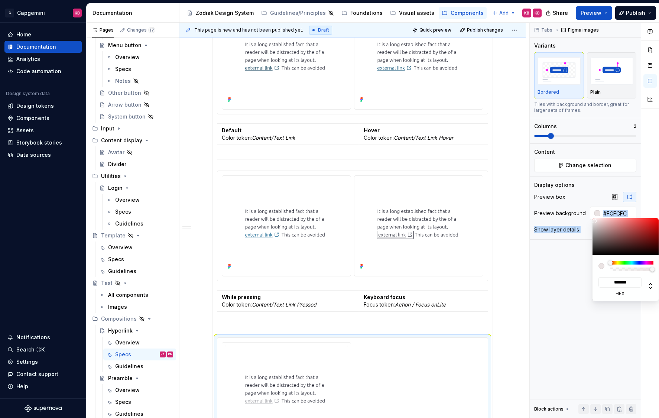
type input "*******"
drag, startPoint x: 595, startPoint y: 222, endPoint x: 579, endPoint y: 213, distance: 18.7
click at [579, 213] on body "C Capgemini KB Home Documentation Analytics Code automation Design system data …" at bounding box center [329, 209] width 659 height 418
click at [514, 274] on html "C Capgemini KB Home Documentation Analytics Code automation Design system data …" at bounding box center [329, 209] width 659 height 418
click at [499, 301] on html "C Capgemini KB Home Documentation Analytics Code automation Design system data …" at bounding box center [329, 209] width 659 height 418
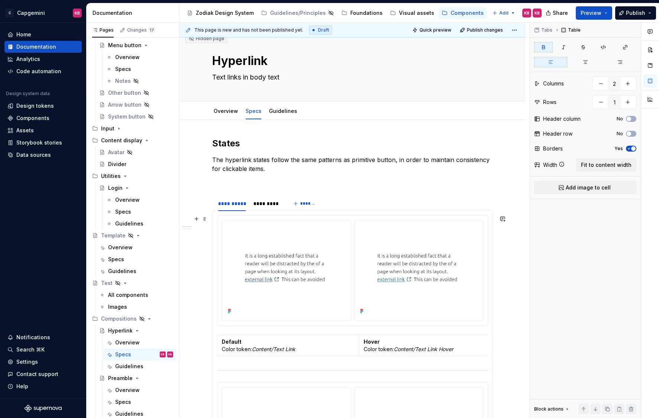
scroll to position [7, 0]
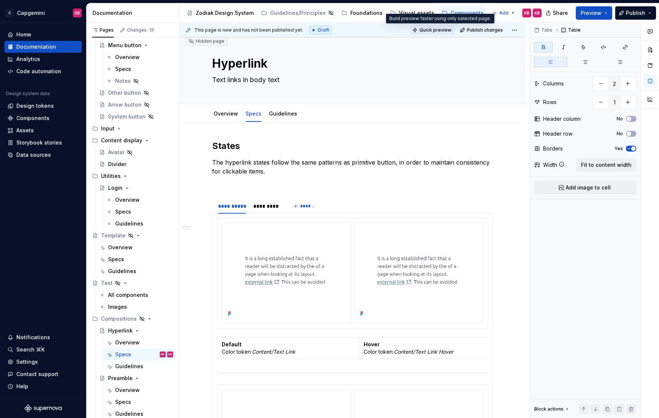
click at [445, 31] on span "Quick preview" at bounding box center [436, 30] width 32 height 6
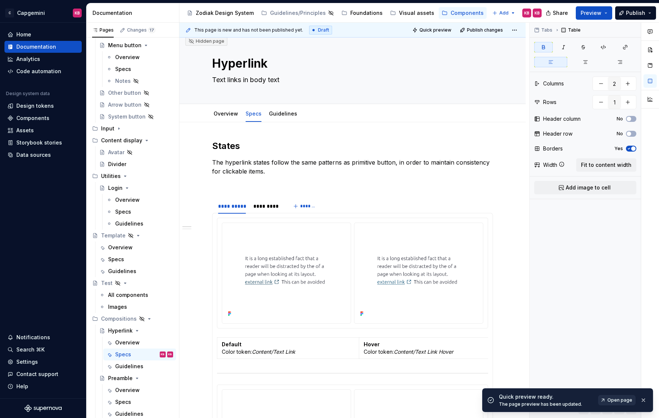
click at [614, 367] on span "Open page" at bounding box center [620, 400] width 25 height 6
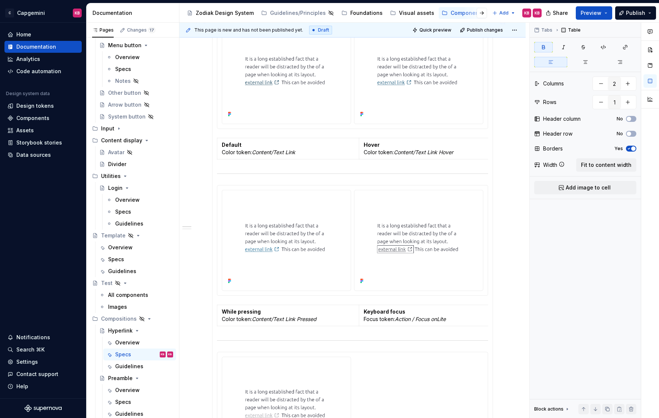
scroll to position [0, 0]
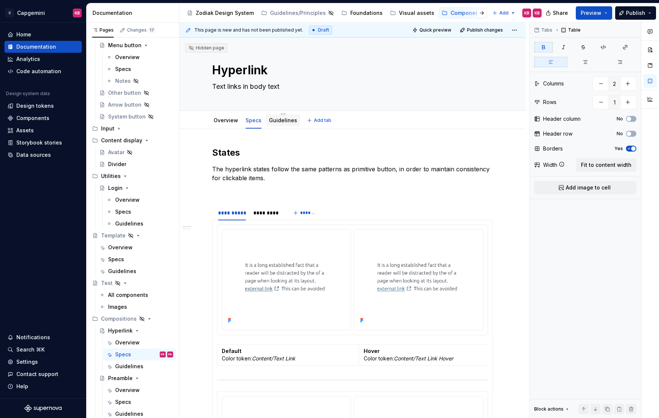
click at [281, 118] on link "Guidelines" at bounding box center [283, 120] width 28 height 6
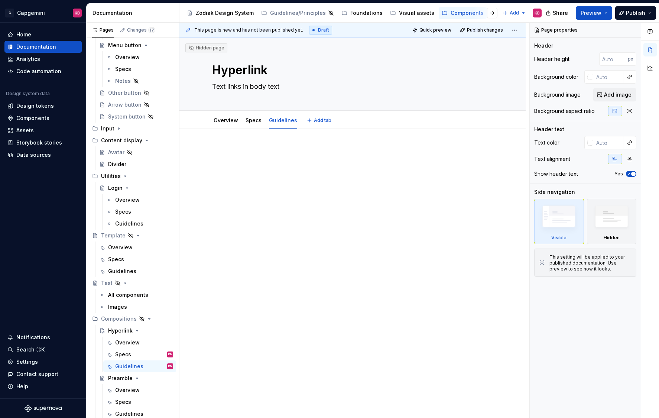
type textarea "*"
click at [220, 155] on p at bounding box center [352, 151] width 281 height 9
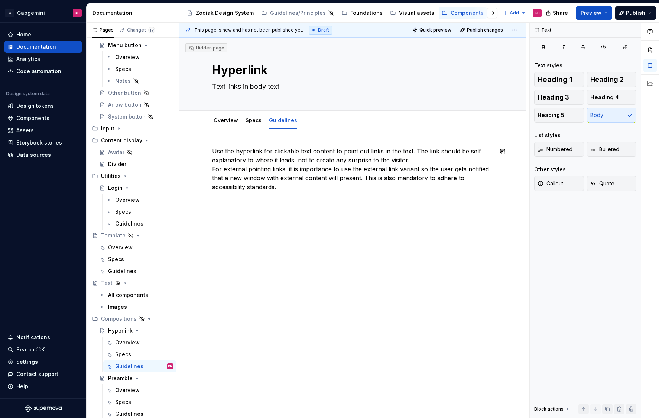
click at [230, 203] on div "Use the hyperlink for clickable text content to point out links in the text. Th…" at bounding box center [353, 227] width 346 height 197
click at [223, 198] on p "Do’s and Don’ts" at bounding box center [352, 200] width 281 height 9
click at [261, 188] on button "button" at bounding box center [261, 186] width 10 height 10
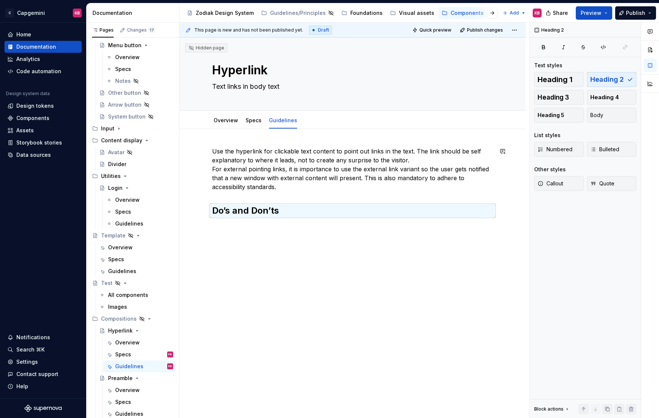
click at [223, 265] on div "Use the hyperlink for clickable text content to point out links in the text. Th…" at bounding box center [353, 240] width 346 height 222
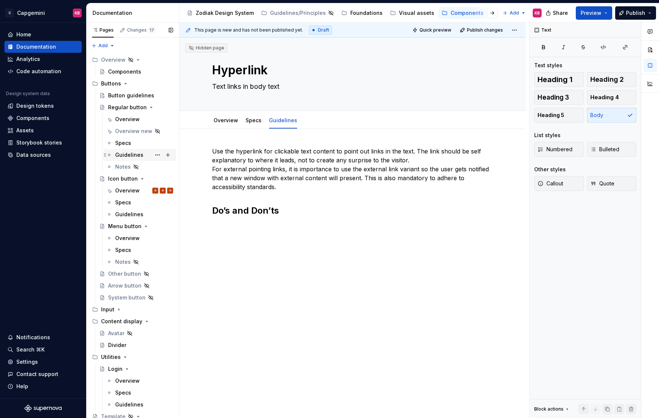
click at [123, 156] on div "Guidelines" at bounding box center [129, 154] width 28 height 7
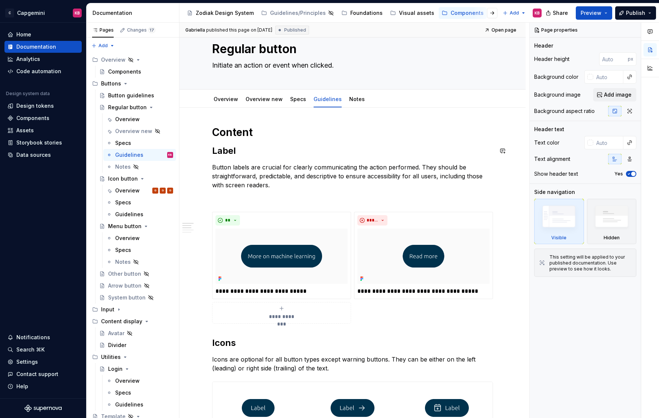
scroll to position [30, 0]
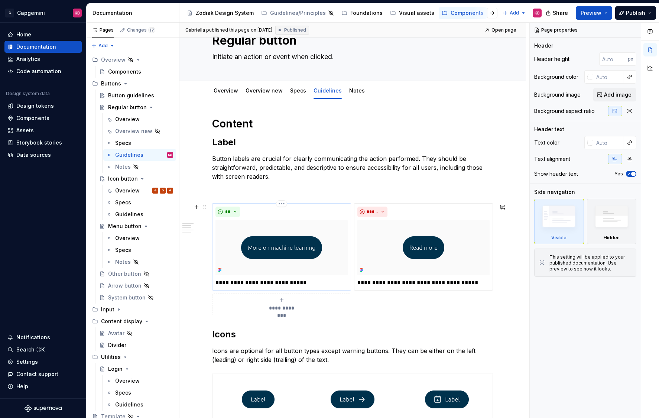
click at [226, 222] on img at bounding box center [282, 247] width 132 height 55
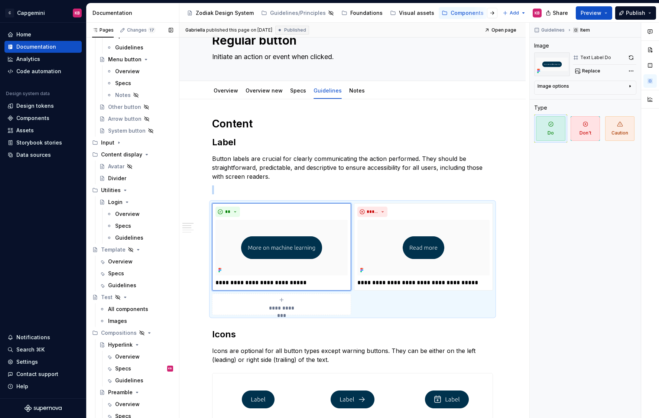
scroll to position [174, 0]
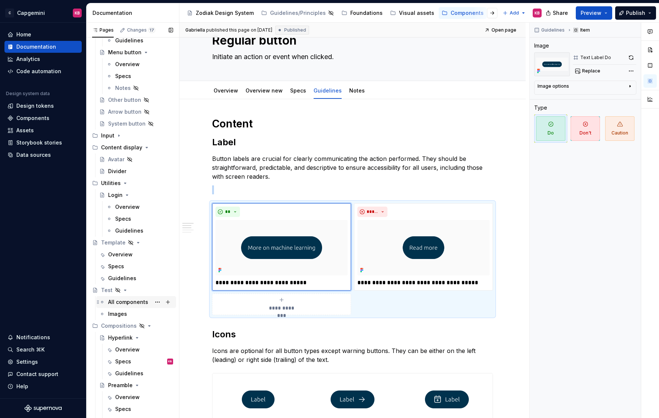
click at [122, 300] on div "All components" at bounding box center [128, 301] width 40 height 7
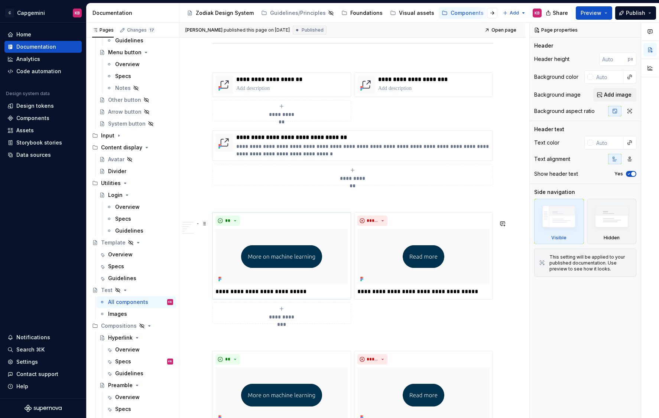
scroll to position [1057, 0]
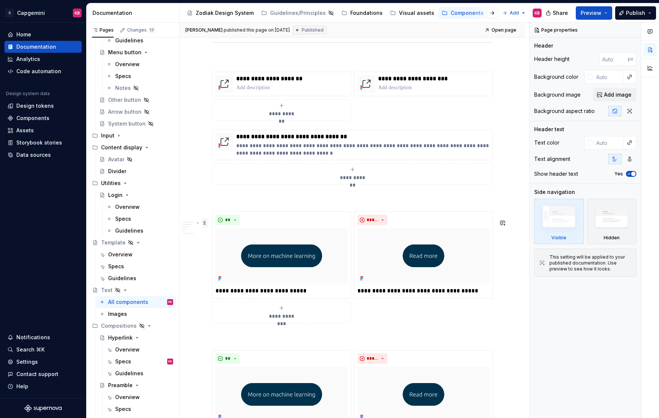
click at [208, 222] on span at bounding box center [205, 223] width 6 height 10
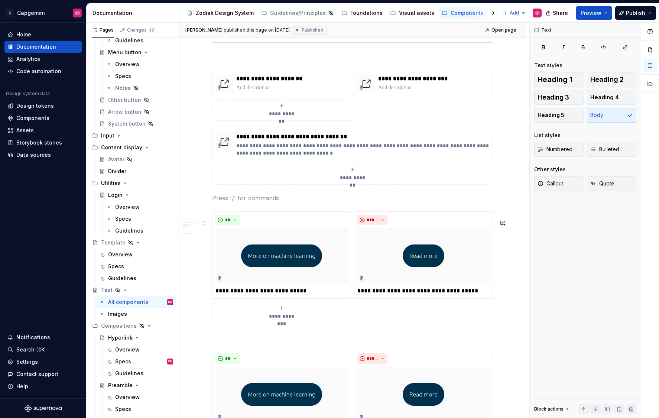
click at [310, 211] on div "**********" at bounding box center [352, 347] width 281 height 2514
click at [271, 275] on img at bounding box center [282, 255] width 132 height 55
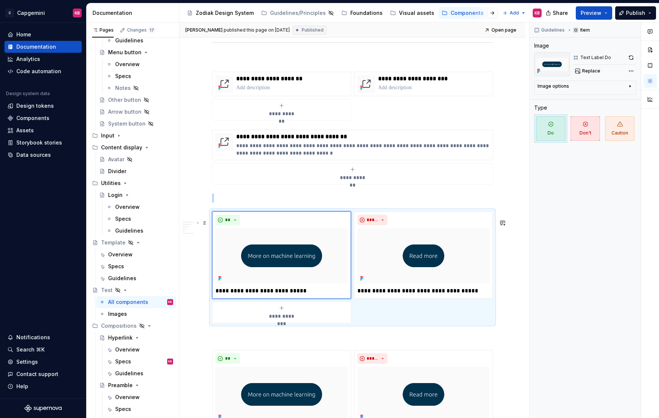
click at [192, 266] on div "**********" at bounding box center [353, 405] width 346 height 2666
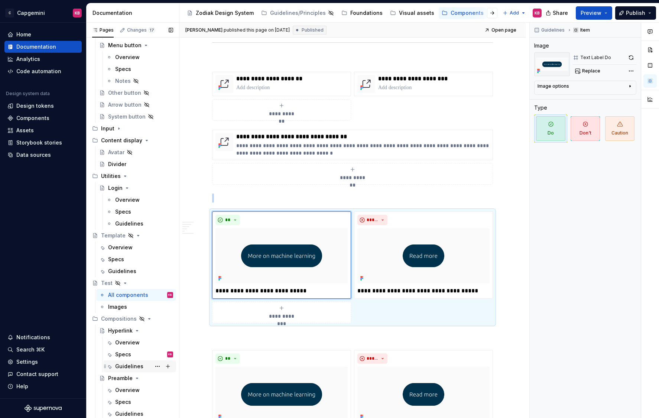
click at [119, 365] on div "Guidelines" at bounding box center [129, 366] width 28 height 7
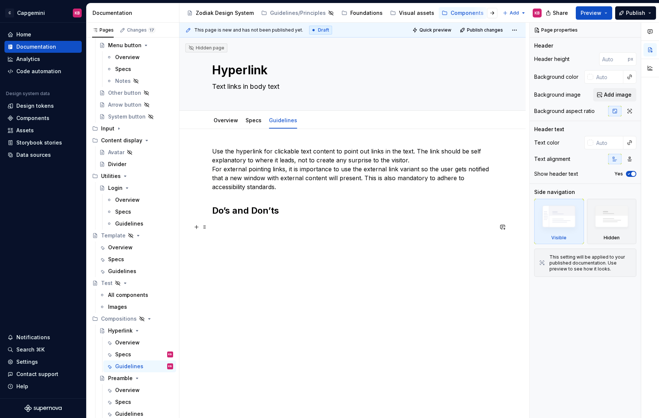
click at [222, 230] on p at bounding box center [352, 227] width 281 height 9
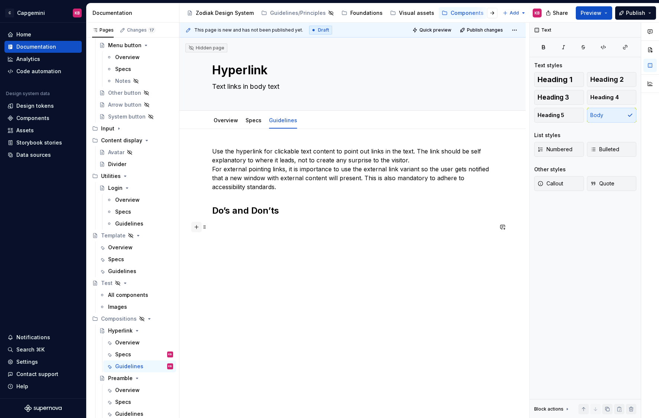
click at [199, 229] on button "button" at bounding box center [196, 227] width 10 height 10
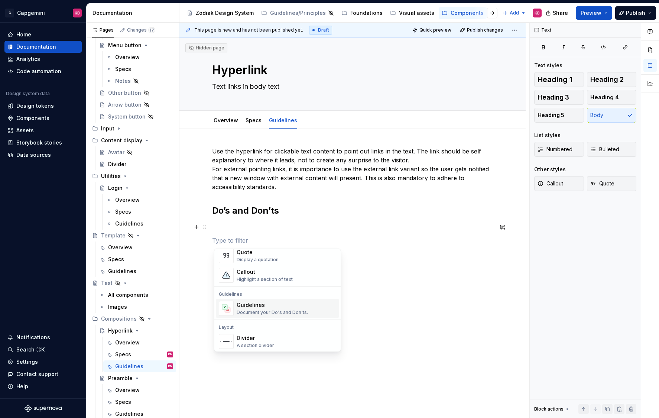
scroll to position [173, 0]
click at [258, 304] on div "Guidelines" at bounding box center [272, 304] width 71 height 7
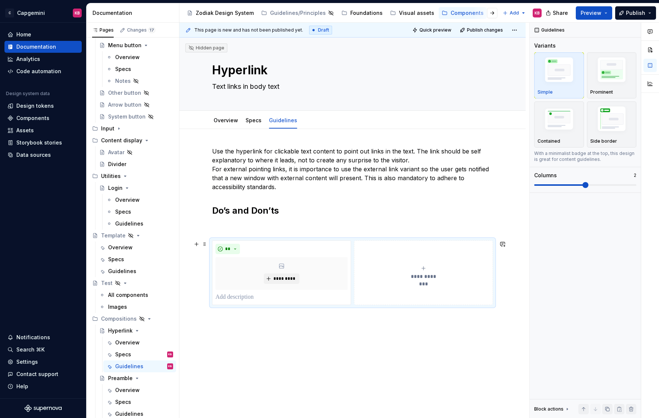
click at [377, 255] on button "**********" at bounding box center [423, 272] width 139 height 65
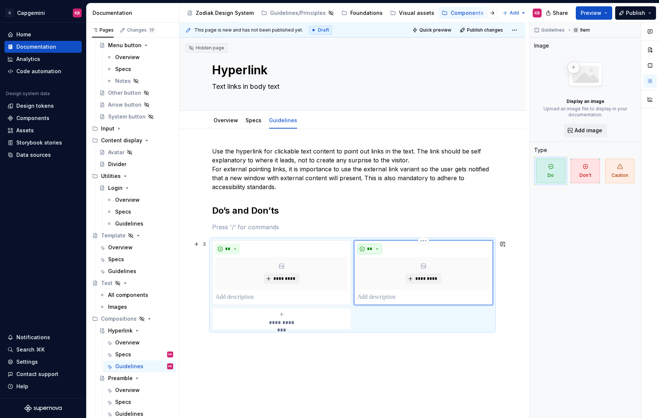
click at [378, 248] on button "**" at bounding box center [370, 249] width 25 height 10
click at [378, 272] on div "Suggestions" at bounding box center [376, 275] width 6 height 6
click at [327, 360] on div "**********" at bounding box center [353, 296] width 346 height 335
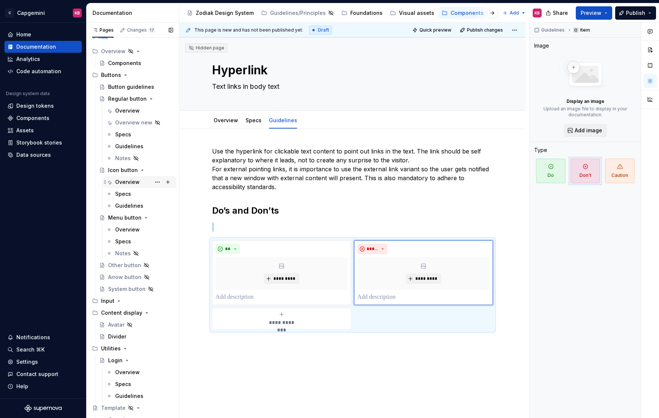
scroll to position [0, 0]
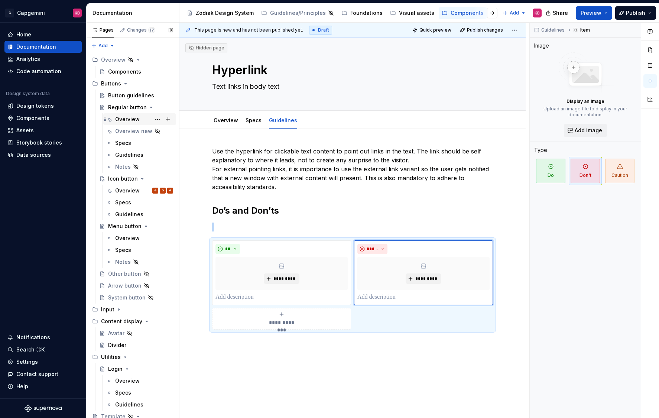
click at [122, 116] on div "Overview" at bounding box center [127, 119] width 25 height 7
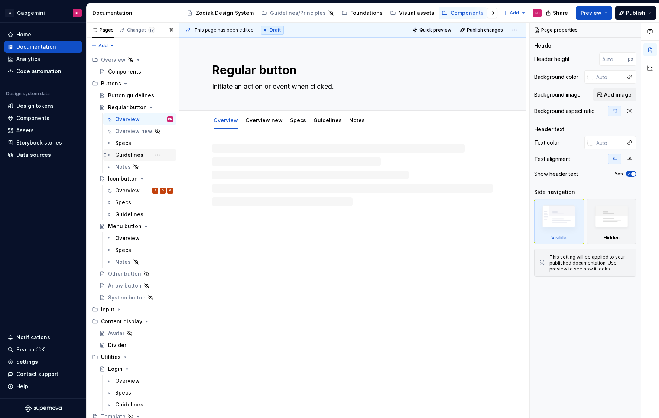
click at [120, 152] on div "Guidelines" at bounding box center [129, 154] width 28 height 7
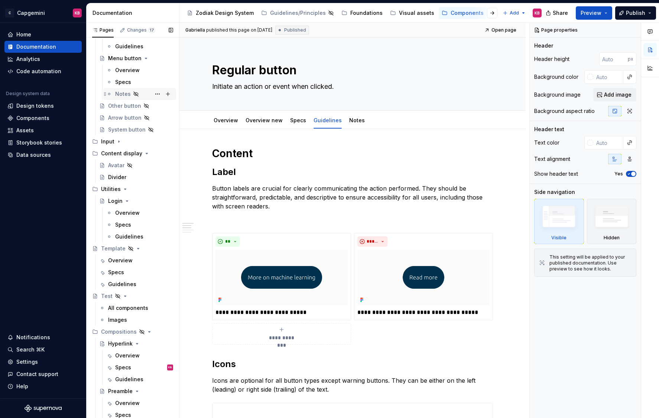
scroll to position [181, 0]
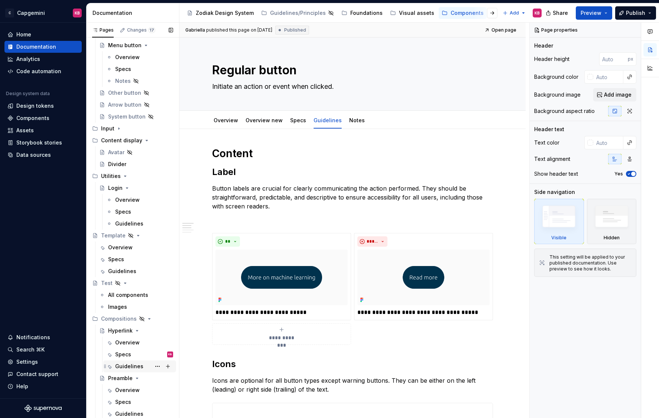
click at [116, 366] on div "Guidelines" at bounding box center [129, 366] width 28 height 7
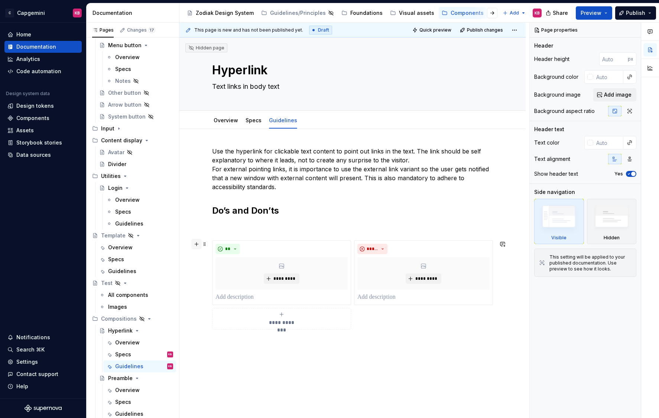
click at [198, 245] on button "button" at bounding box center [196, 244] width 10 height 10
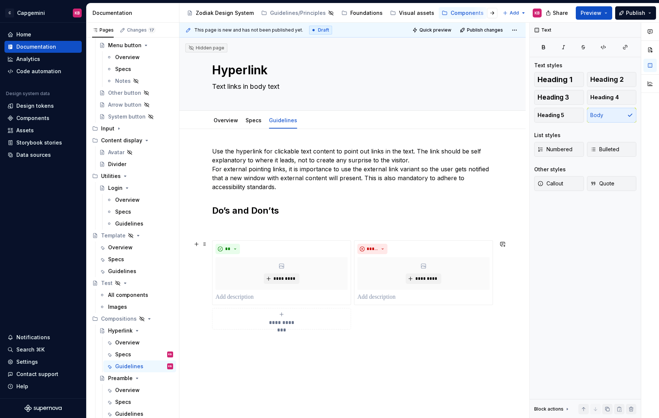
click at [198, 252] on div "**********" at bounding box center [353, 305] width 346 height 353
click at [206, 243] on span at bounding box center [205, 244] width 6 height 10
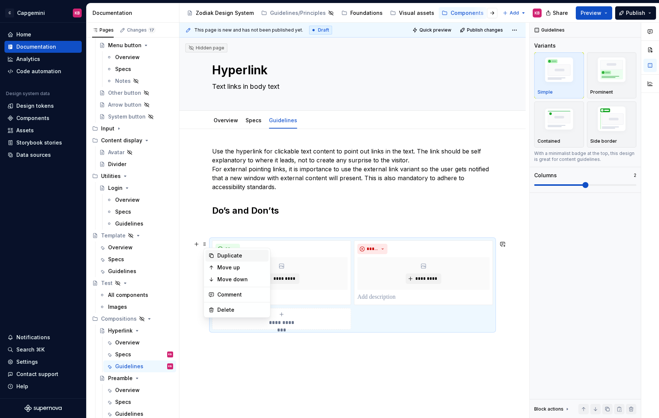
click at [210, 255] on icon at bounding box center [212, 256] width 4 height 4
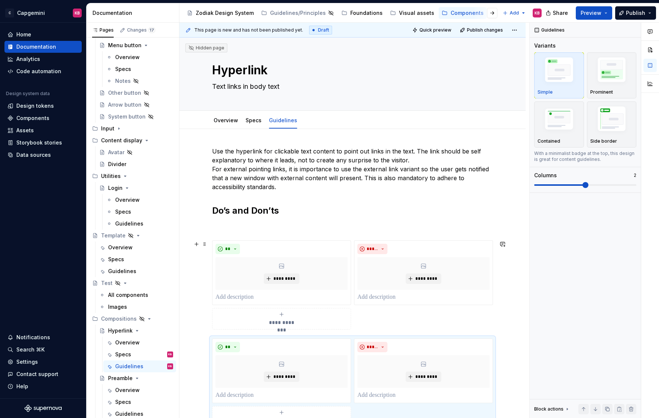
scroll to position [9, 0]
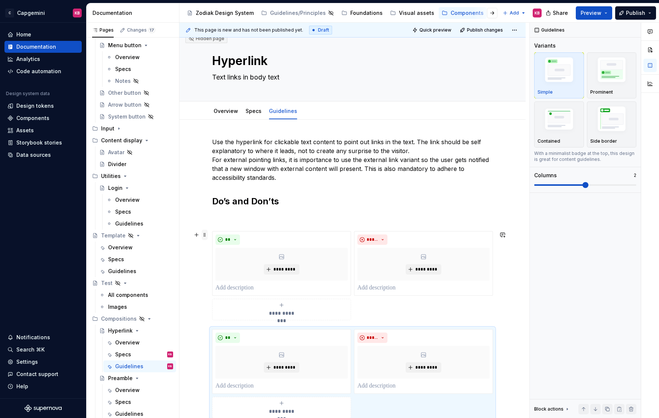
click at [206, 237] on span at bounding box center [205, 235] width 6 height 10
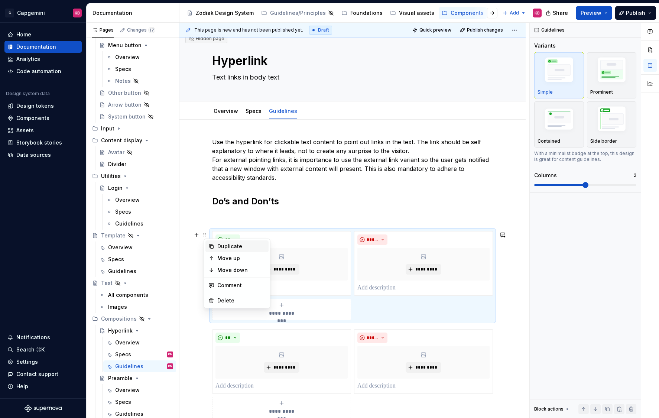
click at [212, 247] on icon at bounding box center [212, 246] width 6 height 6
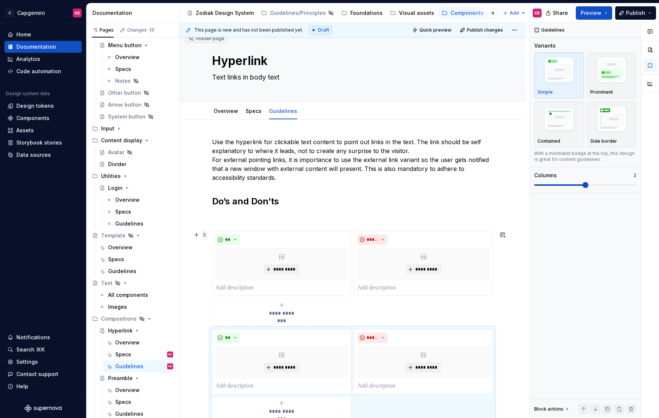
click at [207, 235] on span at bounding box center [205, 235] width 6 height 10
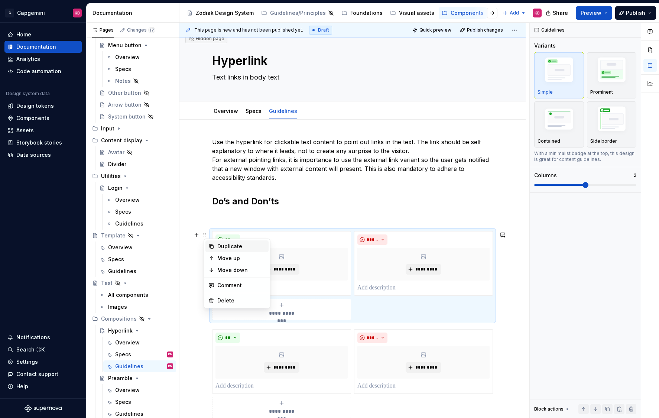
click at [219, 243] on div "Duplicate" at bounding box center [241, 246] width 48 height 7
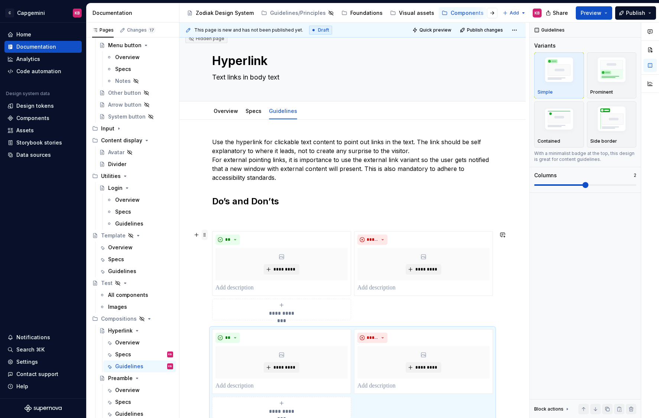
click at [206, 237] on span at bounding box center [205, 235] width 6 height 10
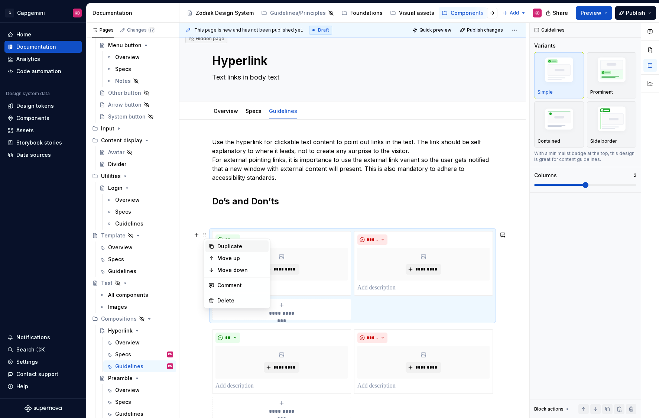
click at [215, 244] on div "Duplicate" at bounding box center [237, 246] width 63 height 12
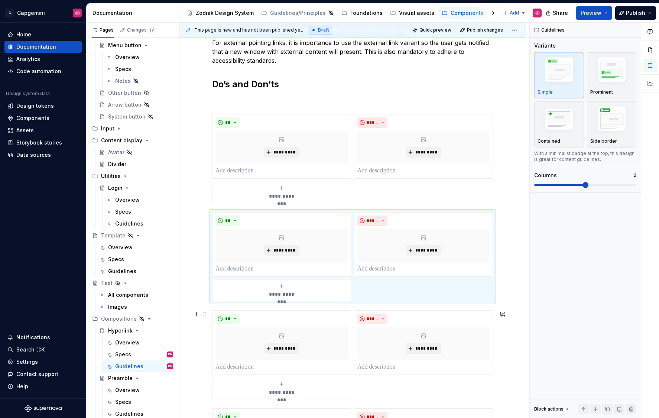
scroll to position [102, 0]
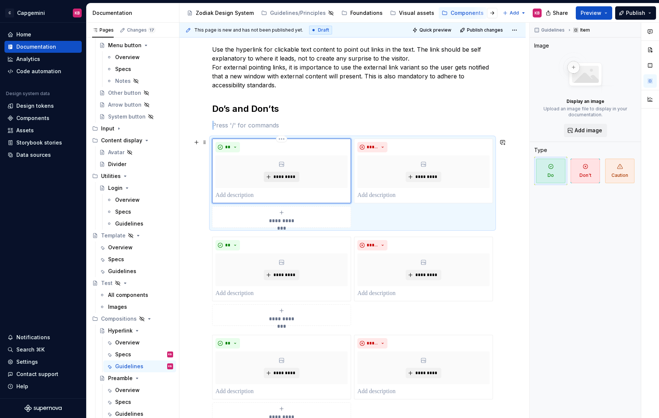
click at [288, 172] on button "*********" at bounding box center [281, 177] width 35 height 10
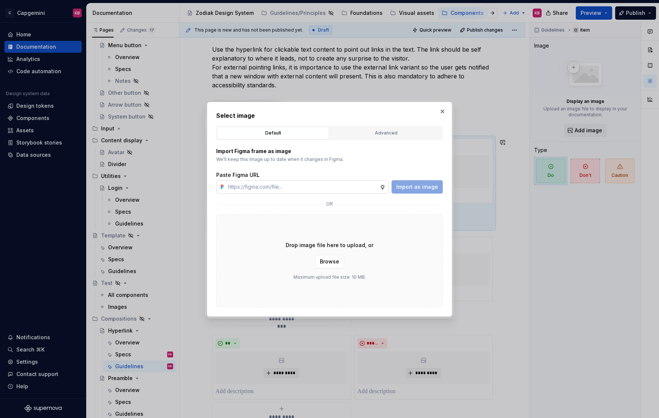
type textarea "*"
type input "[URL][DOMAIN_NAME]"
click at [423, 186] on span "Import as image" at bounding box center [418, 186] width 42 height 7
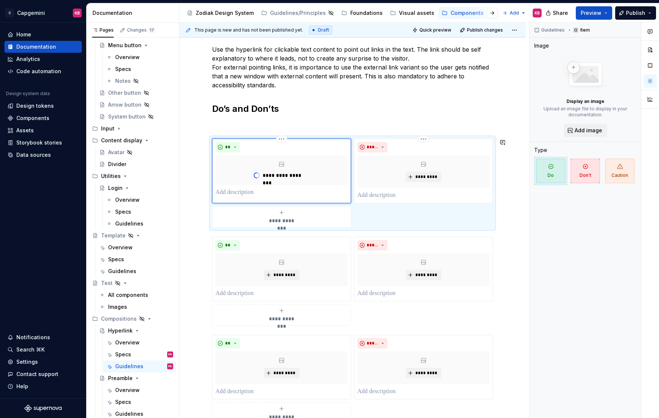
type textarea "*"
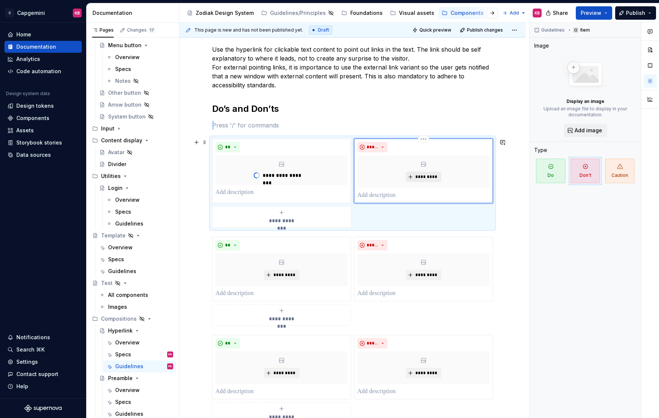
click at [422, 176] on span "*********" at bounding box center [426, 177] width 23 height 6
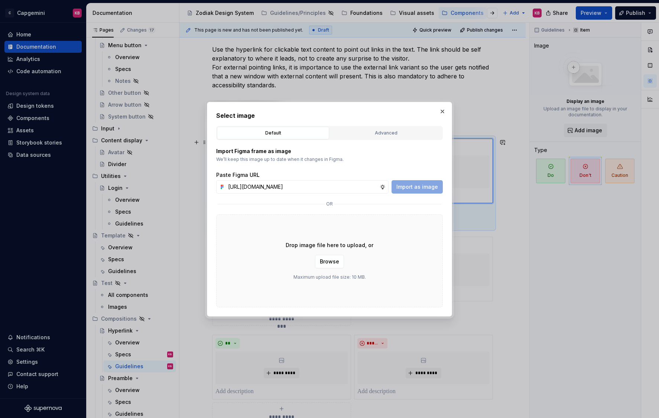
scroll to position [0, 174]
type input "[URL][DOMAIN_NAME]"
click at [424, 186] on span "Import as image" at bounding box center [418, 186] width 42 height 7
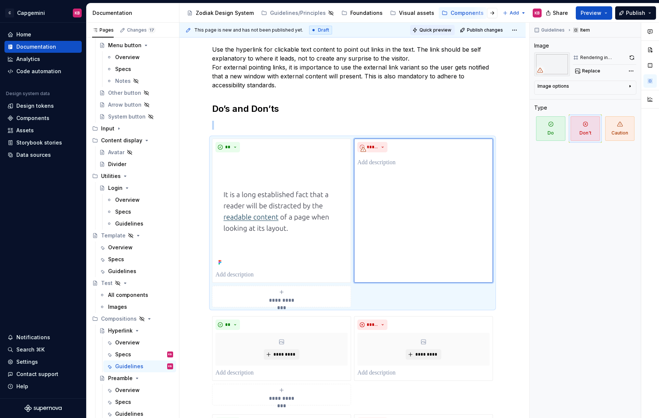
click at [434, 29] on span "Quick preview" at bounding box center [436, 30] width 32 height 6
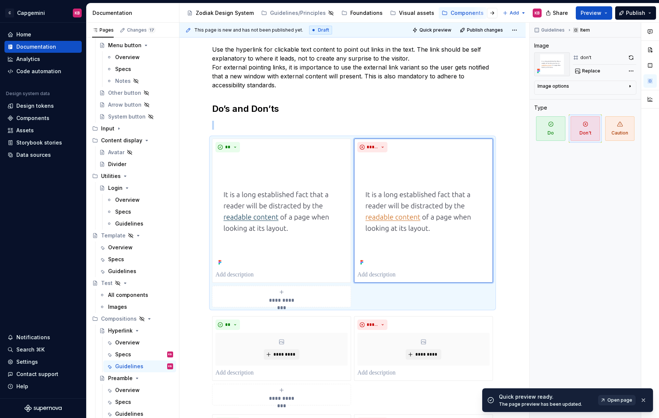
click at [618, 367] on span "Open page" at bounding box center [620, 400] width 25 height 6
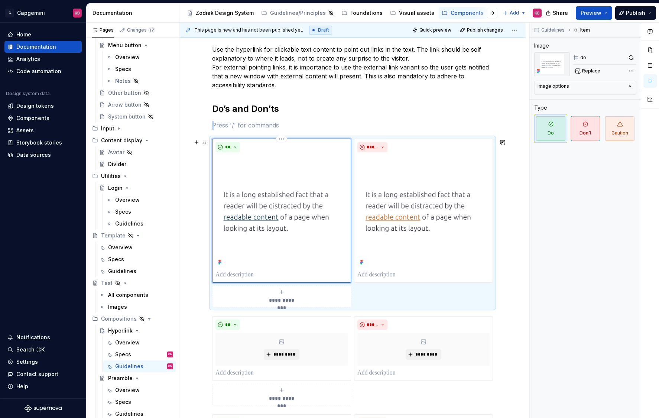
click at [267, 205] on img at bounding box center [282, 211] width 132 height 112
click at [607, 85] on div "Image options" at bounding box center [583, 87] width 90 height 9
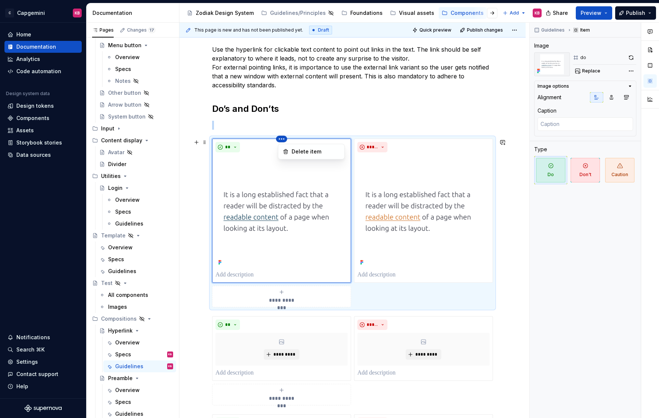
click at [285, 139] on html "C Capgemini KB Home Documentation Analytics Code automation Design system data …" at bounding box center [329, 209] width 659 height 418
click at [258, 173] on html "C Capgemini KB Home Documentation Analytics Code automation Design system data …" at bounding box center [329, 209] width 659 height 418
click at [207, 143] on span at bounding box center [205, 142] width 6 height 10
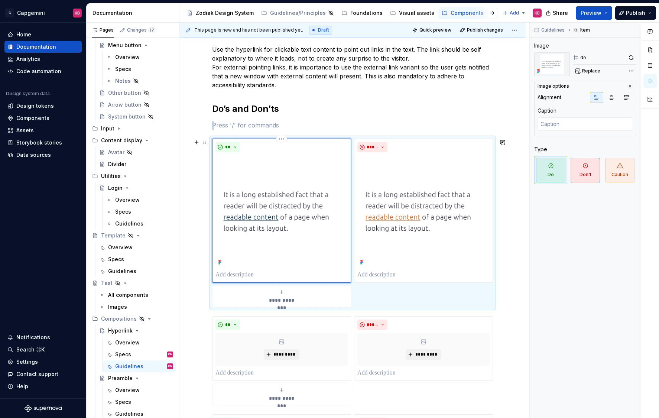
click at [254, 173] on img at bounding box center [282, 211] width 132 height 112
click at [267, 180] on img at bounding box center [282, 211] width 132 height 112
click at [274, 185] on img at bounding box center [282, 211] width 132 height 112
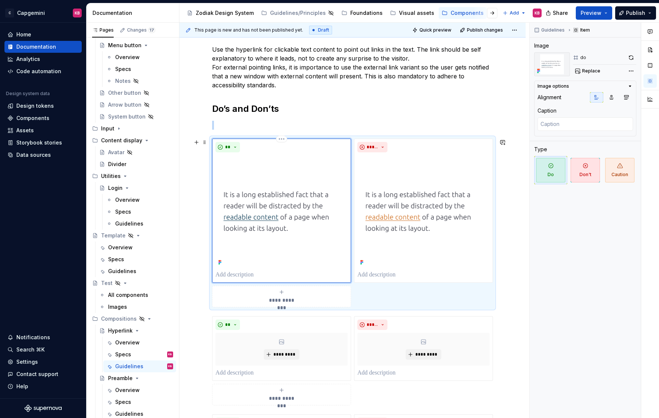
click at [256, 240] on img at bounding box center [282, 211] width 132 height 112
click at [242, 154] on div "**" at bounding box center [282, 211] width 132 height 138
click at [283, 139] on html "C Capgemini KB Home Documentation Analytics Code automation Design system data …" at bounding box center [329, 209] width 659 height 418
click at [583, 71] on div "Comments Open comments No comments yet Select ‘Comment’ from the block context …" at bounding box center [594, 221] width 129 height 396
click at [633, 72] on div "Comments Open comments No comments yet Select ‘Comment’ from the block context …" at bounding box center [594, 221] width 129 height 396
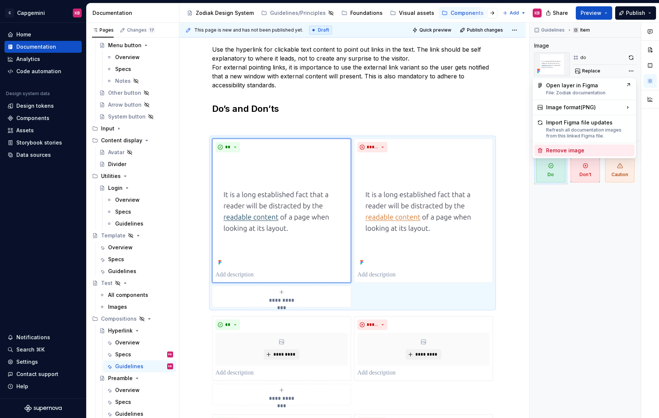
click at [565, 149] on div "Remove image" at bounding box center [588, 150] width 85 height 7
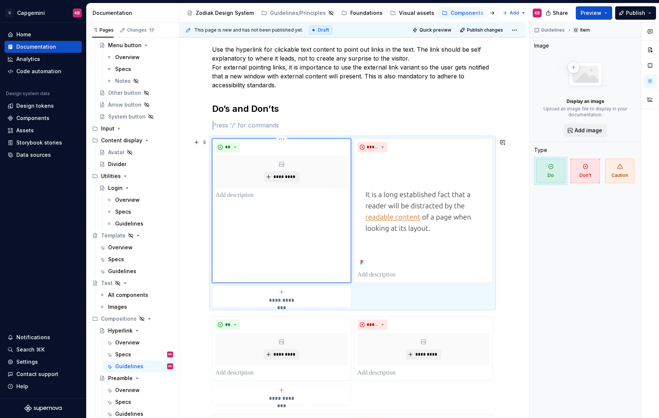
click at [285, 167] on icon at bounding box center [282, 164] width 6 height 6
click at [284, 174] on span "*********" at bounding box center [284, 177] width 23 height 6
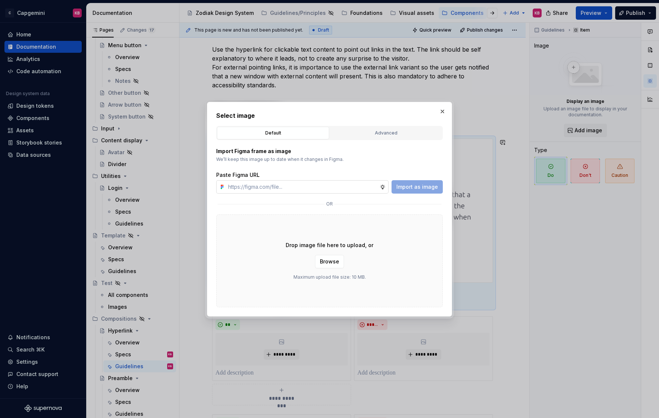
type textarea "*"
type input "[URL][DOMAIN_NAME]"
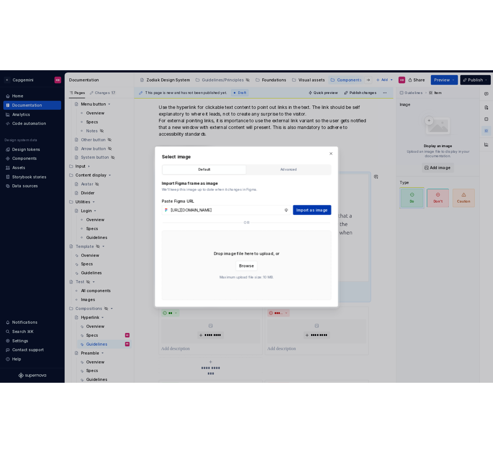
scroll to position [0, 0]
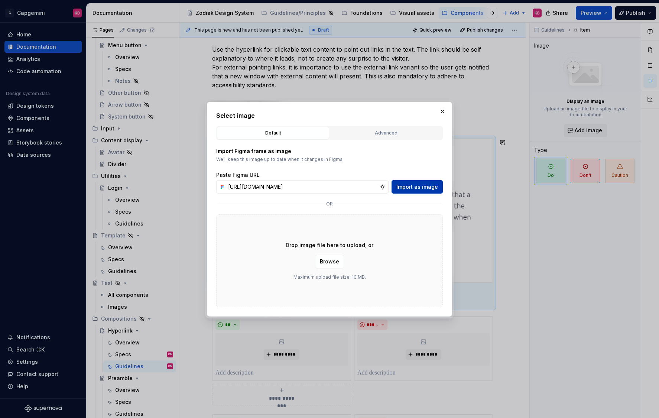
click at [416, 187] on span "Import as image" at bounding box center [418, 186] width 42 height 7
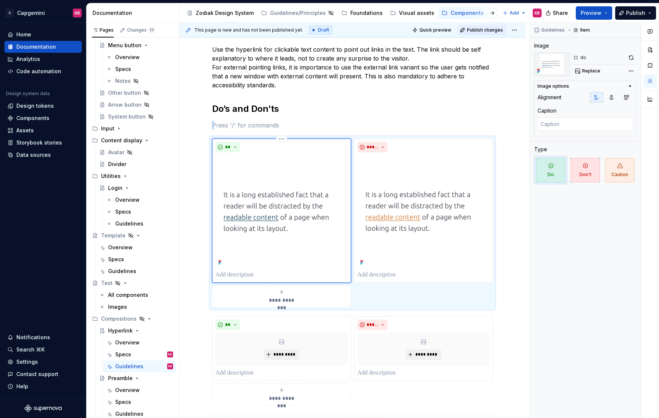
click at [491, 28] on span "Publish changes" at bounding box center [485, 30] width 36 height 6
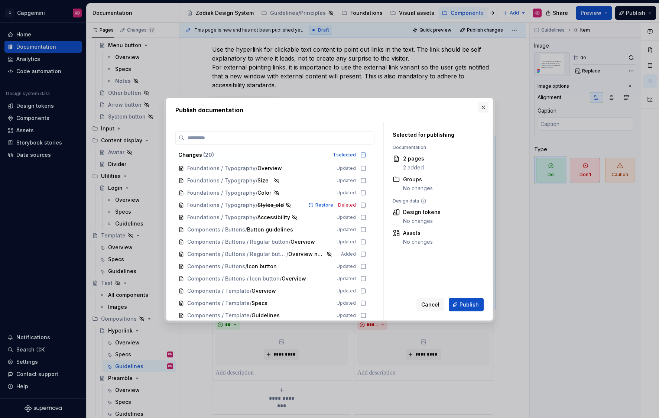
click at [485, 103] on button "button" at bounding box center [483, 107] width 10 height 10
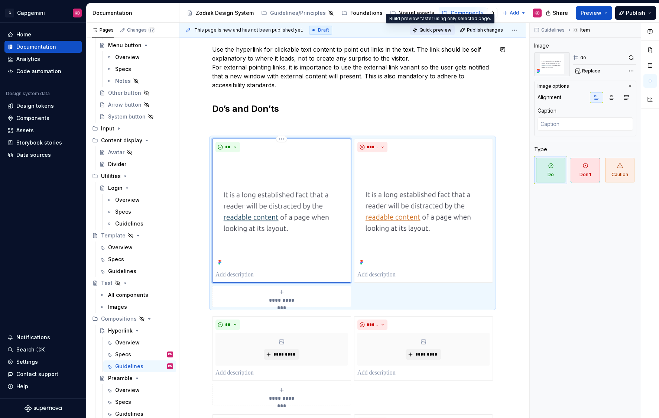
click at [443, 30] on span "Quick preview" at bounding box center [436, 30] width 32 height 6
click at [442, 29] on span "Quick preview" at bounding box center [436, 30] width 32 height 6
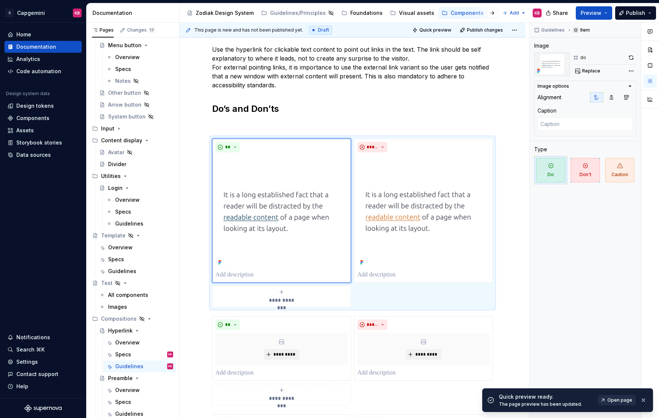
click at [614, 367] on span "Open page" at bounding box center [620, 400] width 25 height 6
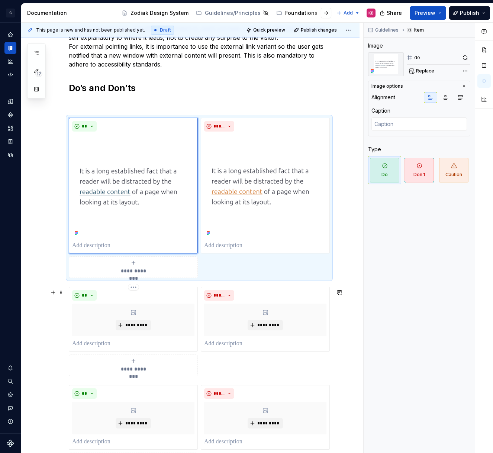
scroll to position [145, 0]
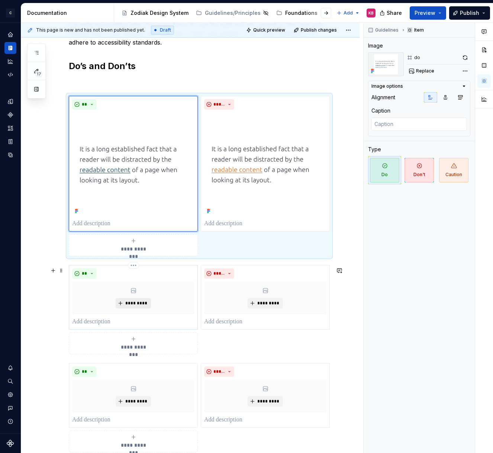
click at [137, 304] on span "*********" at bounding box center [136, 303] width 23 height 6
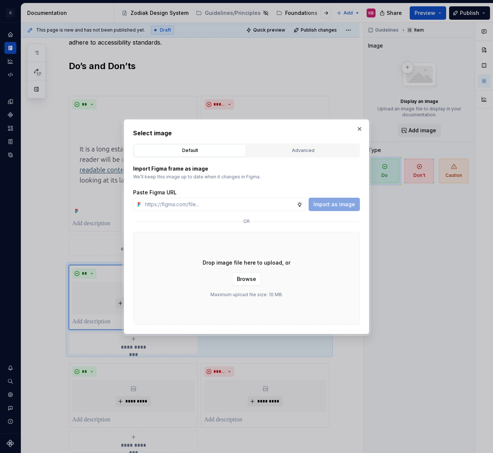
type textarea "*"
type input "[URL][DOMAIN_NAME]"
click at [339, 204] on span "Import as image" at bounding box center [334, 204] width 42 height 7
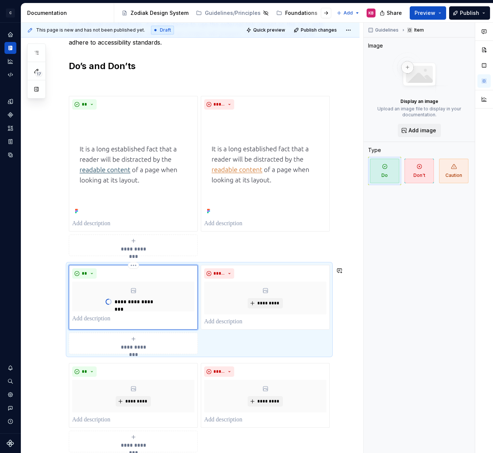
type textarea "*"
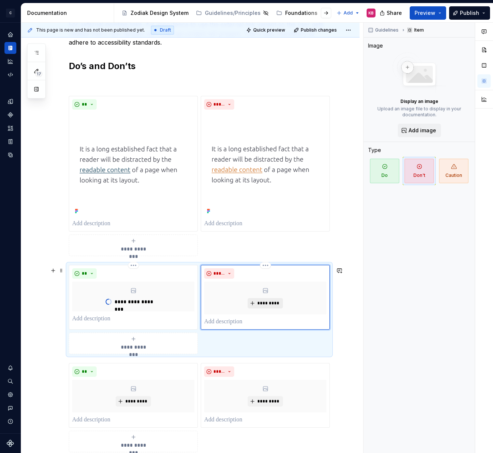
click at [262, 303] on span "*********" at bounding box center [268, 303] width 23 height 6
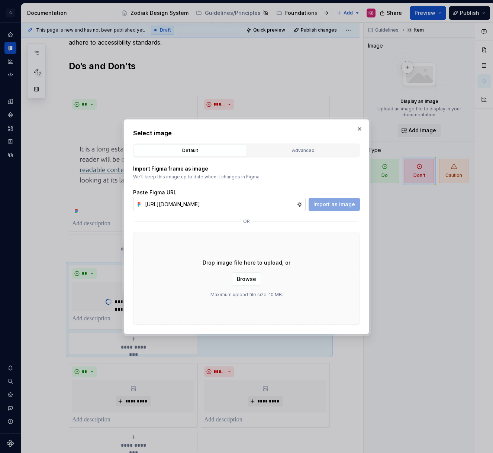
scroll to position [0, 174]
type input "[URL][DOMAIN_NAME]"
click at [330, 206] on span "Import as image" at bounding box center [334, 204] width 42 height 7
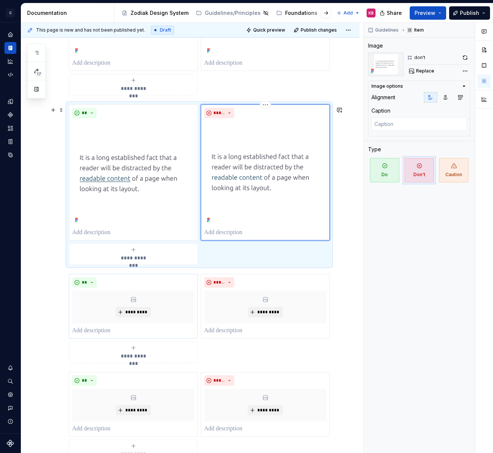
scroll to position [321, 0]
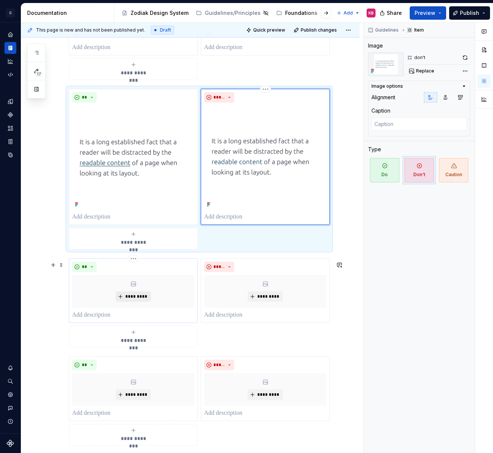
click at [126, 300] on span "*********" at bounding box center [136, 297] width 23 height 6
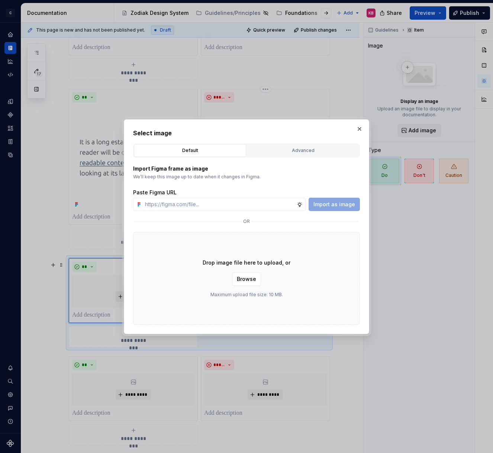
type textarea "*"
type input "[URL][DOMAIN_NAME]"
click at [338, 201] on span "Import as image" at bounding box center [334, 204] width 42 height 7
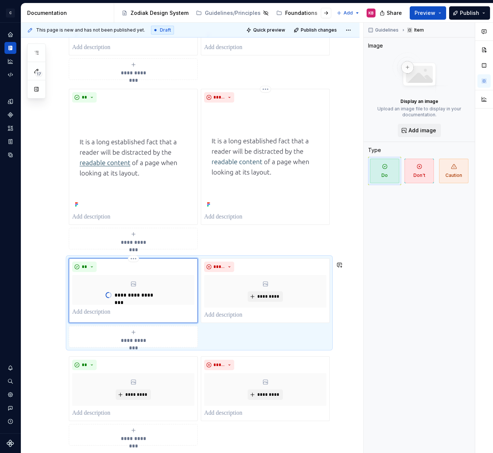
type textarea "*"
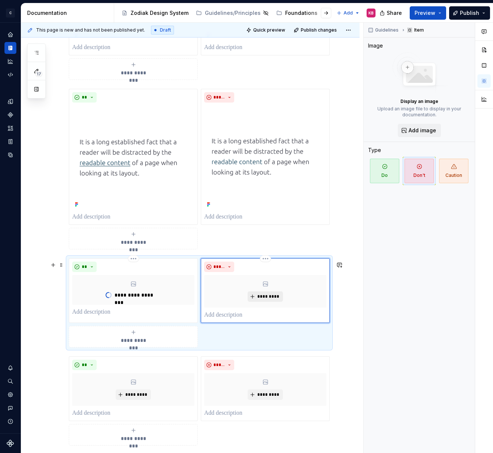
click at [272, 300] on span "*********" at bounding box center [268, 297] width 23 height 6
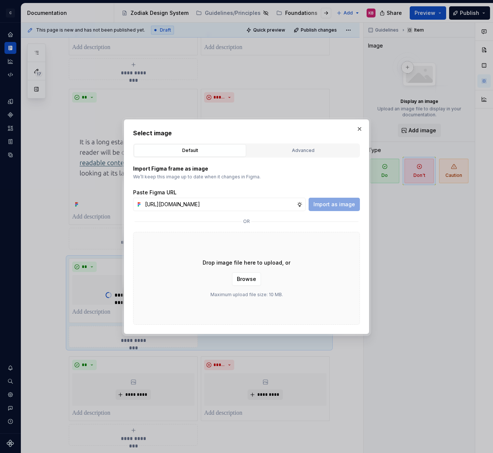
scroll to position [0, 174]
type input "[URL][DOMAIN_NAME]"
click at [339, 203] on span "Import as image" at bounding box center [334, 204] width 42 height 7
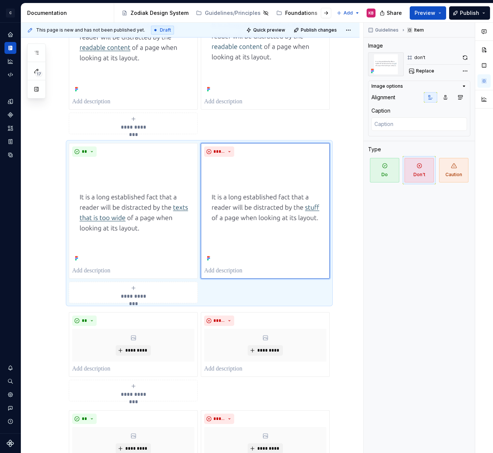
scroll to position [450, 0]
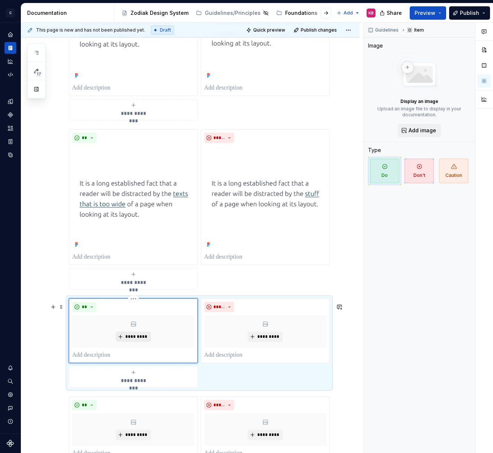
click at [132, 340] on span "*********" at bounding box center [136, 337] width 23 height 6
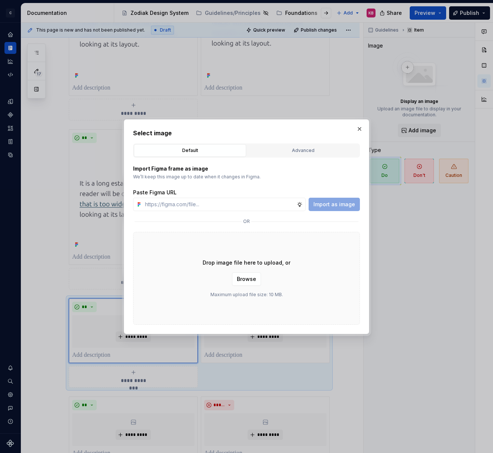
type textarea "*"
type input "[URL][DOMAIN_NAME]"
click at [332, 201] on span "Import as image" at bounding box center [334, 204] width 42 height 7
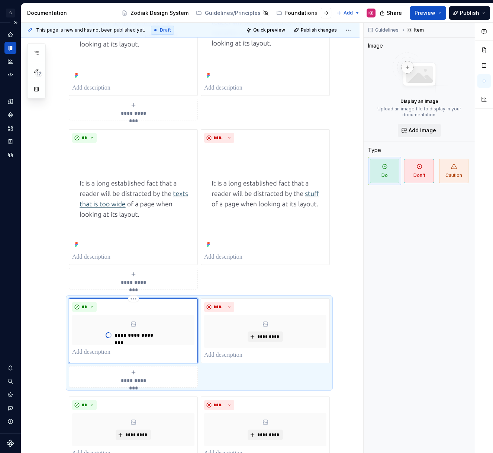
type textarea "*"
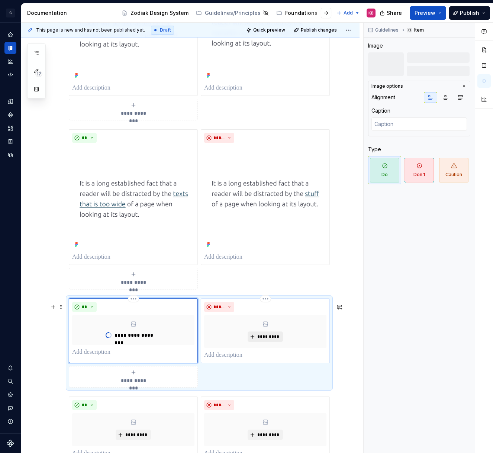
click at [258, 340] on button "*********" at bounding box center [265, 337] width 35 height 10
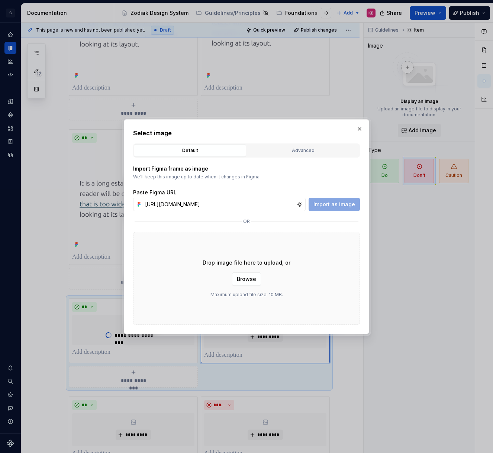
scroll to position [0, 174]
type input "[URL][DOMAIN_NAME]"
click at [330, 203] on span "Import as image" at bounding box center [334, 204] width 42 height 7
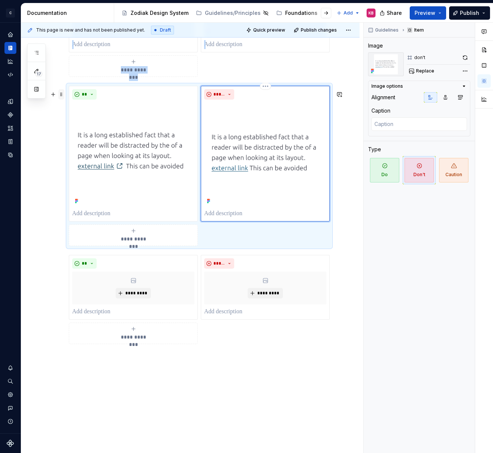
scroll to position [684, 0]
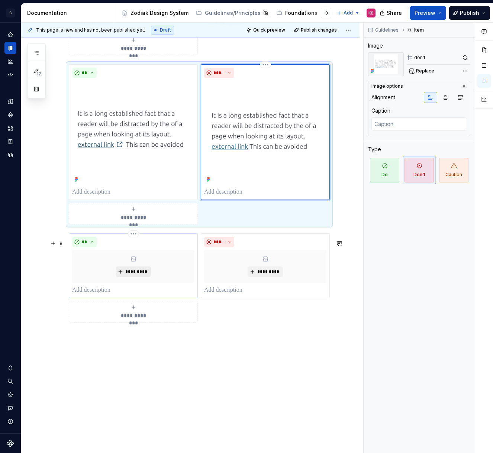
click at [127, 275] on span "*********" at bounding box center [136, 272] width 23 height 6
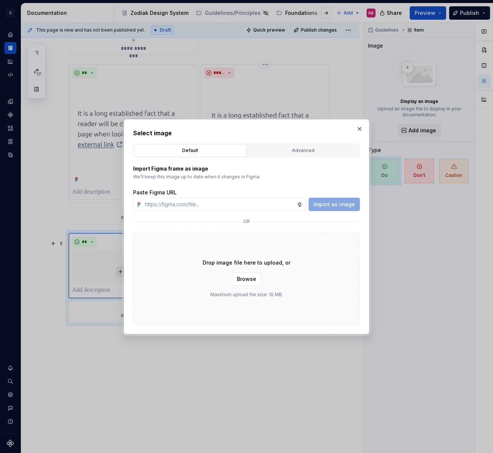
type textarea "*"
type input "[URL][DOMAIN_NAME]"
click at [329, 206] on span "Import as image" at bounding box center [334, 204] width 42 height 7
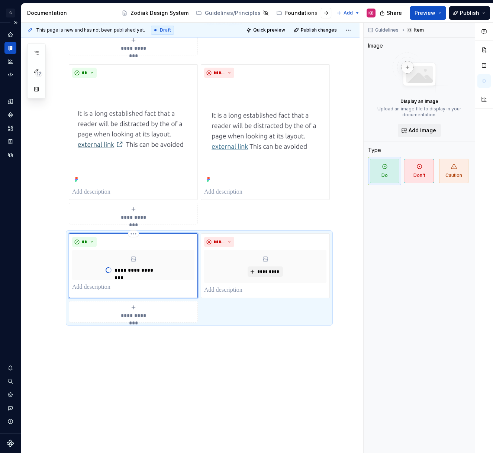
type textarea "*"
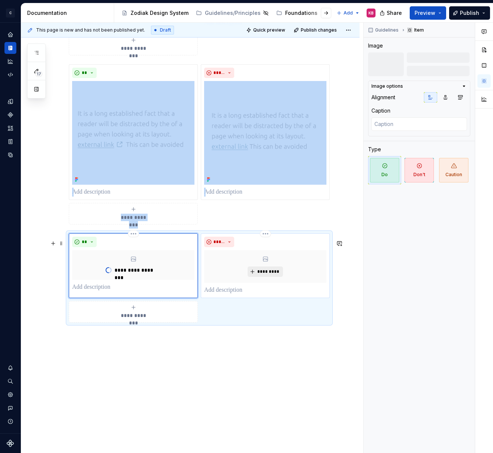
click at [261, 275] on span "*********" at bounding box center [268, 272] width 23 height 6
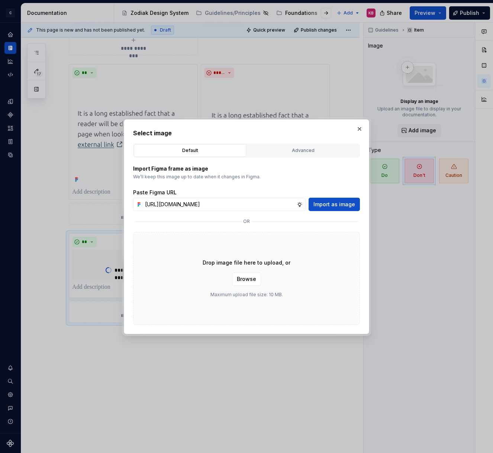
scroll to position [0, 175]
type input "[URL][DOMAIN_NAME]"
click at [330, 206] on span "Import as image" at bounding box center [334, 204] width 42 height 7
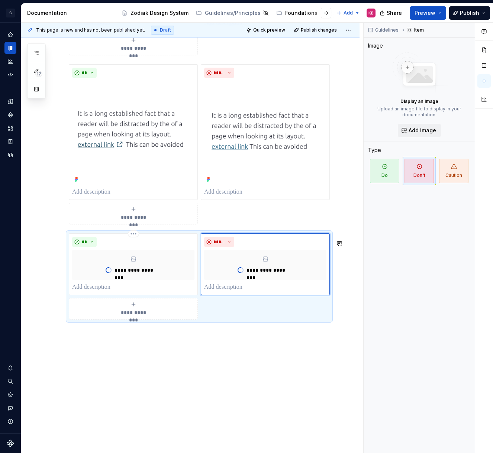
type textarea "*"
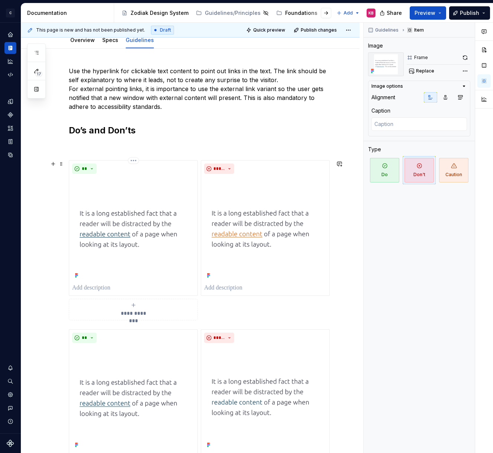
scroll to position [87, 0]
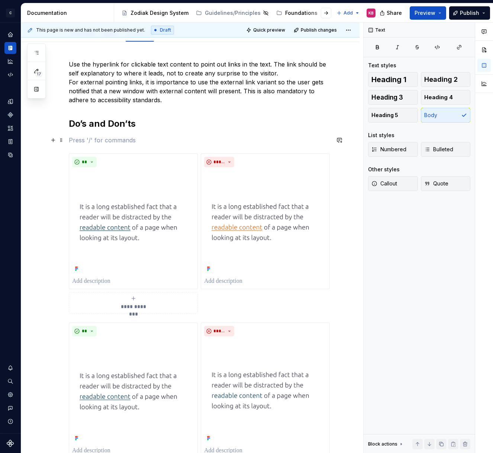
click at [81, 137] on p at bounding box center [199, 140] width 261 height 9
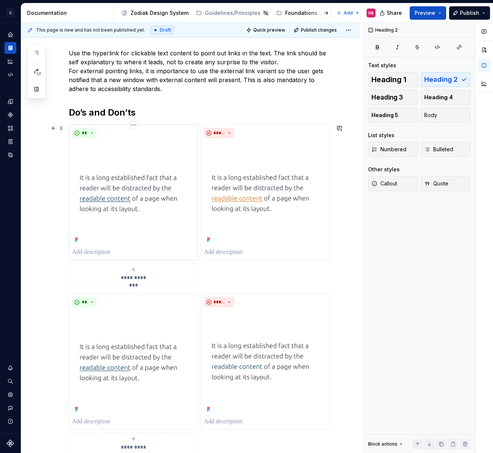
scroll to position [0, 0]
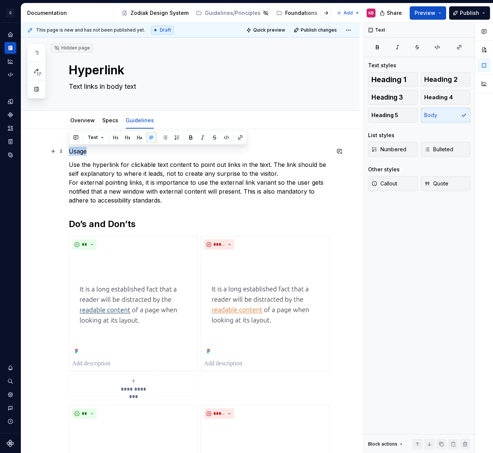
drag, startPoint x: 88, startPoint y: 150, endPoint x: 70, endPoint y: 152, distance: 18.3
click at [70, 152] on p "Usage" at bounding box center [199, 151] width 261 height 9
click at [115, 138] on button "button" at bounding box center [115, 137] width 10 height 10
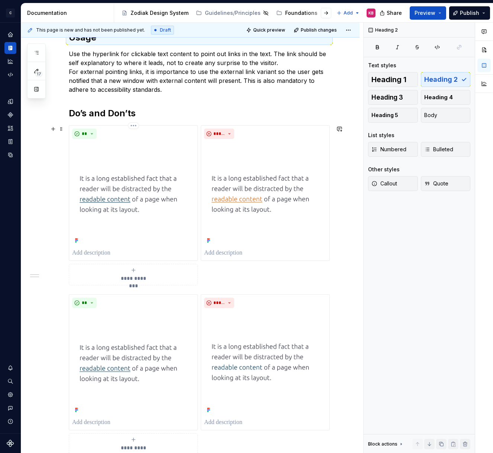
scroll to position [114, 0]
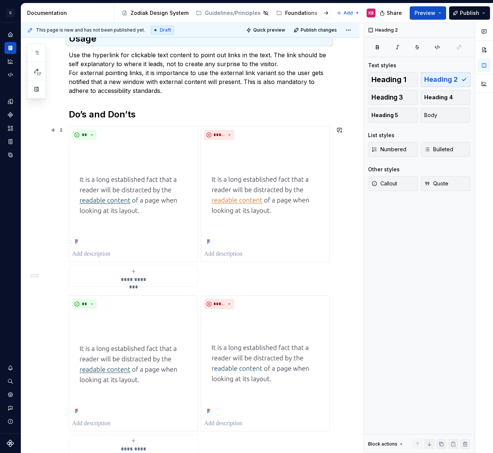
click at [124, 277] on span "**********" at bounding box center [133, 279] width 34 height 7
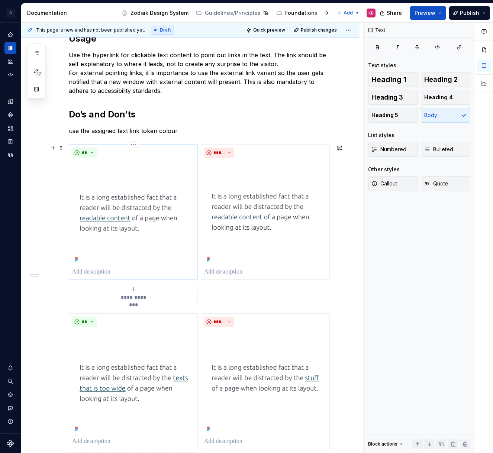
click at [112, 268] on div "**" at bounding box center [133, 212] width 122 height 129
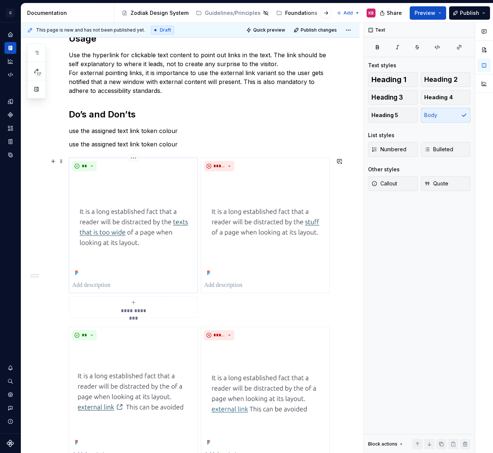
click at [102, 285] on p at bounding box center [133, 285] width 122 height 9
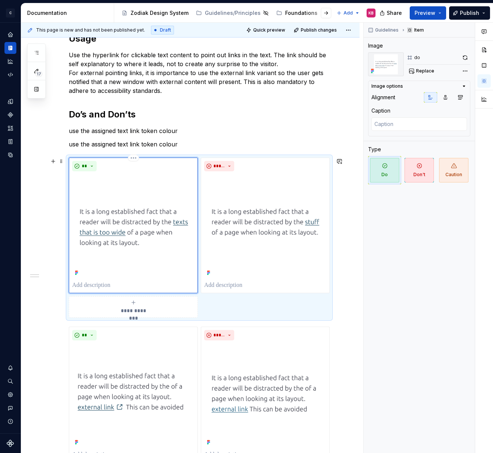
paste div
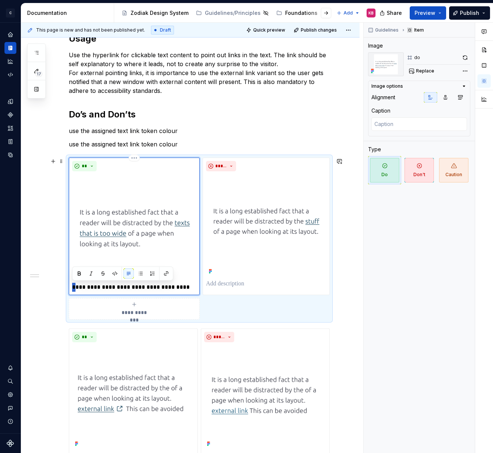
drag, startPoint x: 75, startPoint y: 289, endPoint x: 71, endPoint y: 289, distance: 4.1
click at [71, 289] on div "**********" at bounding box center [134, 227] width 131 height 138
type textarea "*"
click at [214, 287] on p at bounding box center [266, 284] width 120 height 9
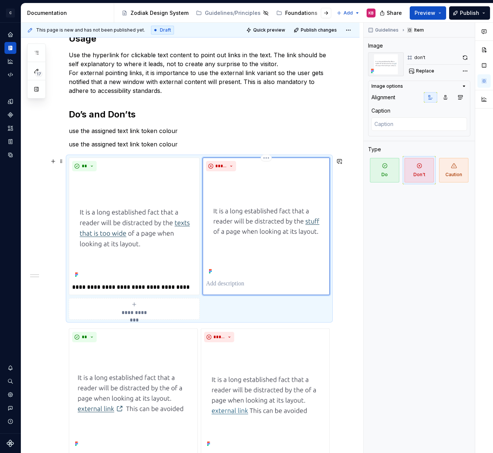
click at [214, 287] on p at bounding box center [266, 284] width 120 height 9
paste div
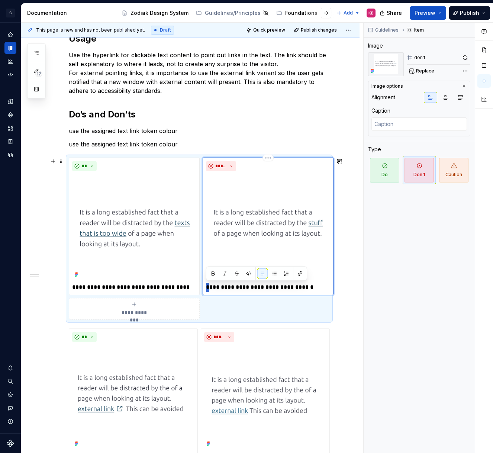
drag, startPoint x: 209, startPoint y: 287, endPoint x: 203, endPoint y: 287, distance: 6.3
click at [203, 287] on div "**********" at bounding box center [268, 227] width 131 height 138
type textarea "*"
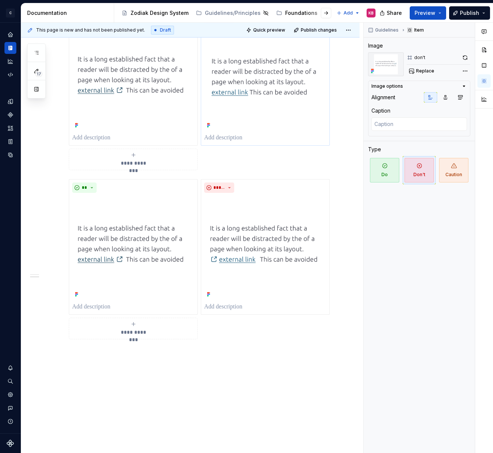
scroll to position [0, 0]
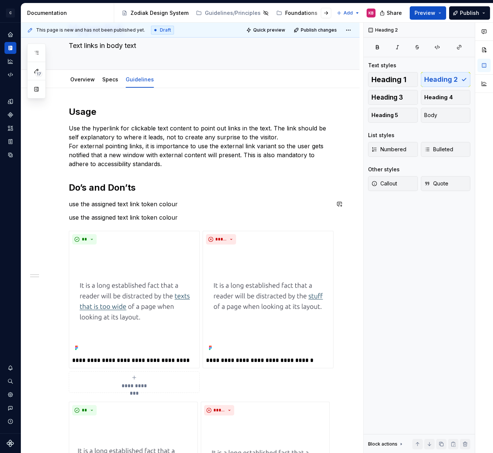
scroll to position [47, 0]
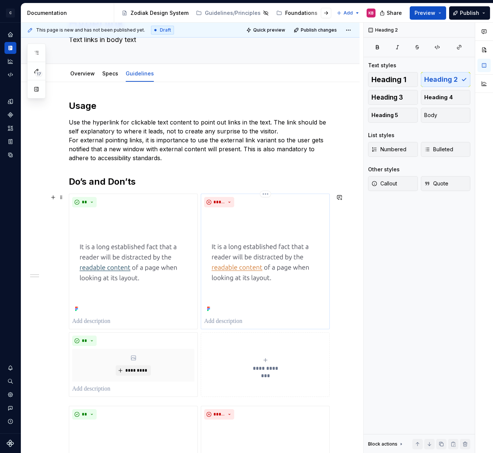
click at [210, 324] on p at bounding box center [265, 321] width 122 height 9
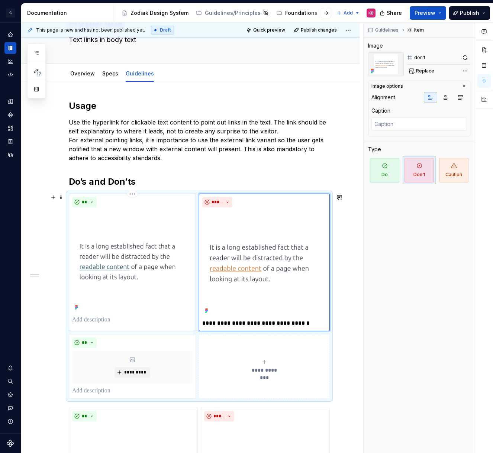
click at [101, 324] on p at bounding box center [132, 320] width 120 height 9
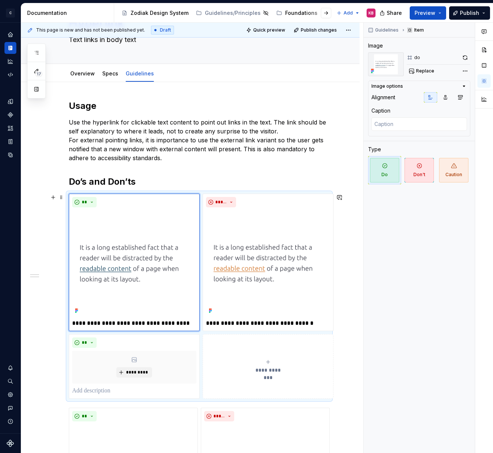
click at [47, 351] on div "**********" at bounding box center [192, 238] width 342 height 431
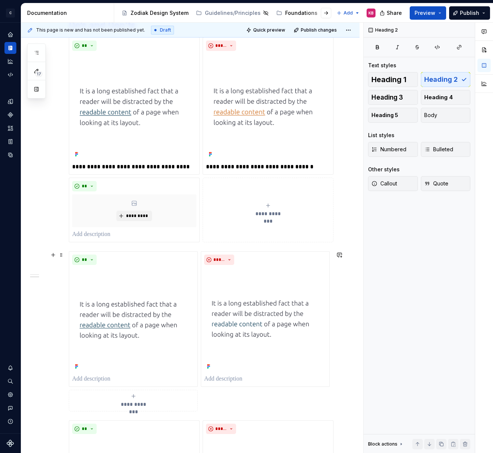
scroll to position [207, 0]
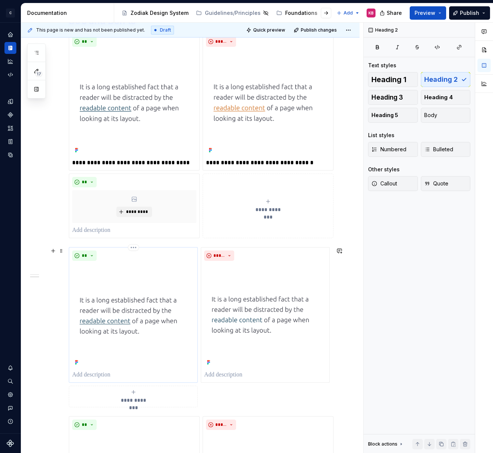
click at [85, 367] on p at bounding box center [133, 375] width 122 height 9
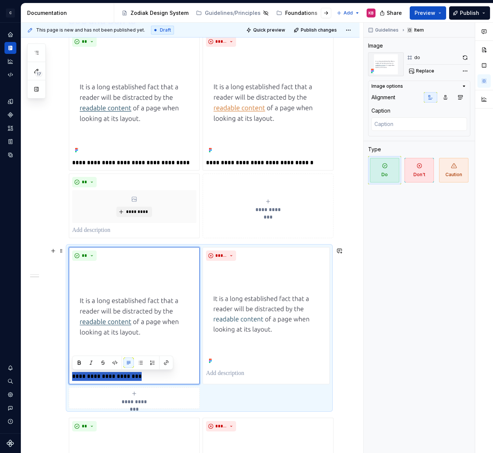
drag, startPoint x: 139, startPoint y: 376, endPoint x: 68, endPoint y: 376, distance: 71.4
click at [69, 367] on div "**********" at bounding box center [199, 328] width 261 height 162
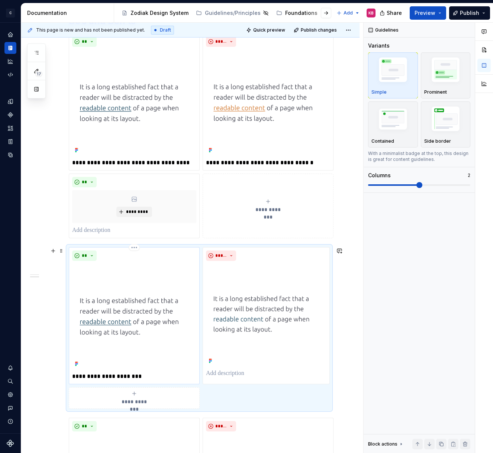
click at [87, 367] on p "**********" at bounding box center [134, 376] width 124 height 9
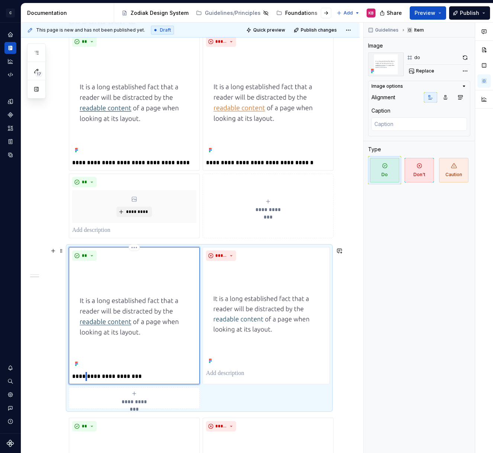
click at [87, 367] on p "**********" at bounding box center [134, 376] width 124 height 9
type textarea "*"
click at [217, 367] on p at bounding box center [266, 373] width 120 height 9
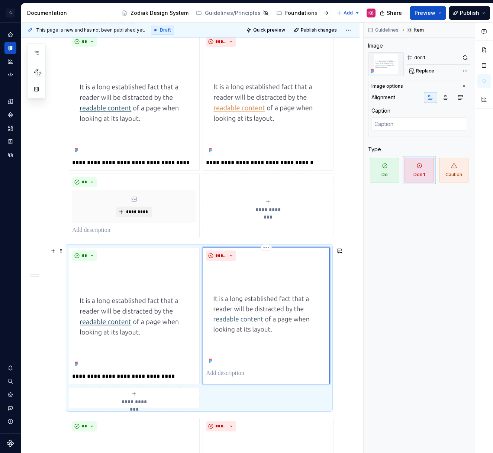
type textarea "*"
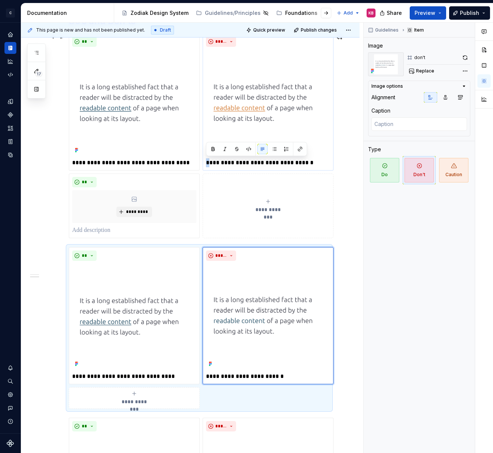
drag, startPoint x: 209, startPoint y: 163, endPoint x: 205, endPoint y: 163, distance: 4.1
click at [205, 163] on div "**********" at bounding box center [268, 102] width 131 height 138
type textarea "*"
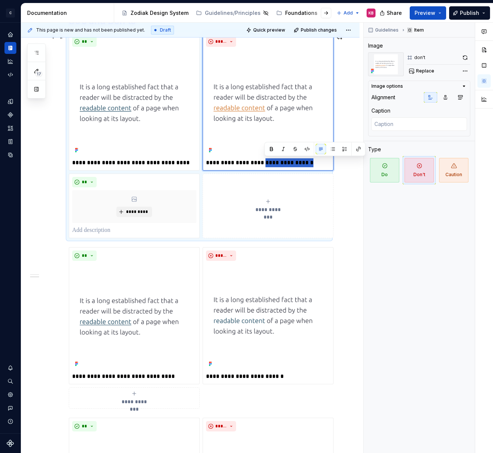
drag, startPoint x: 265, startPoint y: 163, endPoint x: 310, endPoint y: 164, distance: 45.4
click at [310, 164] on p "**********" at bounding box center [268, 162] width 124 height 9
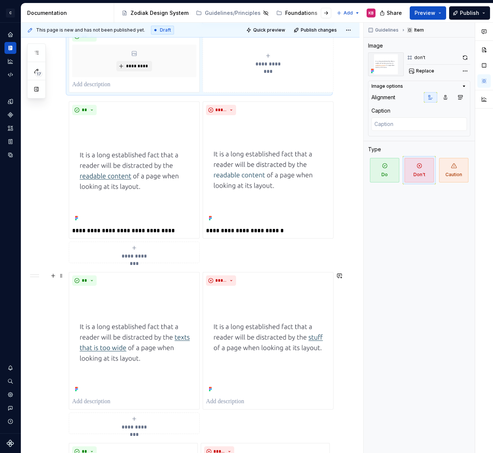
scroll to position [367, 0]
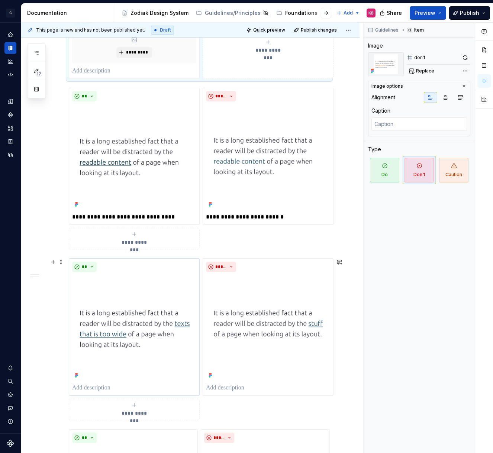
click at [81, 367] on p at bounding box center [134, 388] width 124 height 9
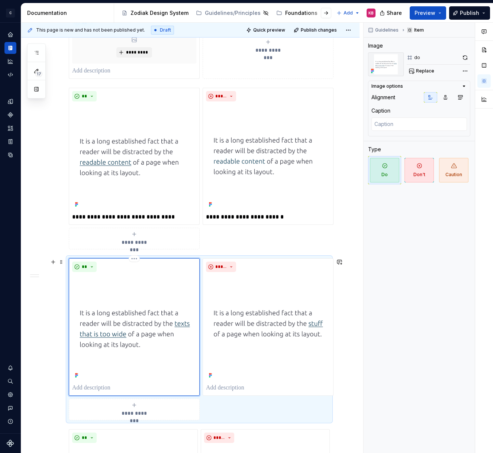
click at [81, 367] on p at bounding box center [134, 388] width 124 height 9
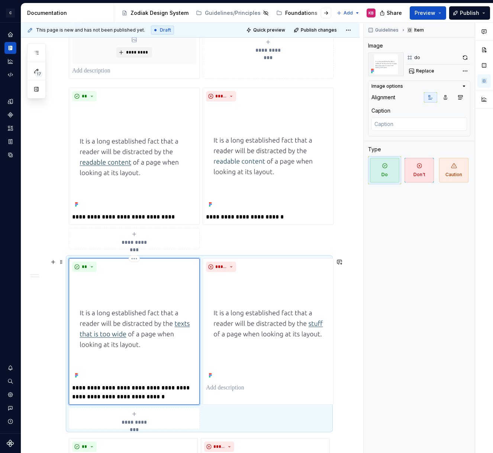
click at [90, 367] on p "**********" at bounding box center [134, 393] width 124 height 18
drag, startPoint x: 150, startPoint y: 388, endPoint x: 172, endPoint y: 397, distance: 23.5
click at [172, 367] on p "**********" at bounding box center [134, 393] width 124 height 18
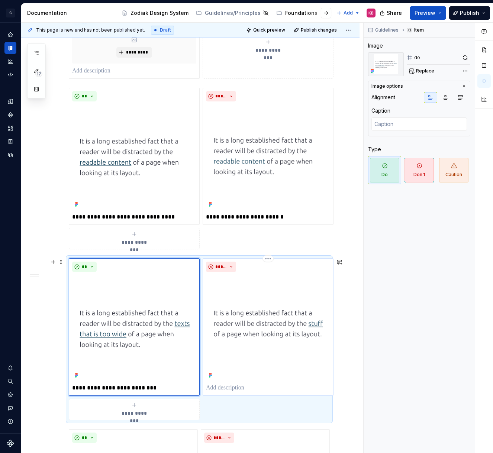
click at [220, 367] on p at bounding box center [268, 388] width 124 height 9
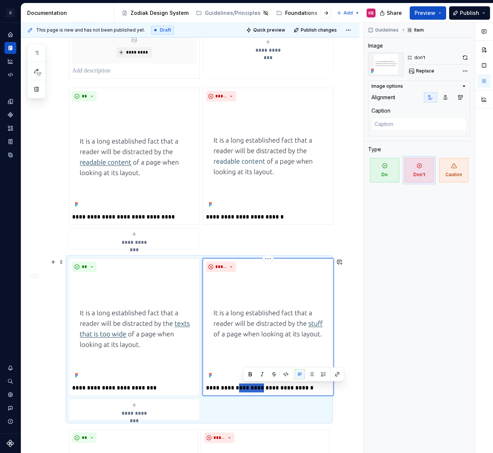
drag, startPoint x: 263, startPoint y: 388, endPoint x: 239, endPoint y: 388, distance: 23.8
click at [239, 367] on p "**********" at bounding box center [268, 388] width 124 height 9
click at [255, 367] on p "**********" at bounding box center [268, 388] width 124 height 9
click at [252, 367] on p "**********" at bounding box center [268, 388] width 124 height 9
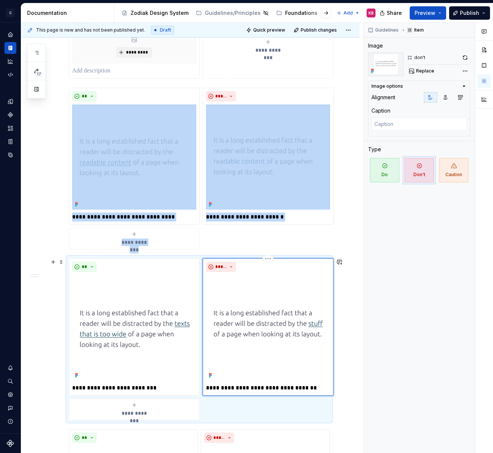
click at [274, 367] on img at bounding box center [268, 328] width 124 height 106
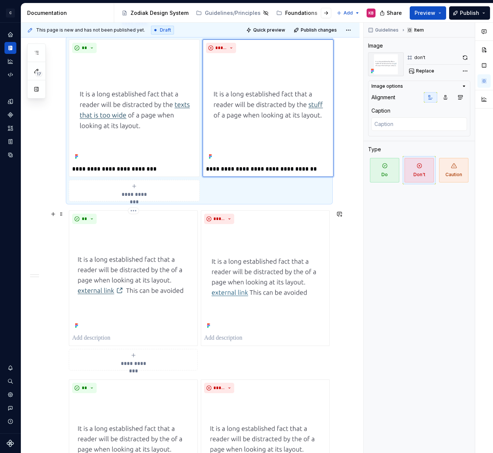
scroll to position [590, 0]
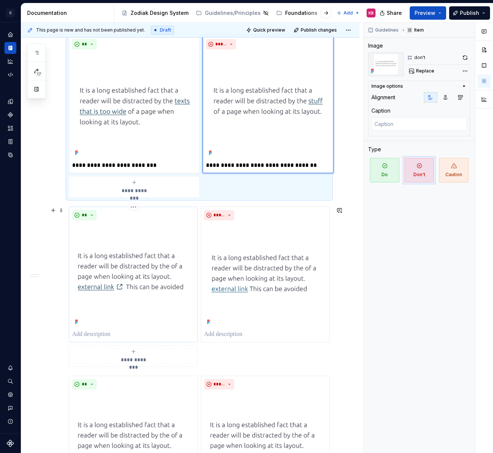
click at [81, 337] on p at bounding box center [133, 334] width 122 height 9
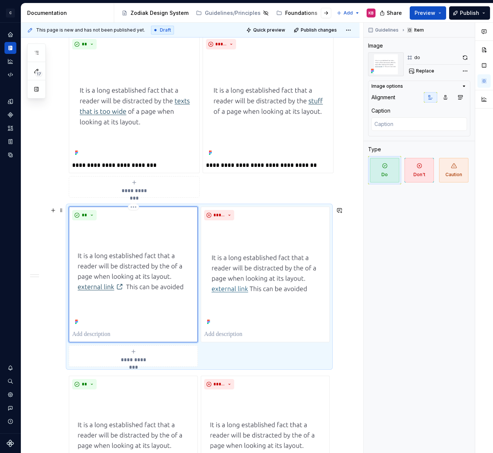
type textarea "*"
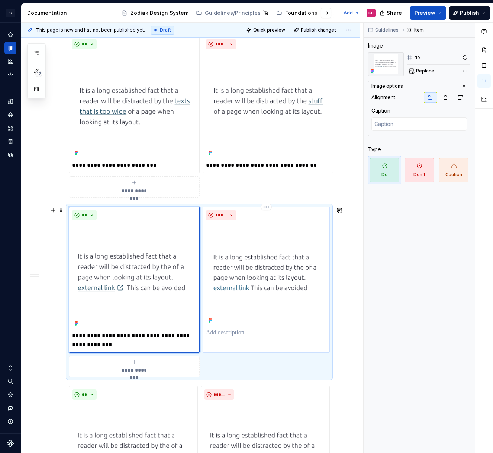
click at [219, 337] on p at bounding box center [266, 333] width 120 height 9
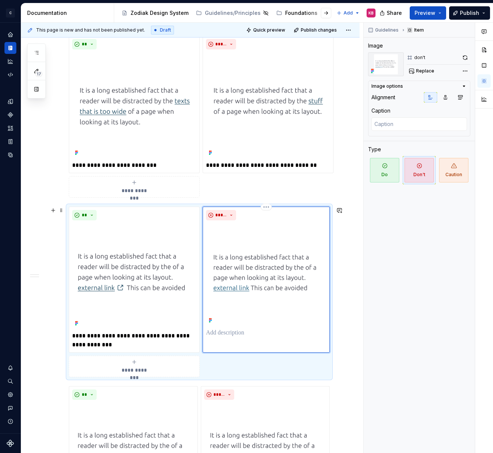
type textarea "*"
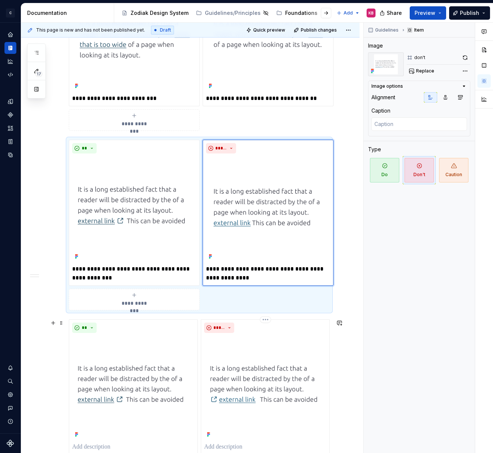
scroll to position [679, 0]
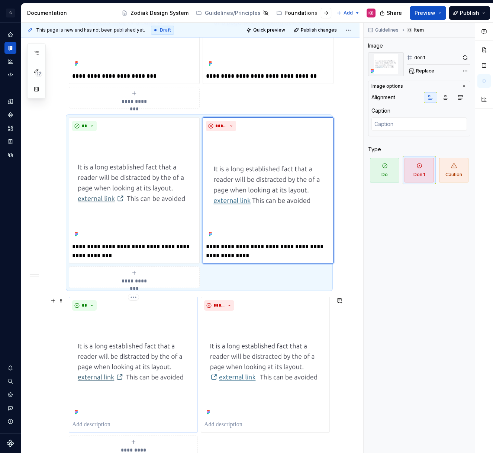
click at [104, 367] on p at bounding box center [133, 424] width 122 height 9
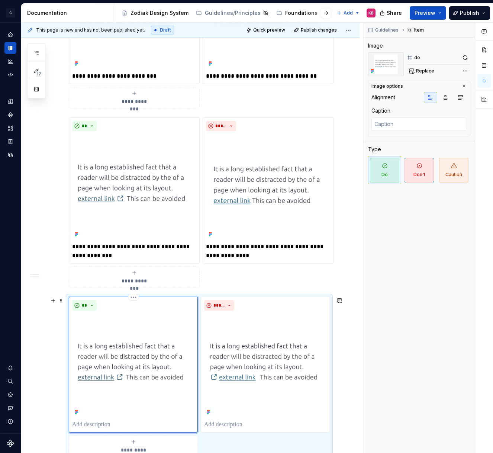
type textarea "*"
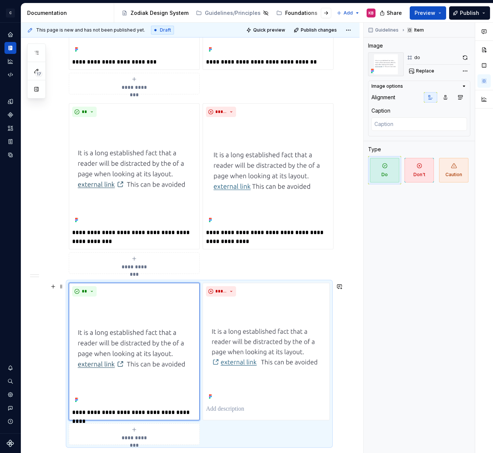
scroll to position [702, 0]
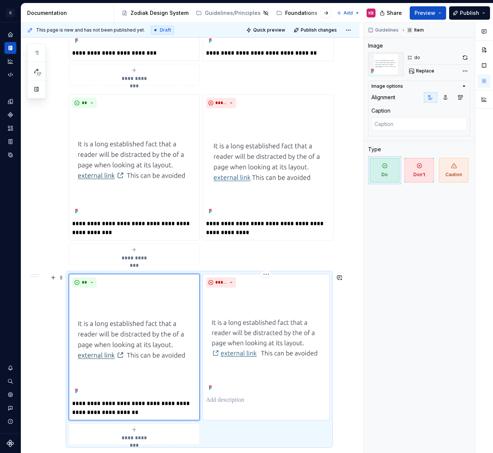
click at [212, 367] on p at bounding box center [266, 400] width 120 height 9
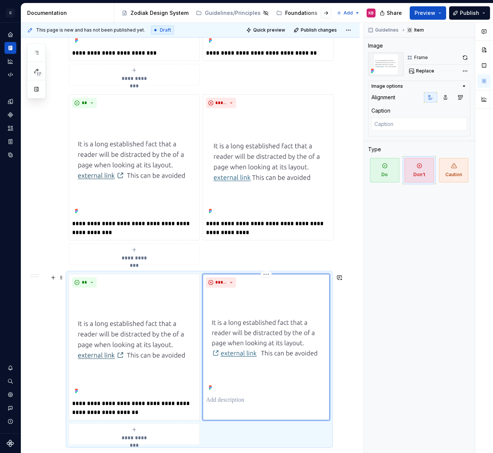
type textarea "*"
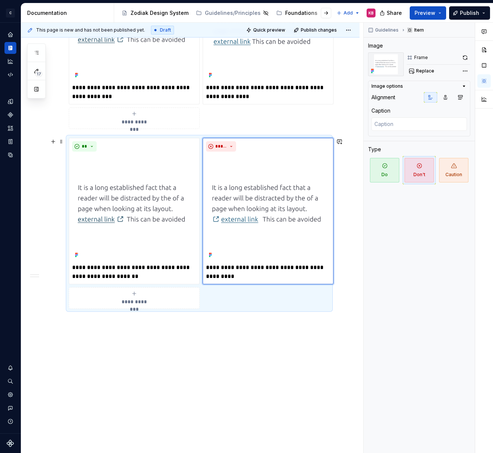
scroll to position [856, 0]
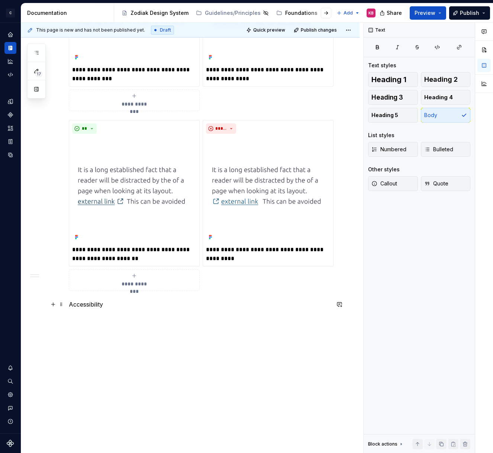
click at [79, 303] on p "Accessibility" at bounding box center [199, 304] width 261 height 9
click at [116, 291] on button "button" at bounding box center [115, 290] width 10 height 10
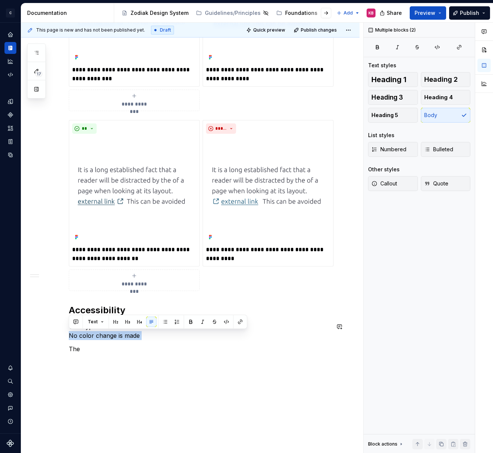
drag, startPoint x: 70, startPoint y: 336, endPoint x: 148, endPoint y: 342, distance: 77.9
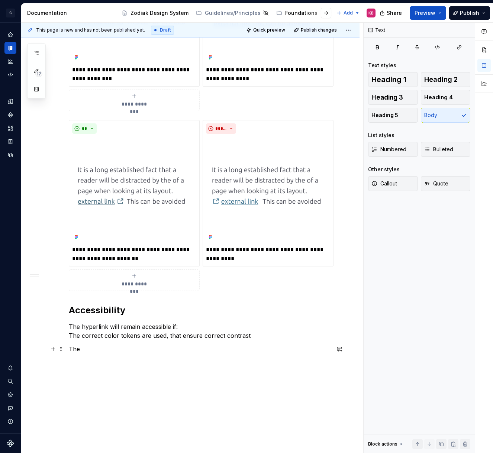
click at [92, 348] on p "The" at bounding box center [199, 349] width 261 height 9
click at [179, 327] on p "The hyperlink will remain accessible if: The correct color tokens are used, tha…" at bounding box center [199, 331] width 261 height 18
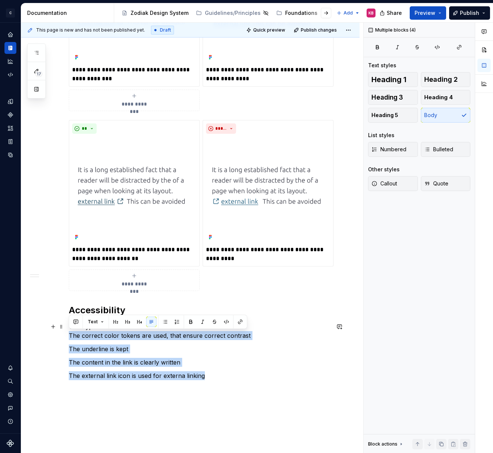
drag, startPoint x: 208, startPoint y: 377, endPoint x: 62, endPoint y: 334, distance: 151.7
click at [164, 322] on button "button" at bounding box center [165, 322] width 10 height 10
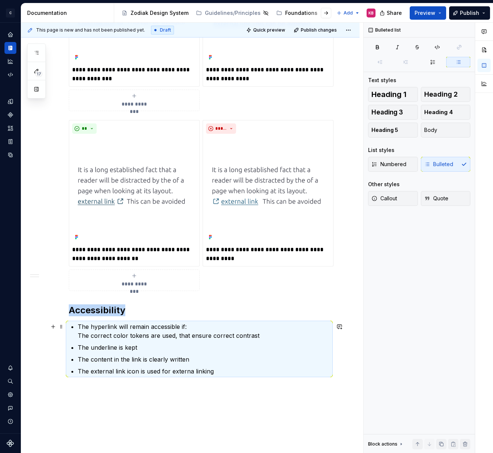
click at [78, 335] on p "The hyperlink will remain accessible if: The correct color tokens are used, tha…" at bounding box center [204, 331] width 252 height 18
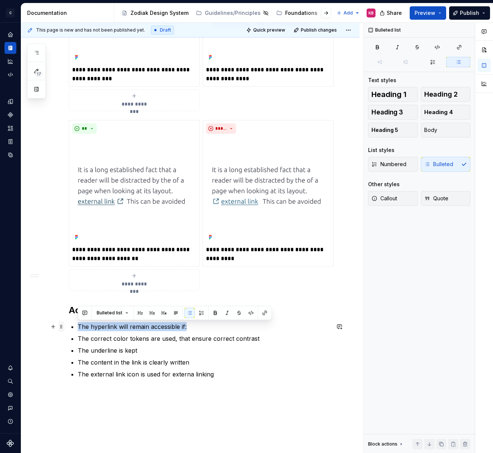
drag, startPoint x: 194, startPoint y: 327, endPoint x: 60, endPoint y: 323, distance: 133.5
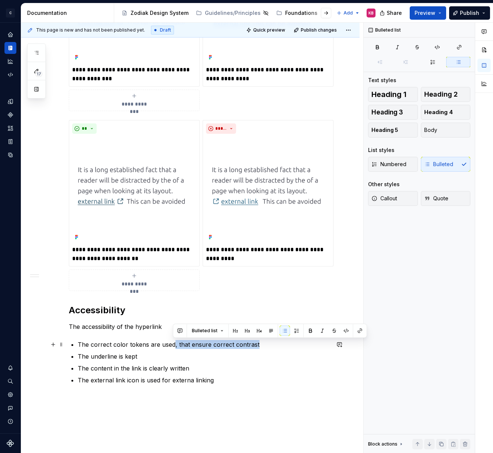
drag, startPoint x: 172, startPoint y: 345, endPoint x: 264, endPoint y: 344, distance: 91.8
click at [264, 344] on p "The correct color tokens are used, that ensure correct contrast" at bounding box center [204, 344] width 252 height 9
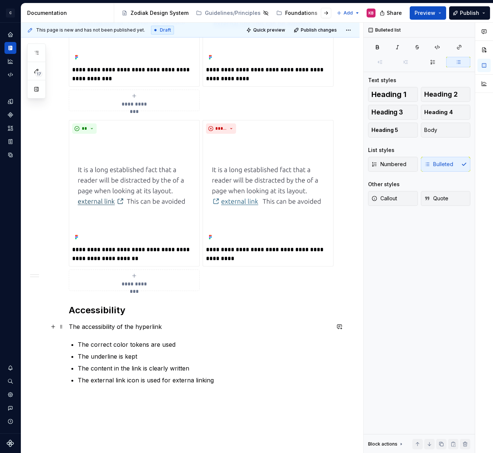
click at [167, 327] on p "The accessibility of the hyperlink" at bounding box center [199, 326] width 261 height 9
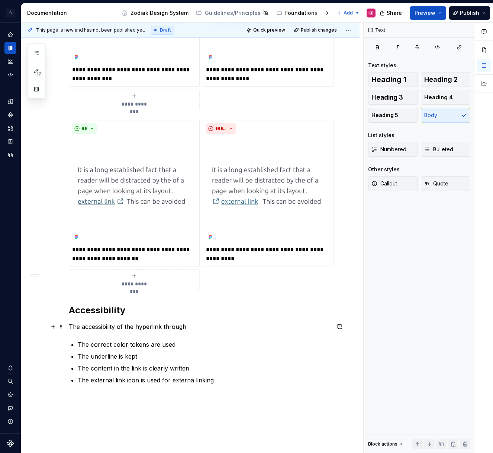
click at [163, 328] on p "The accessibility of the hyperlink through" at bounding box center [199, 326] width 261 height 9
click at [209, 325] on p "The accessibility of the hyperlink is kept through" at bounding box center [199, 326] width 261 height 9
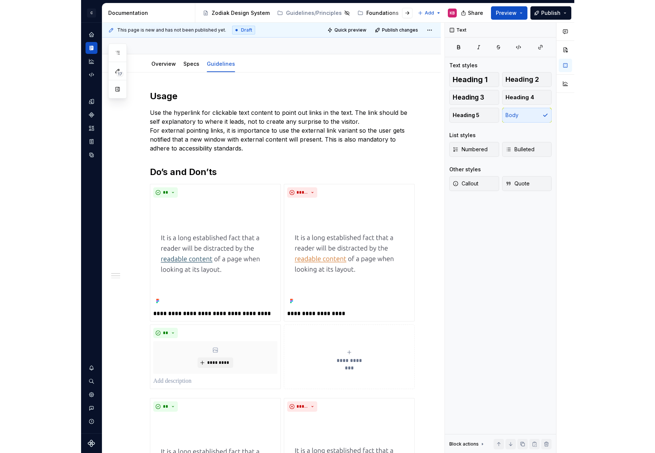
scroll to position [0, 0]
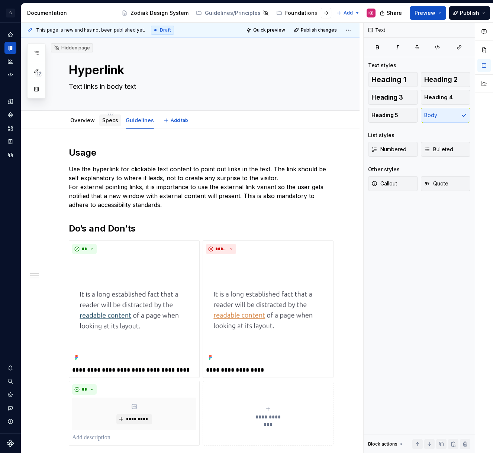
click at [111, 120] on link "Specs" at bounding box center [110, 120] width 16 height 6
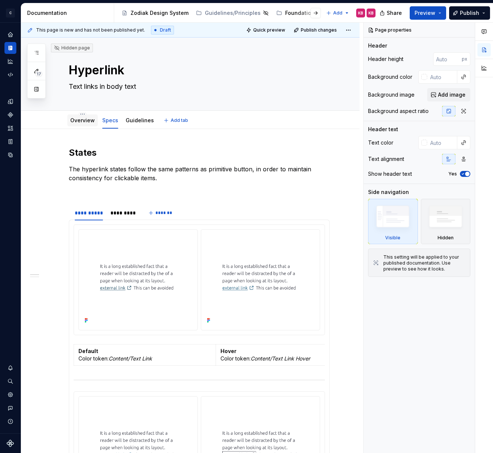
click at [83, 122] on link "Overview" at bounding box center [82, 120] width 25 height 6
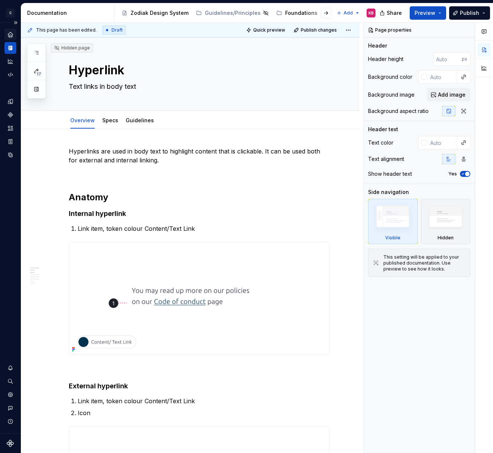
click at [12, 35] on icon "Home" at bounding box center [10, 34] width 5 height 5
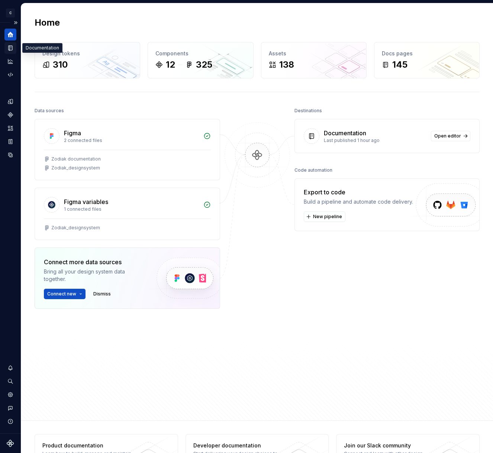
click at [7, 50] on icon "Documentation" at bounding box center [10, 48] width 7 height 7
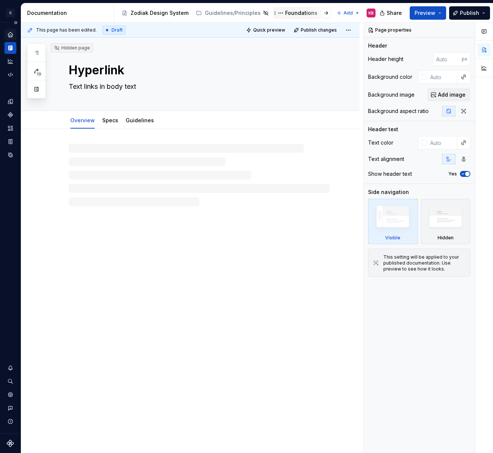
click at [285, 14] on div "Foundations" at bounding box center [301, 12] width 32 height 7
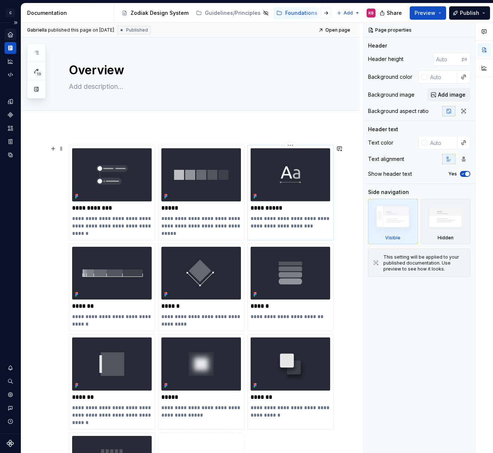
click at [276, 172] on img at bounding box center [291, 174] width 80 height 53
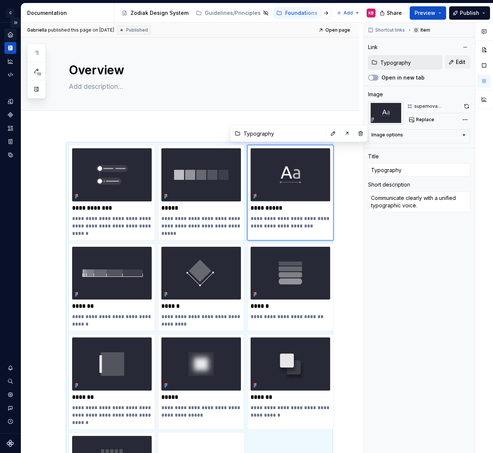
click at [16, 24] on button "Expand sidebar" at bounding box center [15, 22] width 10 height 10
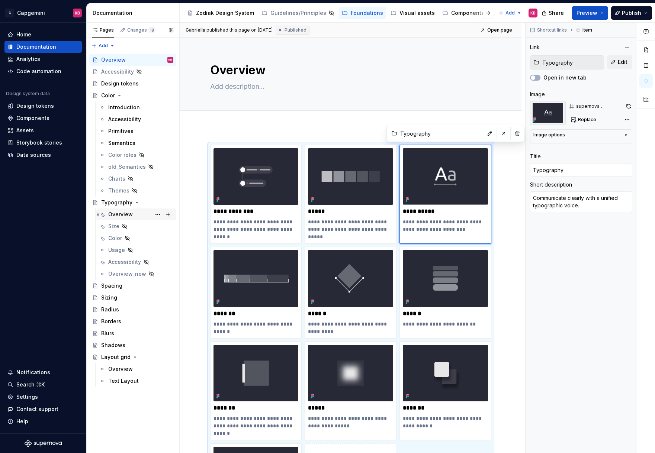
click at [119, 213] on div "Overview" at bounding box center [120, 214] width 25 height 7
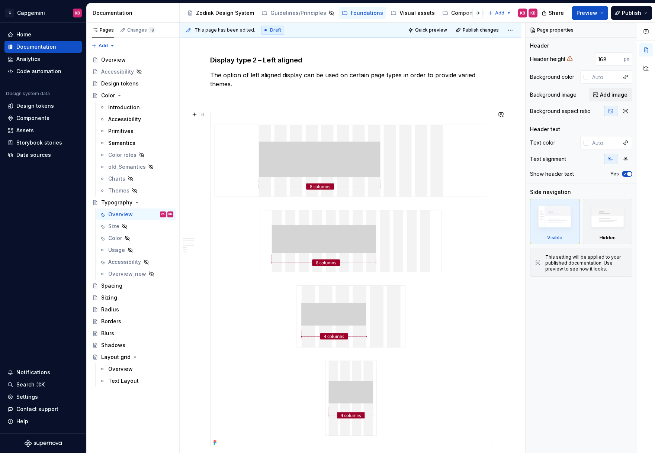
scroll to position [1630, 0]
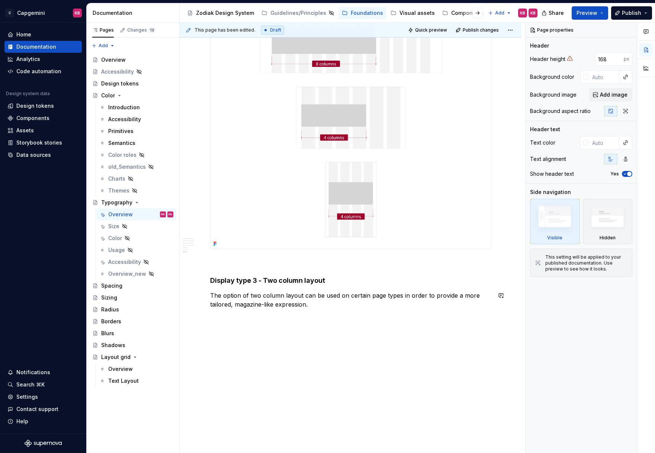
type textarea "*"
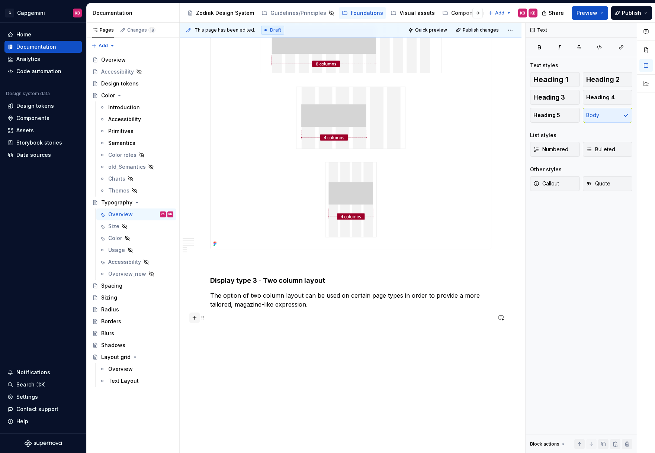
click at [196, 319] on button "button" at bounding box center [194, 318] width 10 height 10
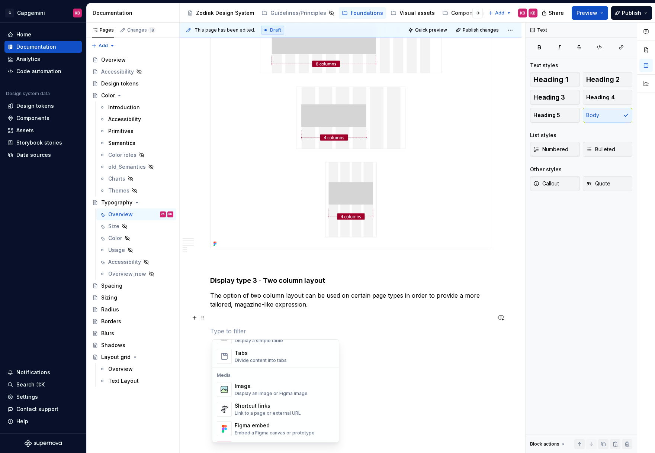
scroll to position [312, 0]
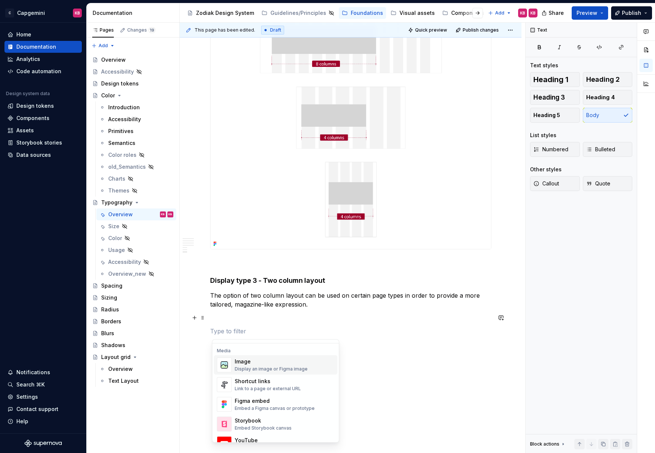
click at [255, 366] on div "Display an image or Figma image" at bounding box center [271, 369] width 73 height 6
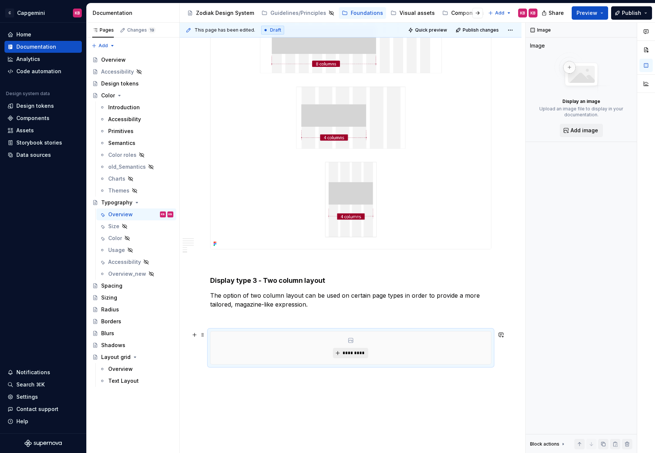
click at [345, 353] on span "*********" at bounding box center [353, 353] width 23 height 6
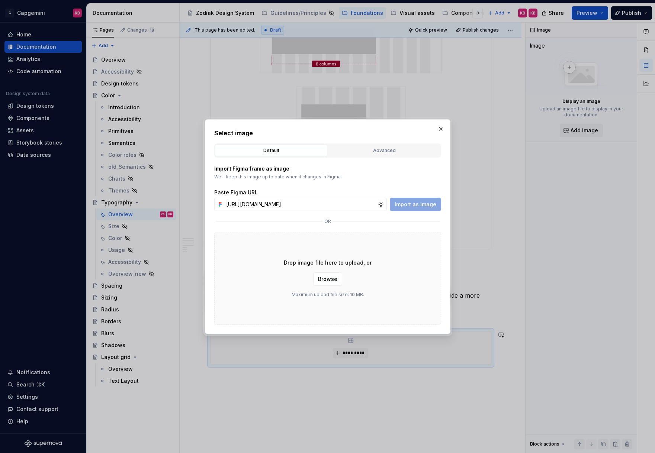
scroll to position [0, 176]
type input "[URL][DOMAIN_NAME]"
click at [400, 202] on span "Import as image" at bounding box center [415, 204] width 42 height 7
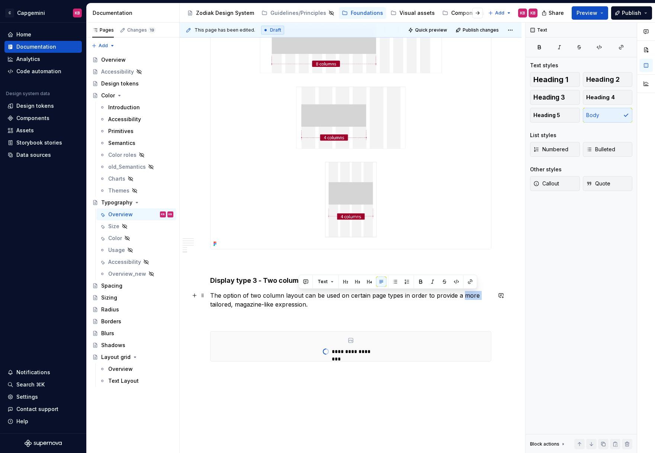
drag, startPoint x: 462, startPoint y: 297, endPoint x: 478, endPoint y: 296, distance: 16.8
click at [478, 296] on p "The option of two column layout can be used on certain page types in order to p…" at bounding box center [350, 300] width 281 height 18
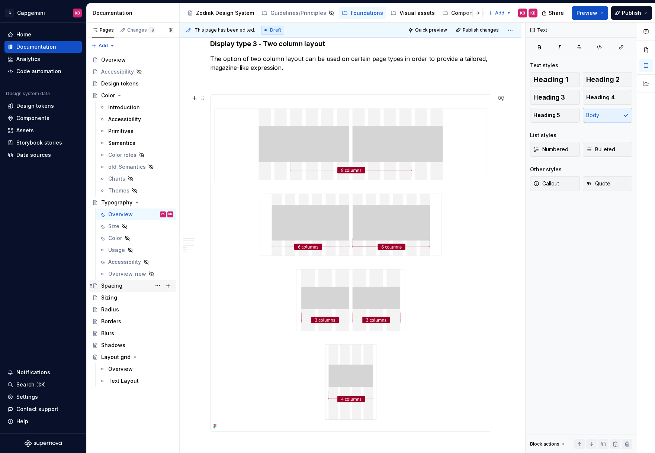
scroll to position [1867, 0]
click at [203, 99] on span at bounding box center [203, 98] width 6 height 10
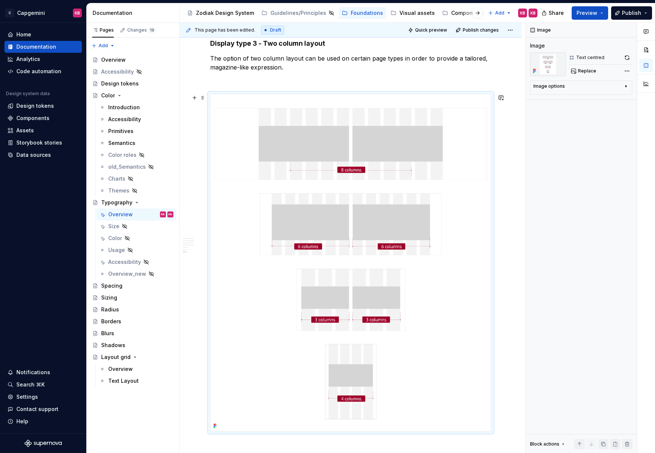
click at [253, 94] on img at bounding box center [350, 262] width 280 height 337
click at [627, 57] on button "button" at bounding box center [626, 57] width 10 height 10
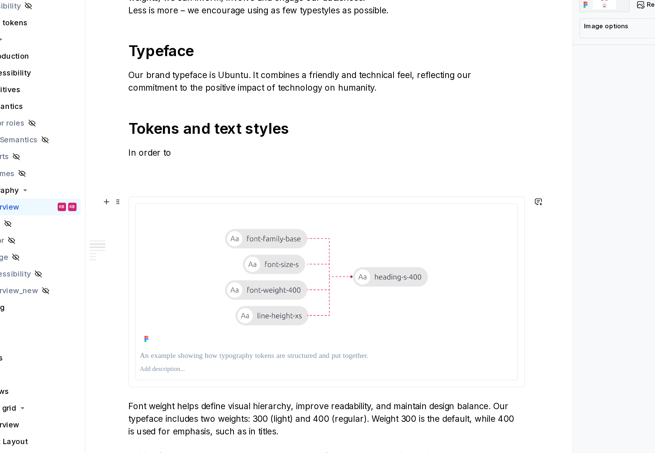
scroll to position [0, 0]
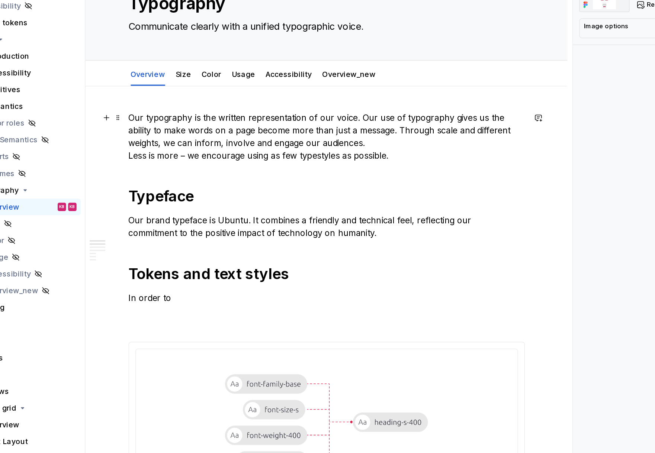
type textarea "*"
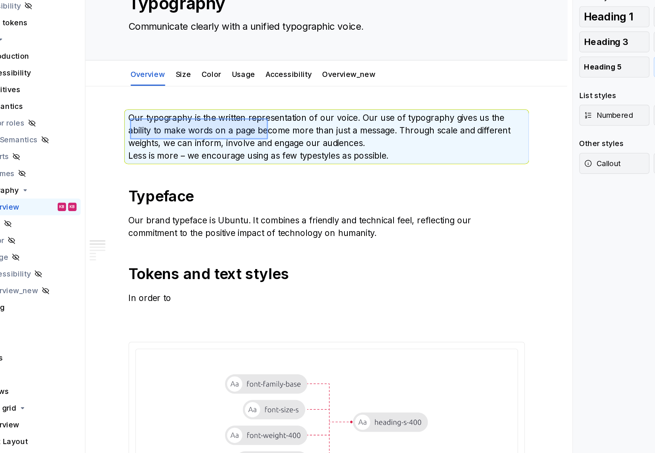
drag, startPoint x: 211, startPoint y: 152, endPoint x: 370, endPoint y: 161, distance: 159.4
click at [370, 161] on div "This page has been edited. Draft Quick preview Publish changes Typography Commu…" at bounding box center [352, 238] width 345 height 431
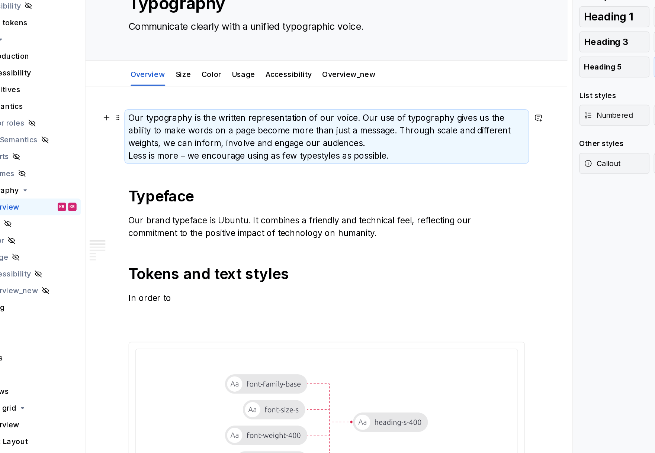
click at [373, 170] on p "Our typography is the written representation of our voice. Our use of typograph…" at bounding box center [350, 165] width 281 height 36
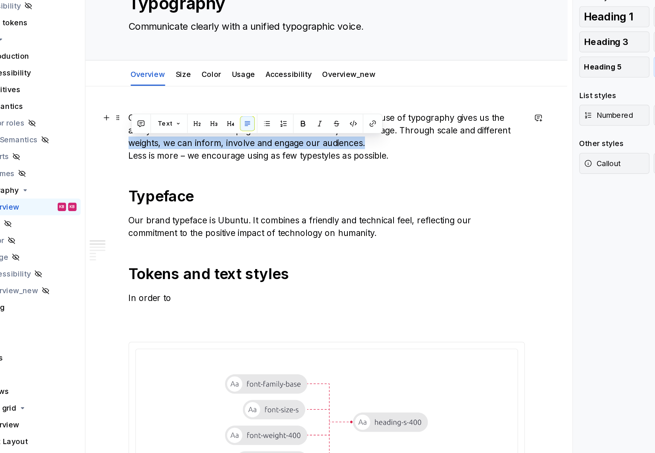
drag, startPoint x: 380, startPoint y: 169, endPoint x: 205, endPoint y: 172, distance: 174.7
click at [215, 170] on p "Our typography is the written representation of our voice. Our use of typograph…" at bounding box center [350, 165] width 281 height 36
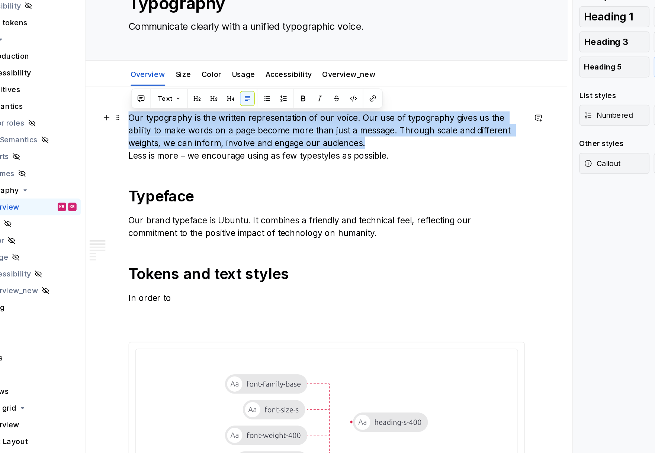
drag, startPoint x: 379, startPoint y: 169, endPoint x: 213, endPoint y: 152, distance: 167.1
click at [213, 152] on p "Our typography is the written representation of our voice. Our use of typograph…" at bounding box center [350, 165] width 281 height 36
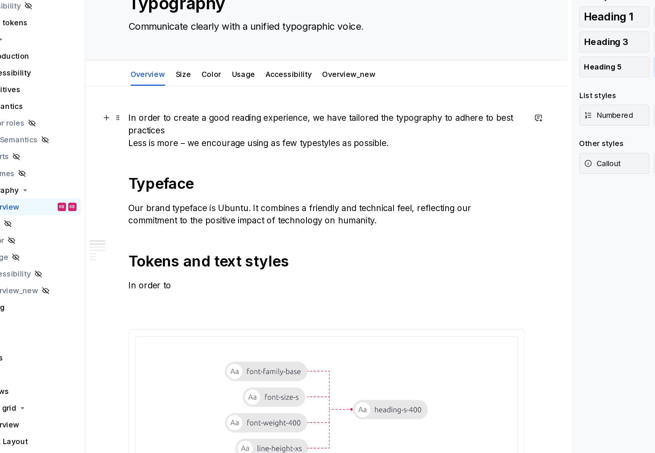
click at [482, 153] on p "In order to create a good reading experience, we have tailored the typography t…" at bounding box center [350, 160] width 281 height 27
click at [238, 161] on p "In order to create a good reading experience, we have tailored the typography t…" at bounding box center [350, 160] width 281 height 27
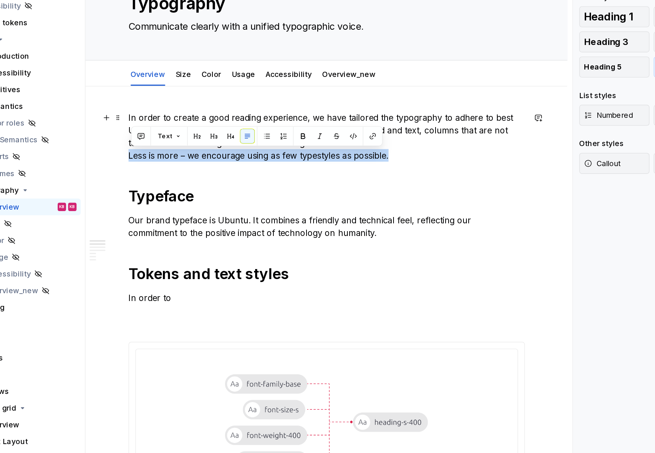
drag, startPoint x: 399, startPoint y: 180, endPoint x: 195, endPoint y: 178, distance: 204.1
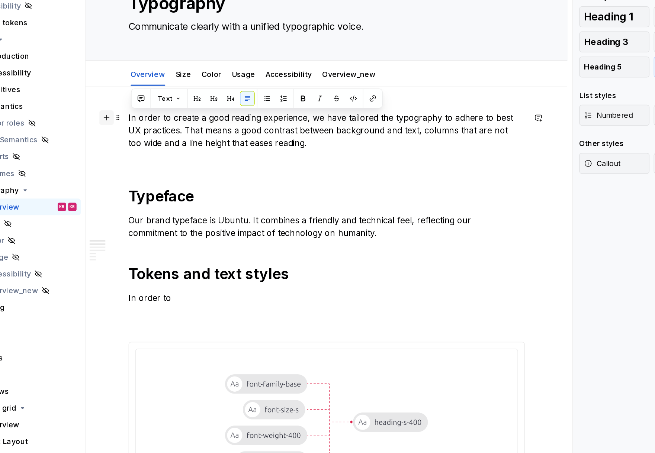
drag, startPoint x: 336, startPoint y: 171, endPoint x: 196, endPoint y: 149, distance: 141.8
copy p "In order to create a good reading experience, we have tailored the typography t…"
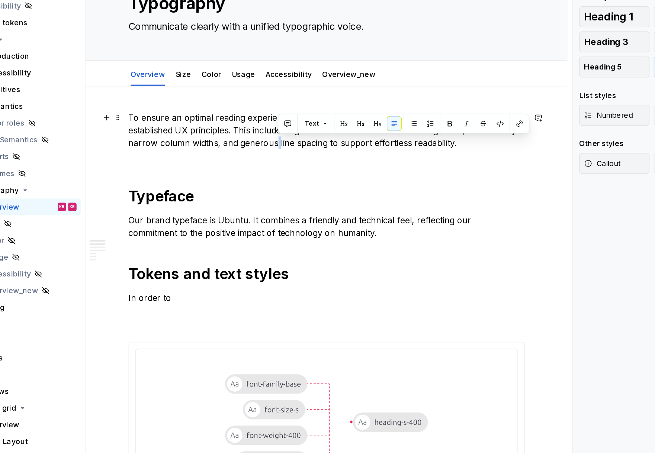
click at [316, 172] on p "To ensure an optimal reading experience, we've carefully crafted the typography…" at bounding box center [350, 165] width 281 height 36
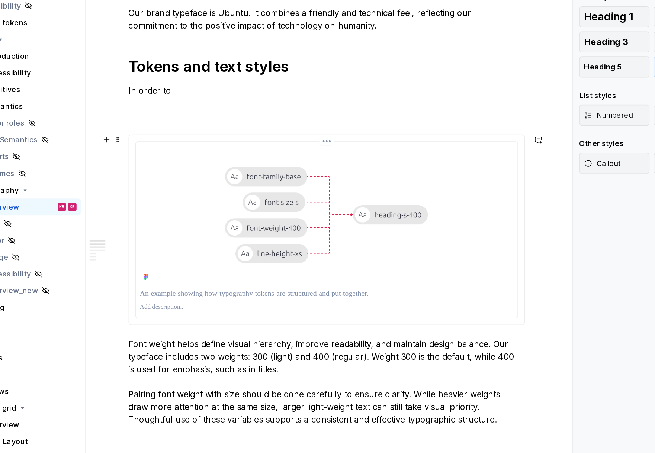
scroll to position [149, 0]
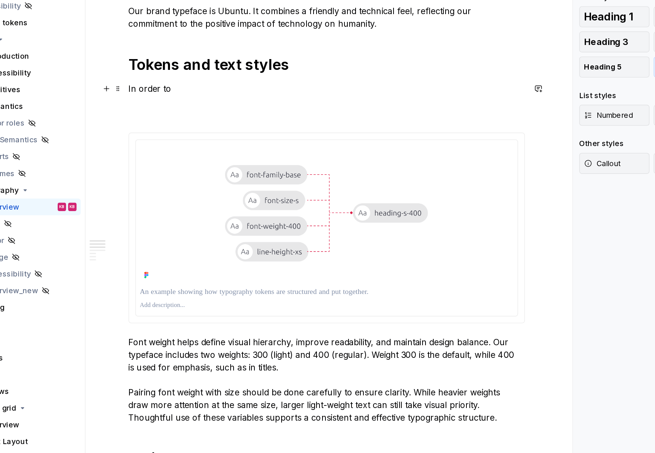
click at [243, 132] on p "In order to" at bounding box center [350, 139] width 281 height 27
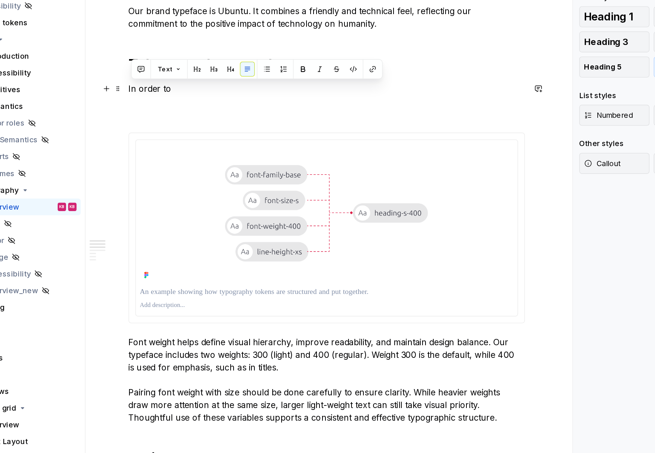
drag, startPoint x: 244, startPoint y: 132, endPoint x: 210, endPoint y: 131, distance: 34.2
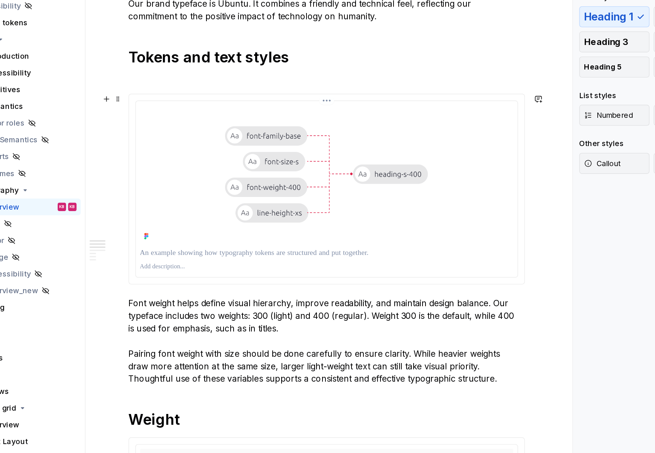
scroll to position [156, 0]
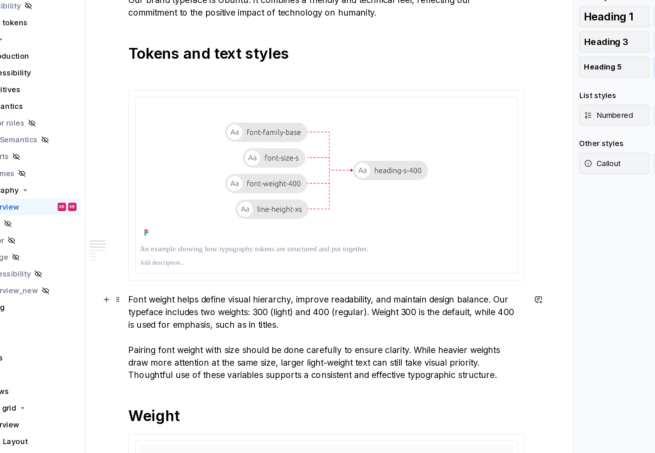
click at [213, 279] on p "Font weight helps define visual hierarchy, improve readability, and maintain de…" at bounding box center [350, 307] width 281 height 62
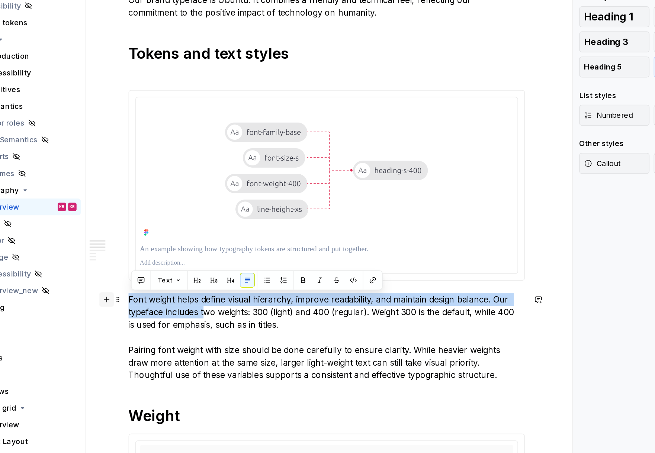
drag, startPoint x: 265, startPoint y: 289, endPoint x: 194, endPoint y: 277, distance: 71.7
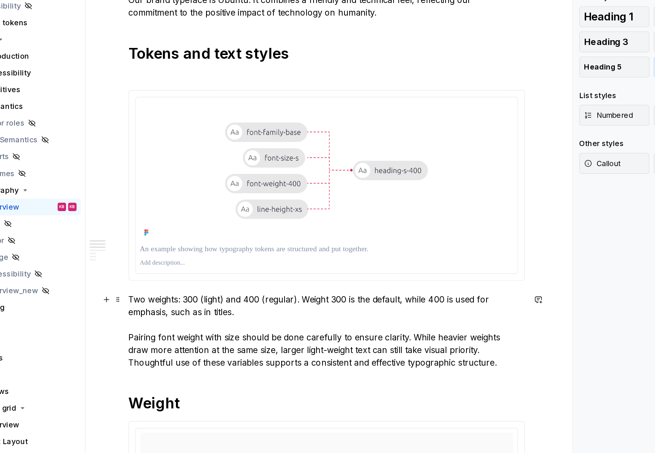
click at [212, 280] on p "Two weights: 300 (light) and 400 (regular). Weight 300 is the default, while 40…" at bounding box center [350, 303] width 281 height 54
click at [295, 281] on p "In Zodiak we use two weights: 300 (light) and 400 (regular). Weight 300 is the …" at bounding box center [350, 303] width 281 height 54
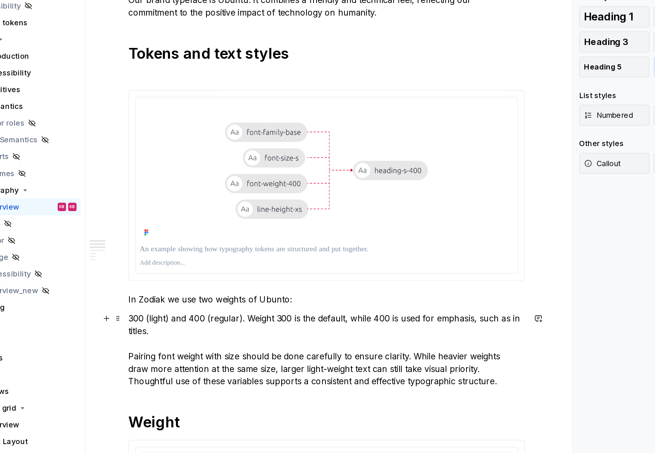
click at [255, 293] on p "300 (light) and 400 (regular). Weight 300 is the default, while 400 is used for…" at bounding box center [350, 316] width 281 height 54
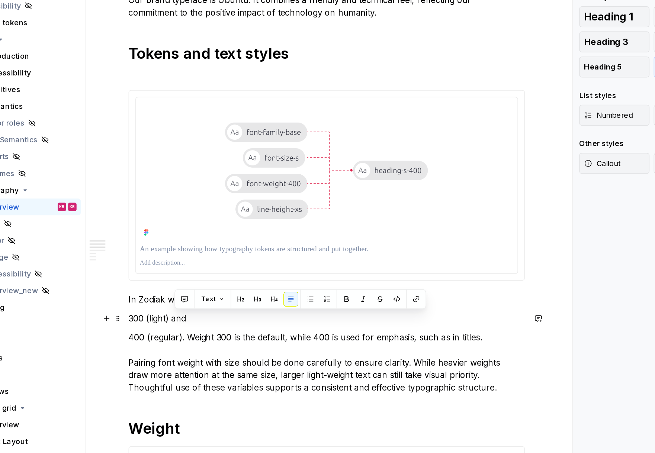
drag, startPoint x: 254, startPoint y: 294, endPoint x: 242, endPoint y: 295, distance: 12.3
click at [242, 295] on p "300 (light) and" at bounding box center [350, 293] width 281 height 9
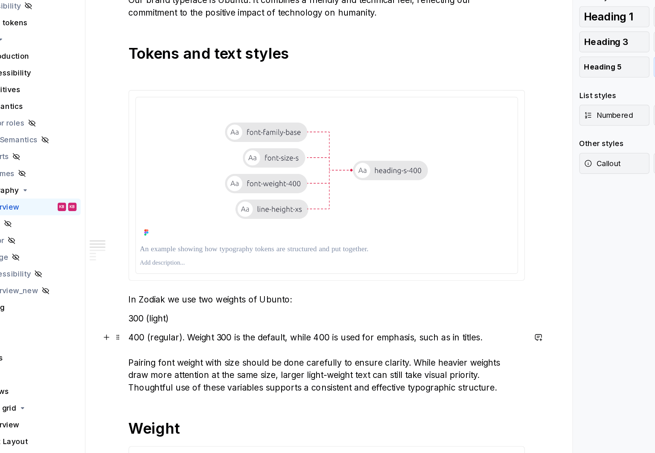
click at [252, 306] on p "400 (regular). Weight 300 is the default, while 400 is used for emphasis, such …" at bounding box center [350, 325] width 281 height 45
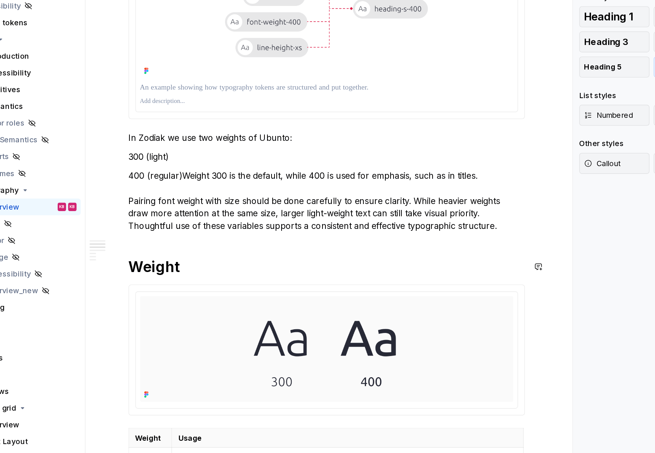
scroll to position [184, 0]
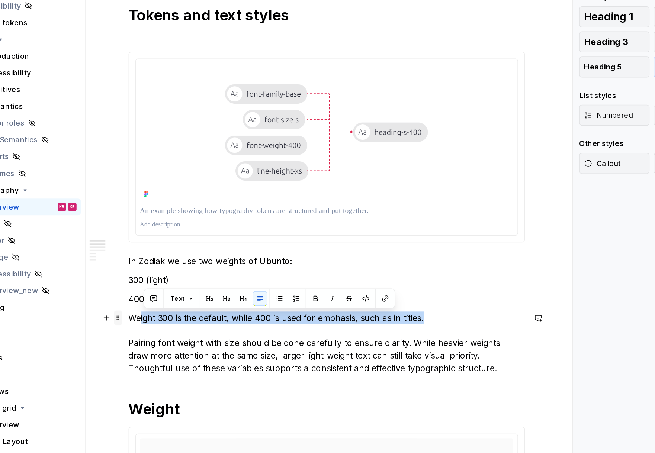
drag, startPoint x: 432, startPoint y: 295, endPoint x: 203, endPoint y: 290, distance: 228.6
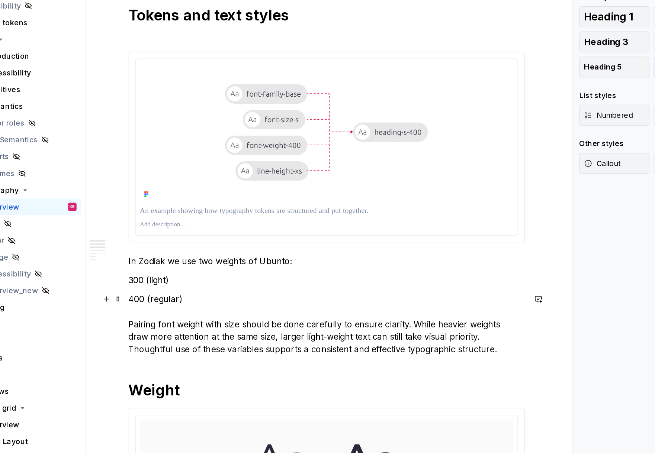
click at [213, 280] on p "400 (regular) Pairing font weight with size should be done carefully to ensure …" at bounding box center [350, 297] width 281 height 45
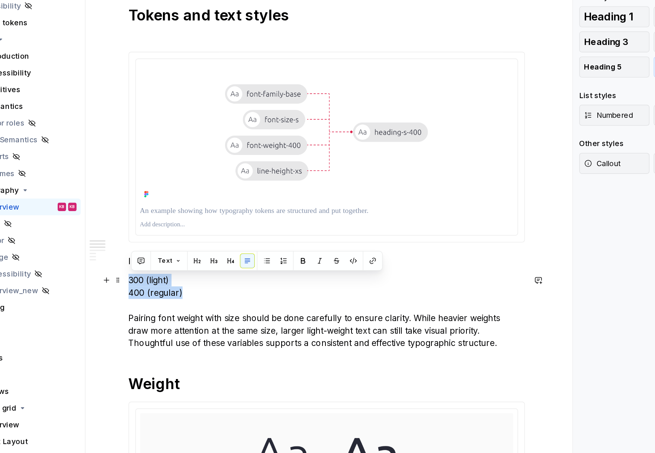
drag, startPoint x: 258, startPoint y: 274, endPoint x: 216, endPoint y: 264, distance: 42.7
click at [310, 252] on button "button" at bounding box center [308, 253] width 10 height 10
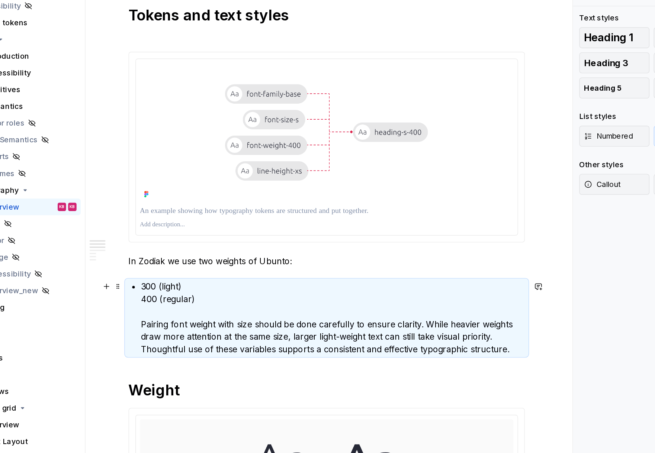
click at [222, 280] on p "300 (light) 400 (regular) Pairing font weight with size should be done carefull…" at bounding box center [355, 294] width 272 height 54
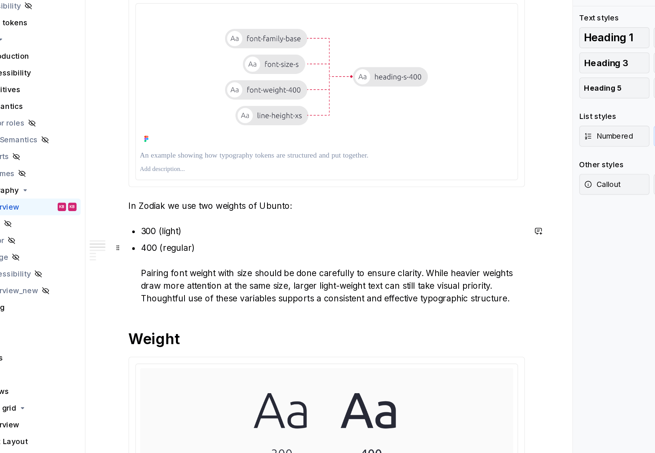
scroll to position [225, 0]
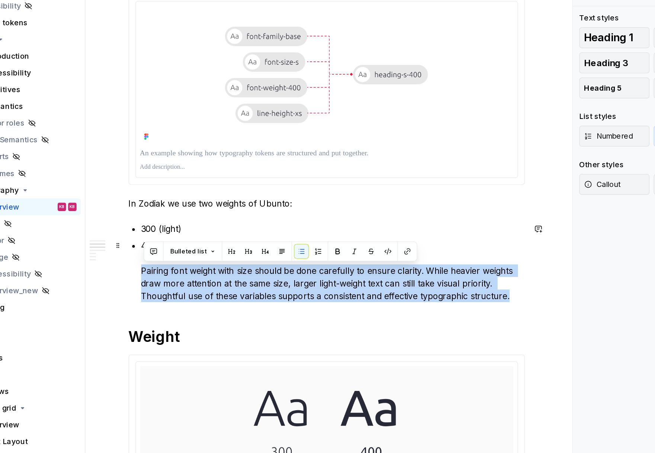
drag, startPoint x: 484, startPoint y: 277, endPoint x: 209, endPoint y: 258, distance: 275.3
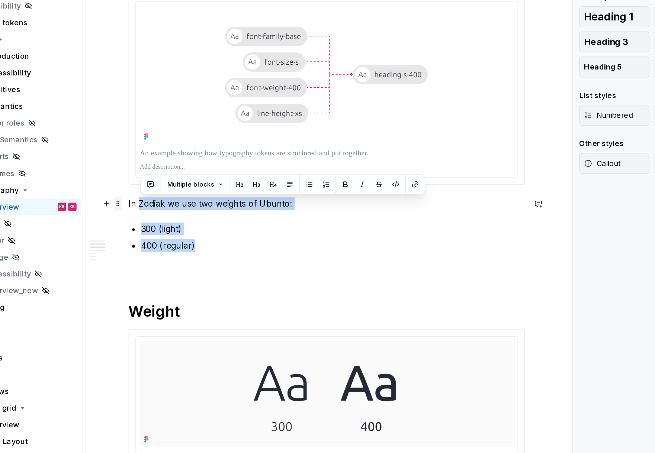
drag, startPoint x: 259, startPoint y: 240, endPoint x: 202, endPoint y: 211, distance: 63.7
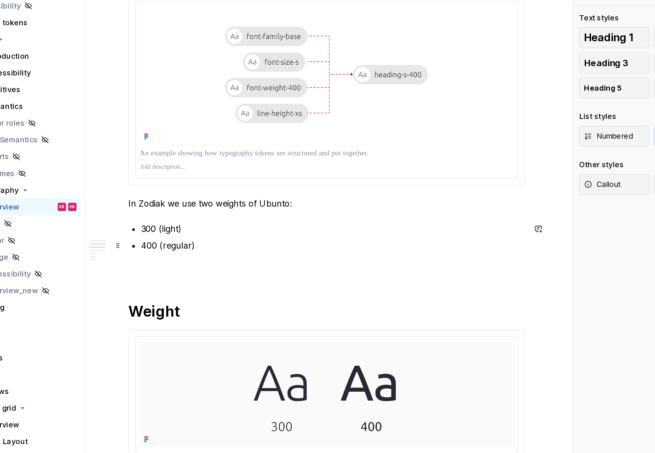
click at [239, 237] on ul "300 (light) 400 (regular)" at bounding box center [355, 245] width 272 height 39
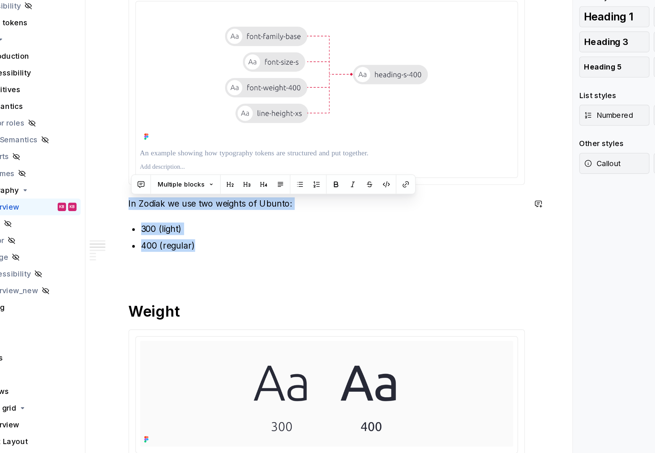
drag, startPoint x: 264, startPoint y: 244, endPoint x: 190, endPoint y: 204, distance: 83.3
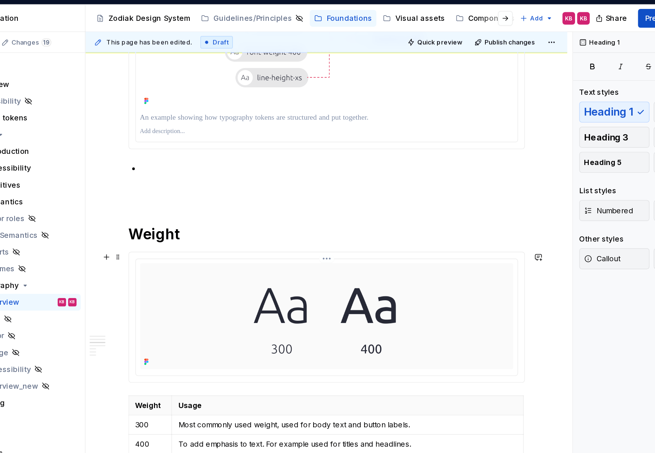
scroll to position [345, 0]
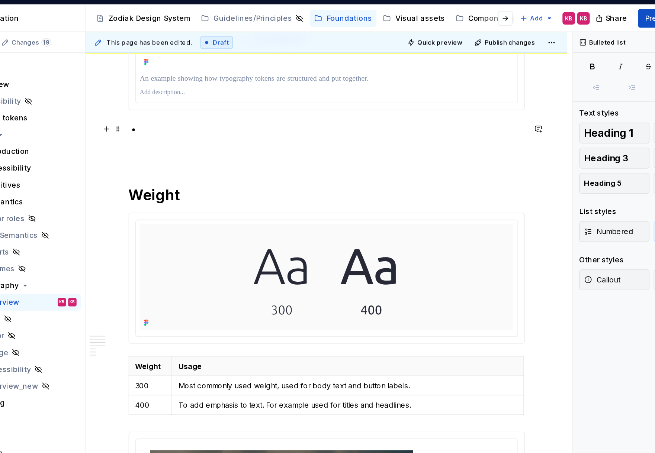
click at [236, 94] on p at bounding box center [355, 100] width 272 height 27
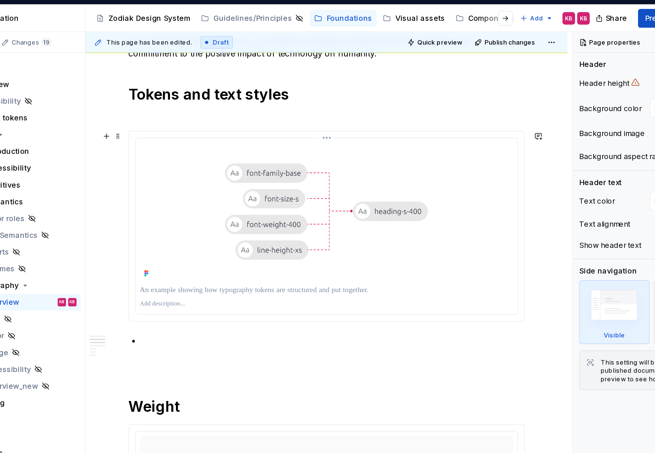
scroll to position [255, 0]
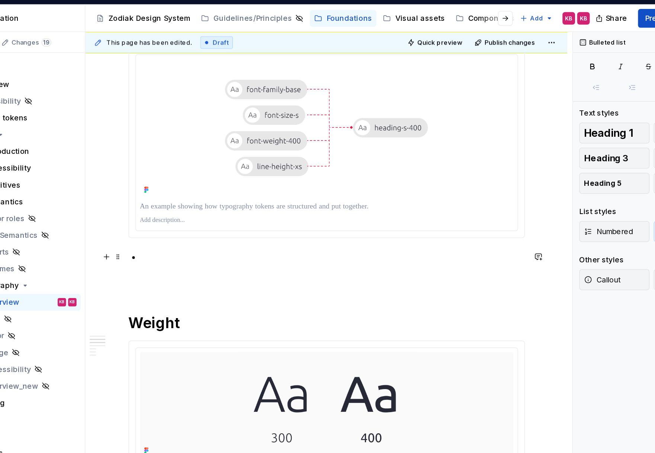
click at [205, 184] on span at bounding box center [203, 182] width 6 height 10
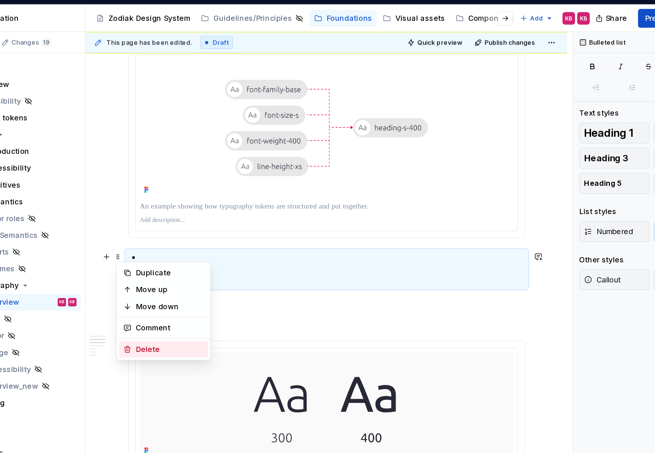
click at [214, 246] on div "Delete" at bounding box center [234, 248] width 63 height 12
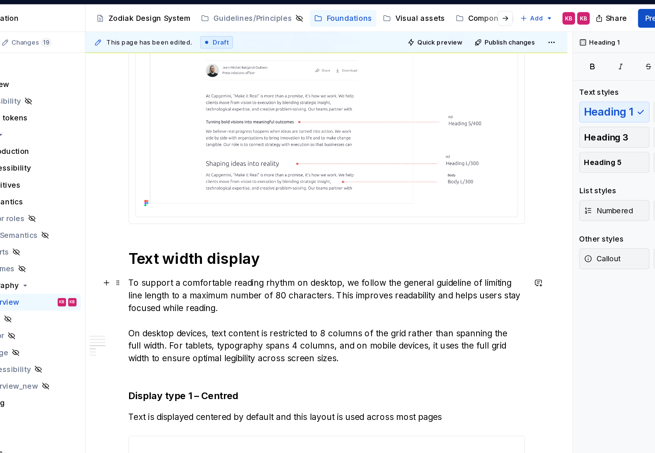
scroll to position [730, 0]
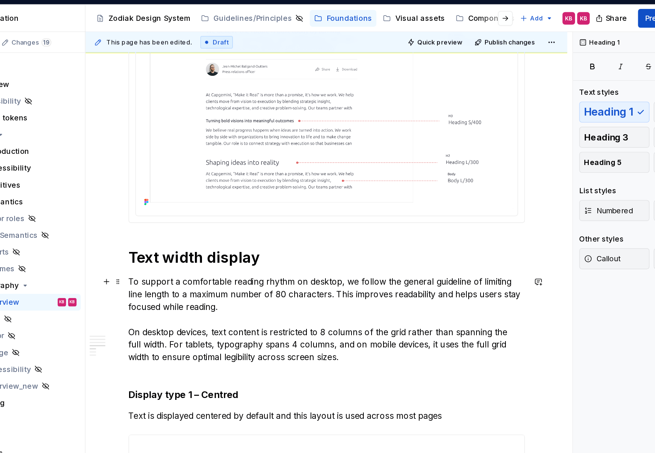
click at [322, 208] on p "To support a comfortable reading rhythm on desktop, we follow the general guide…" at bounding box center [350, 227] width 281 height 62
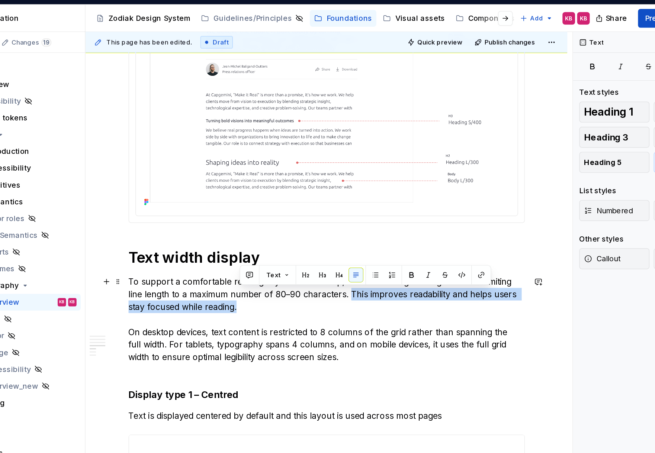
drag, startPoint x: 368, startPoint y: 209, endPoint x: 372, endPoint y: 214, distance: 6.3
click at [372, 214] on p "To support a comfortable reading rhythm on desktop, we follow the general guide…" at bounding box center [350, 227] width 281 height 62
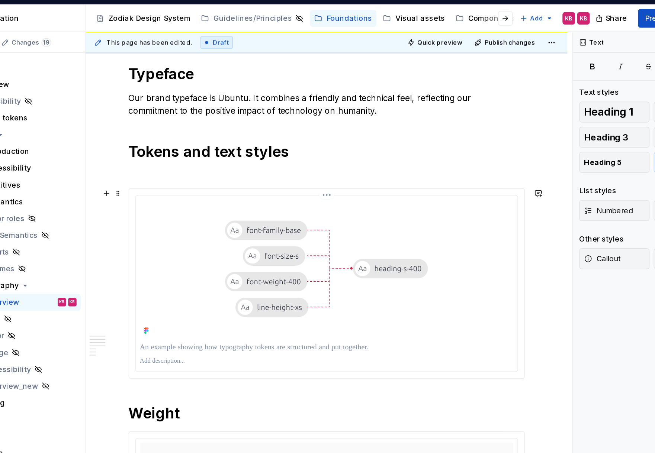
scroll to position [0, 0]
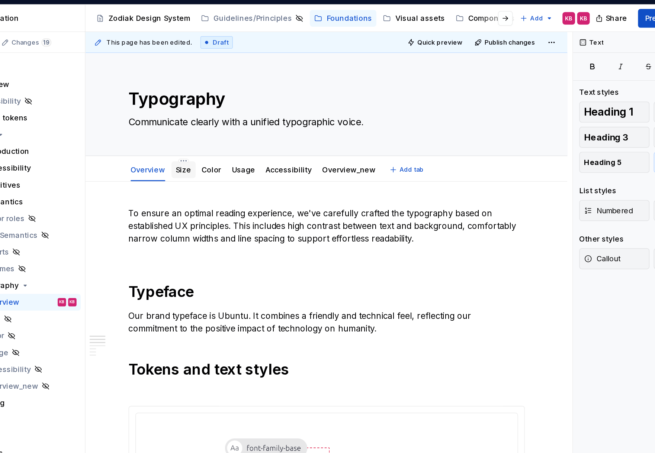
click at [251, 120] on link "Size" at bounding box center [248, 120] width 11 height 6
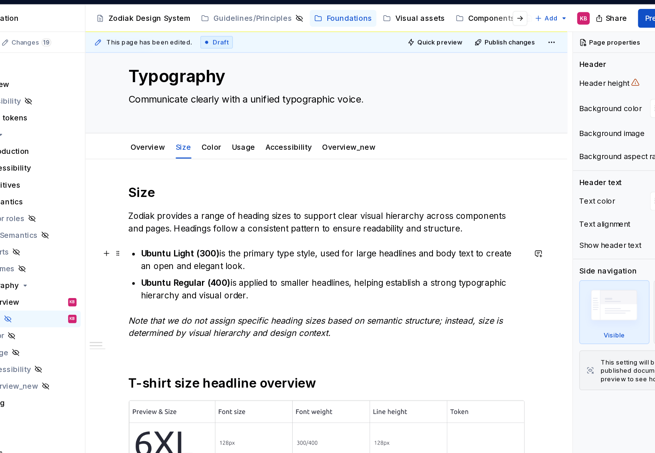
scroll to position [27, 0]
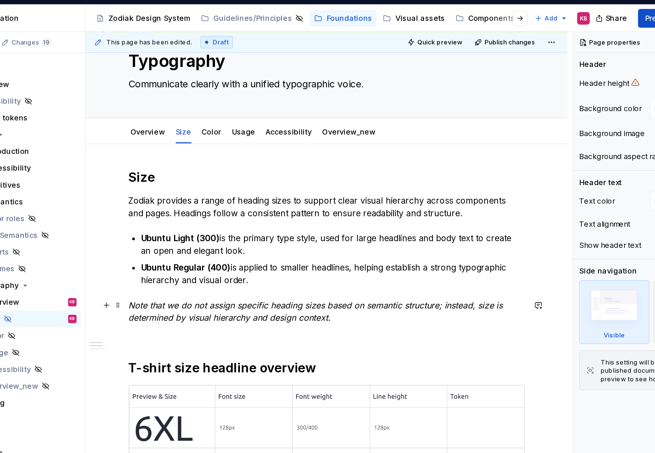
click at [233, 226] on em "Note that we do not assign specific heading sizes based on semantic structure; …" at bounding box center [343, 221] width 267 height 16
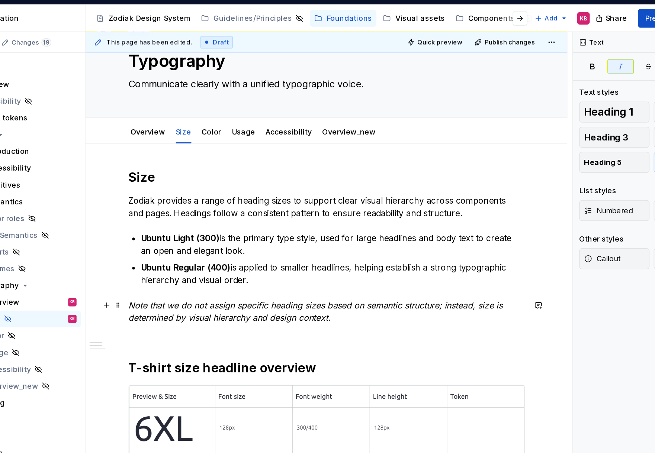
click at [221, 217] on em "Note that we do not assign specific heading sizes based on semantic structure; …" at bounding box center [343, 221] width 267 height 16
click at [217, 235] on div "Size Zodiak provides a range of heading sizes to support clear visual hierarchy…" at bounding box center [350, 359] width 281 height 478
click at [204, 217] on span at bounding box center [203, 217] width 6 height 10
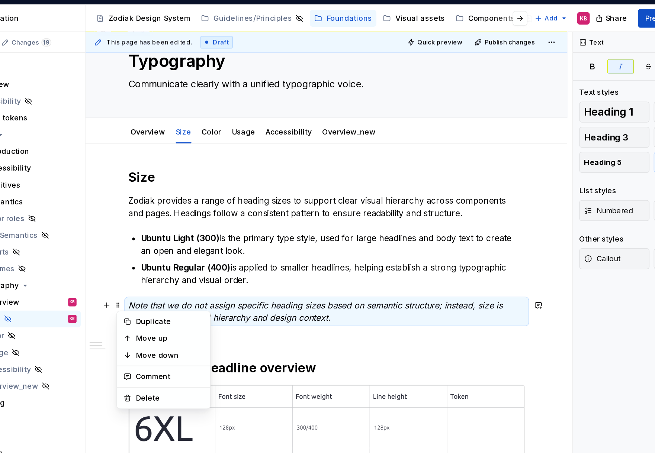
click at [210, 212] on div "Size Zodiak provides a range of heading sizes to support clear visual hierarchy…" at bounding box center [351, 422] width 342 height 640
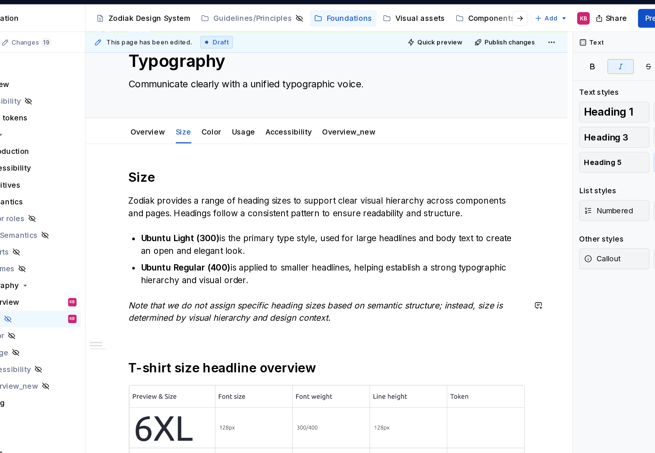
click at [212, 207] on div "Size Zodiak provides a range of heading sizes to support clear visual hierarchy…" at bounding box center [350, 359] width 281 height 478
click at [215, 234] on div "Size Zodiak provides a range of heading sizes to support clear visual hierarchy…" at bounding box center [350, 359] width 281 height 478
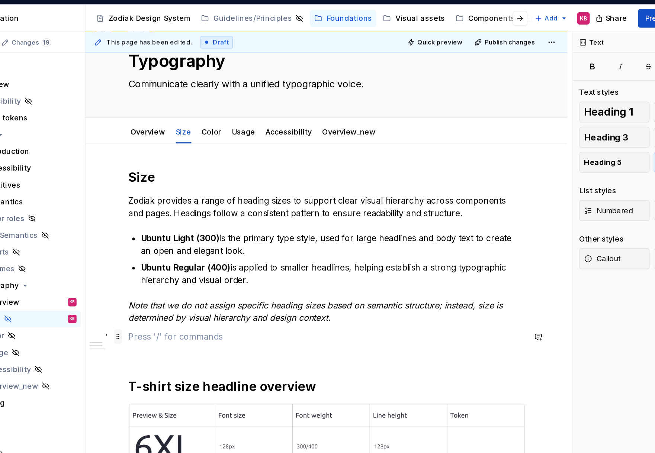
click at [203, 240] on span at bounding box center [203, 239] width 6 height 10
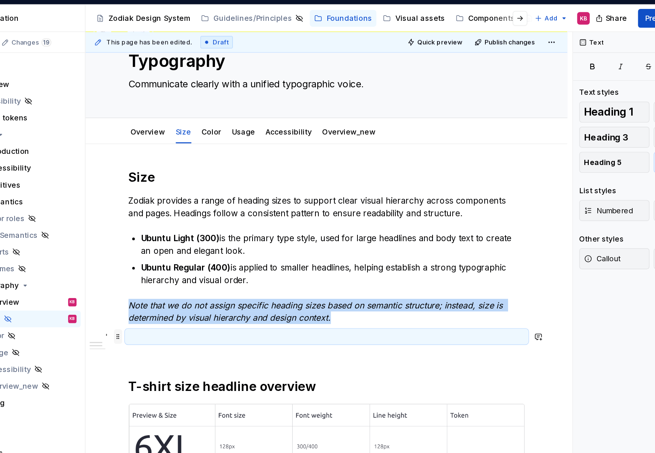
click at [203, 239] on span at bounding box center [203, 239] width 6 height 10
click at [196, 239] on button "Size" at bounding box center [216, 237] width 71 height 7
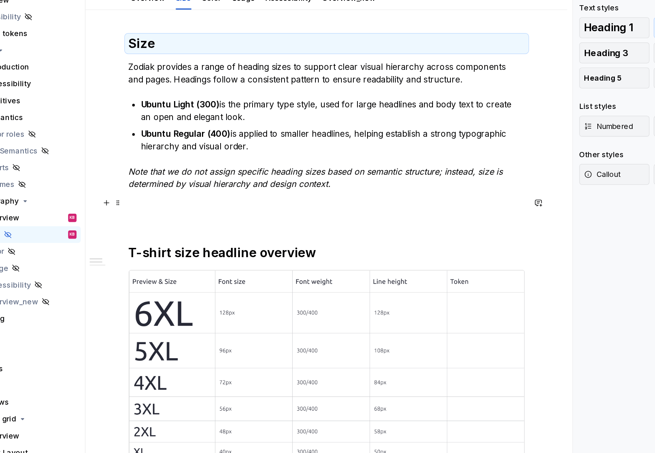
scroll to position [87, 0]
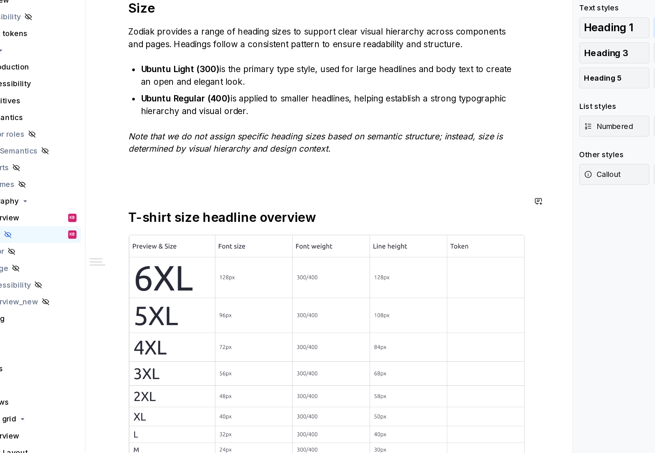
click at [224, 190] on div "Size Zodiak provides a range of heading sizes to support clear visual hierarchy…" at bounding box center [350, 304] width 281 height 491
click at [208, 177] on div "Size Zodiak provides a range of heading sizes to support clear visual hierarchy…" at bounding box center [351, 369] width 342 height 654
click at [205, 177] on span at bounding box center [203, 178] width 6 height 10
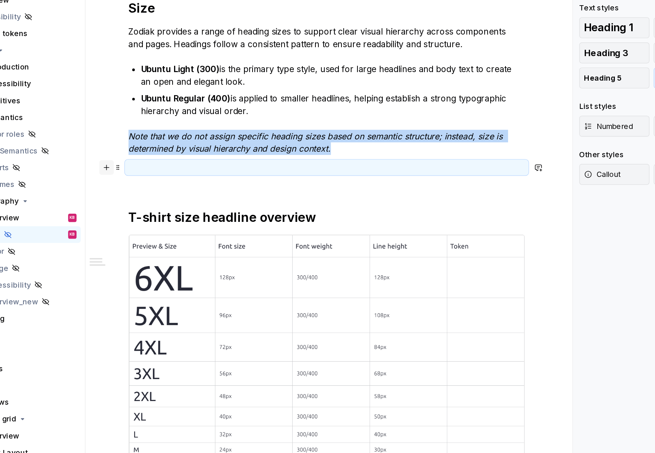
click at [197, 179] on button "button" at bounding box center [194, 178] width 10 height 10
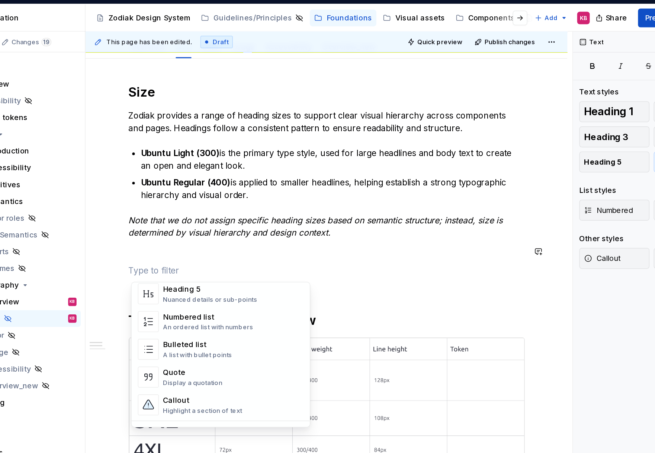
scroll to position [145, 0]
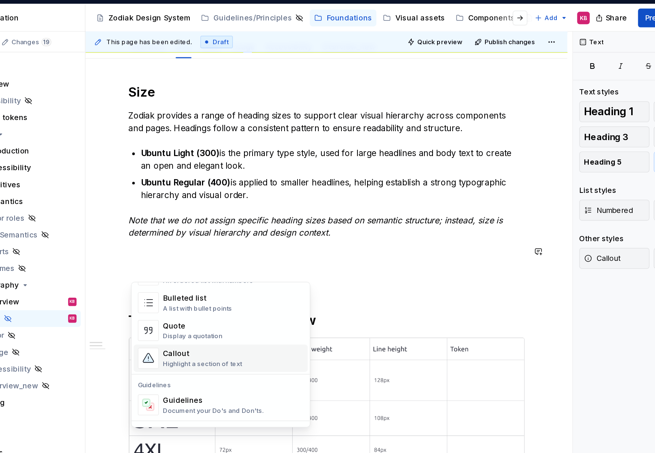
click at [255, 253] on div "Callout" at bounding box center [263, 250] width 56 height 7
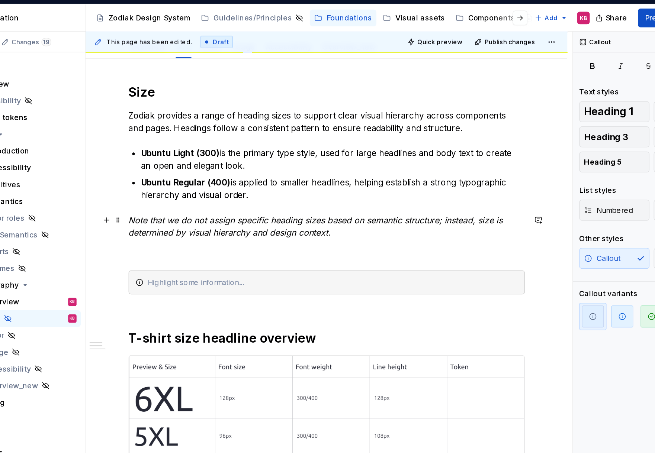
click at [260, 163] on em "Note that we do not assign specific heading sizes based on semantic structure; …" at bounding box center [343, 160] width 267 height 16
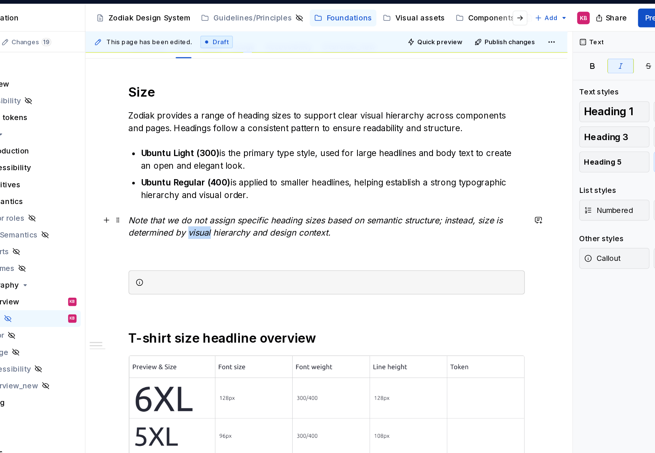
click at [260, 163] on em "Note that we do not assign specific heading sizes based on semantic structure; …" at bounding box center [343, 160] width 267 height 16
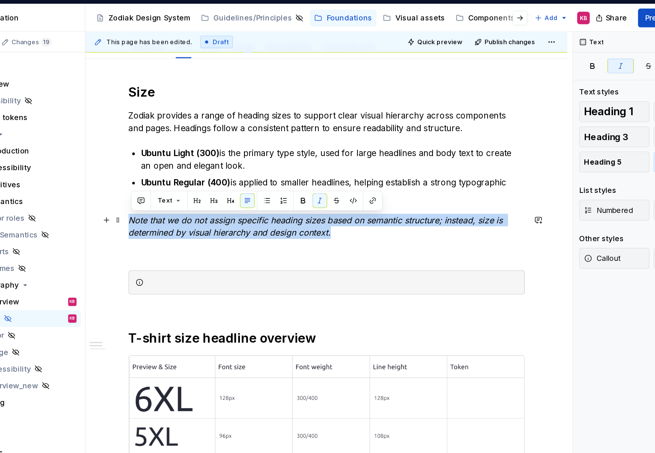
click at [260, 163] on em "Note that we do not assign specific heading sizes based on semantic structure; …" at bounding box center [343, 160] width 267 height 16
copy em "Note that we do not assign specific heading sizes based on semantic structure; …"
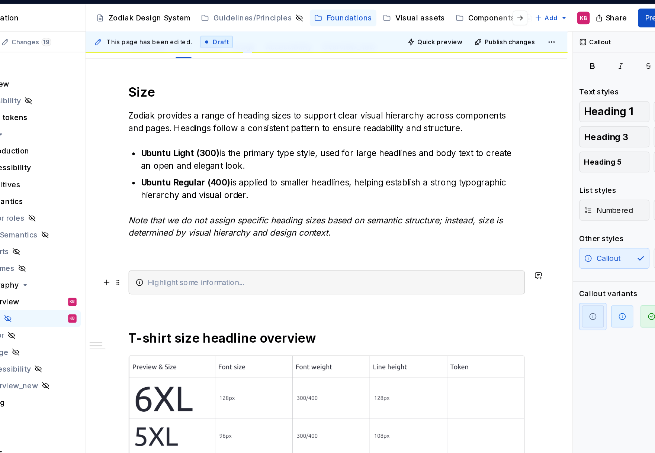
click at [256, 204] on div at bounding box center [350, 200] width 281 height 17
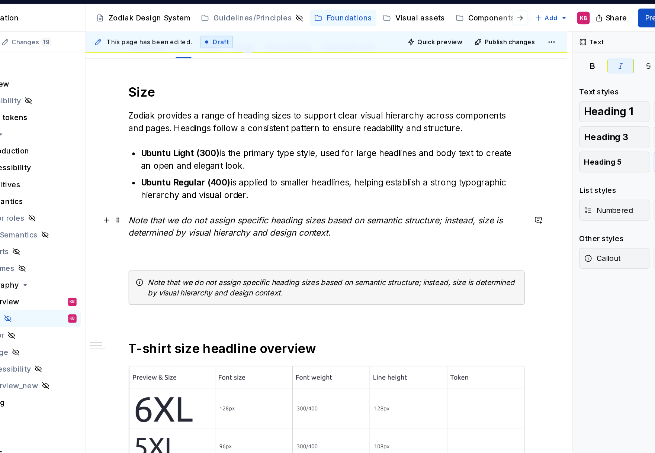
click at [241, 161] on em "Note that we do not assign specific heading sizes based on semantic structure; …" at bounding box center [343, 160] width 267 height 16
click at [203, 155] on span at bounding box center [203, 156] width 6 height 10
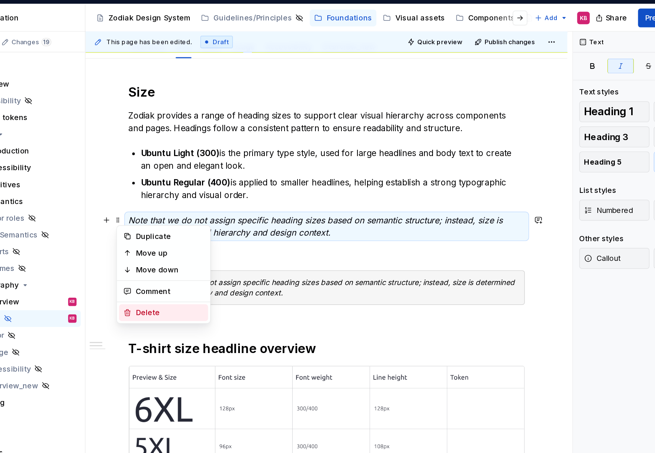
click at [213, 221] on div "Delete" at bounding box center [234, 222] width 63 height 12
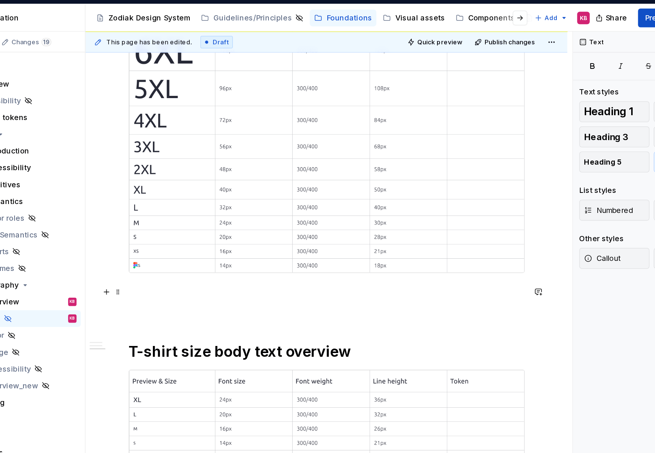
scroll to position [340, 0]
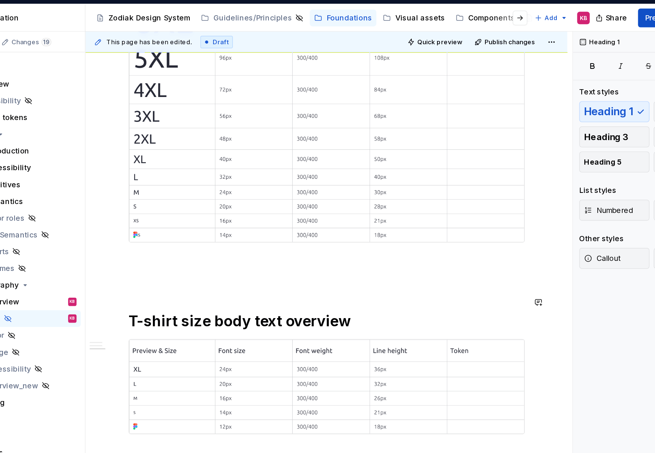
click at [225, 205] on div "Size Zodiak provides a range of heading sizes to support clear visual hierarchy…" at bounding box center [350, 57] width 281 height 502
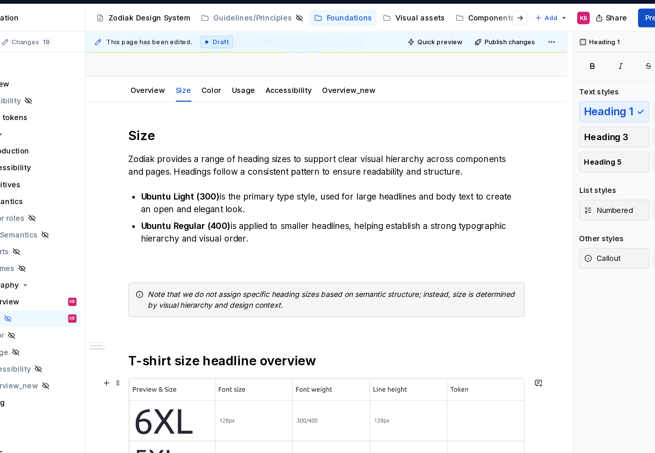
scroll to position [0, 0]
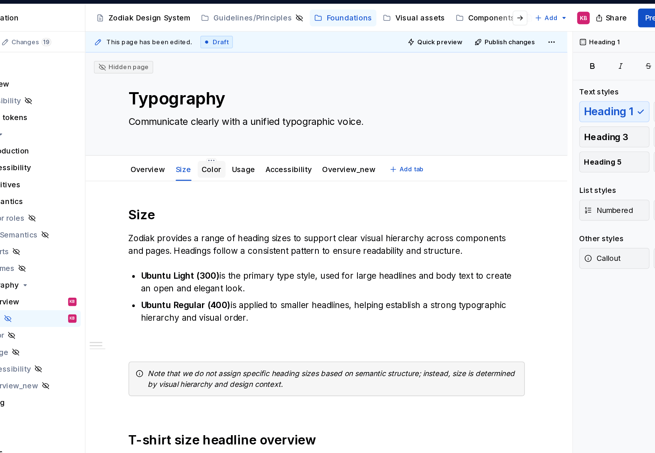
click at [270, 122] on link "Color" at bounding box center [269, 120] width 14 height 6
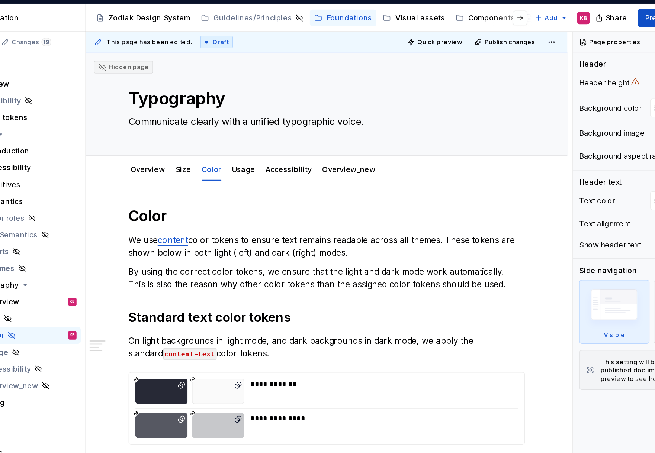
type textarea "*"
